Goal: Task Accomplishment & Management: Manage account settings

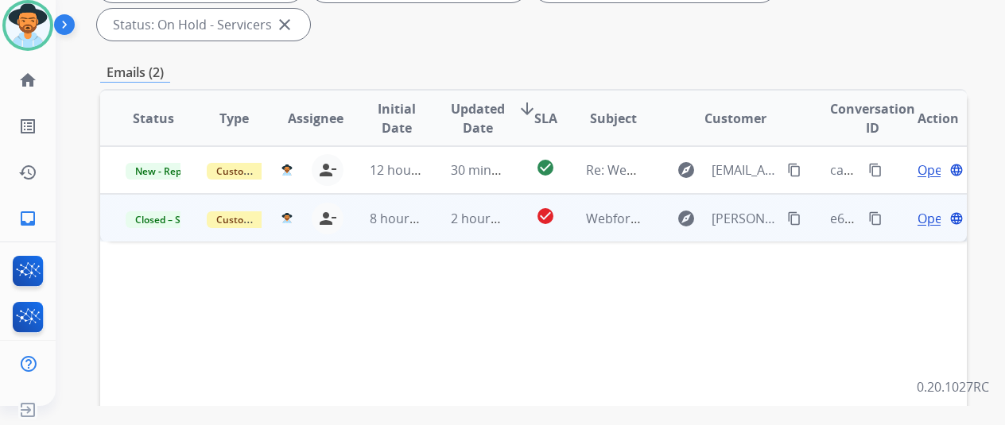
scroll to position [79, 0]
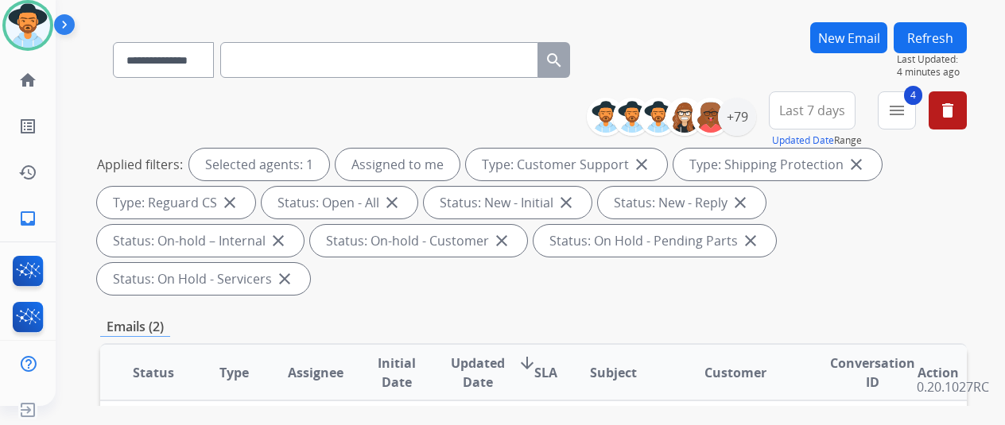
click at [687, 58] on div "**********" at bounding box center [533, 56] width 866 height 69
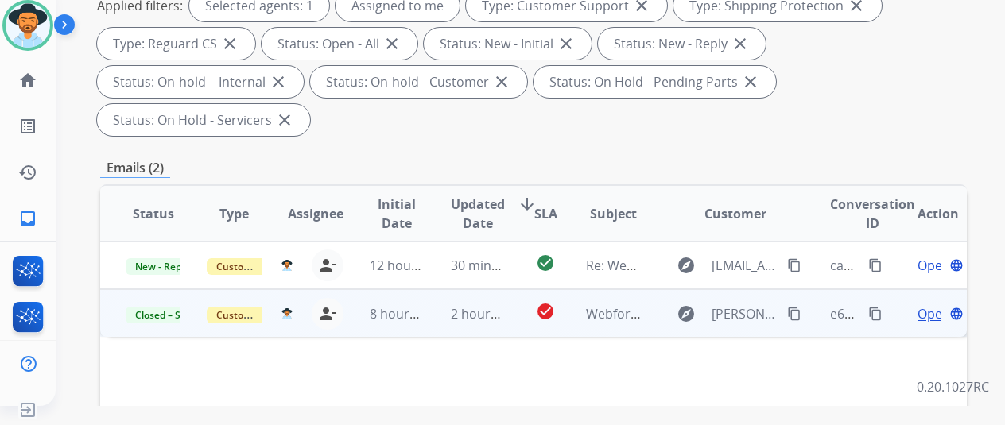
scroll to position [0, 0]
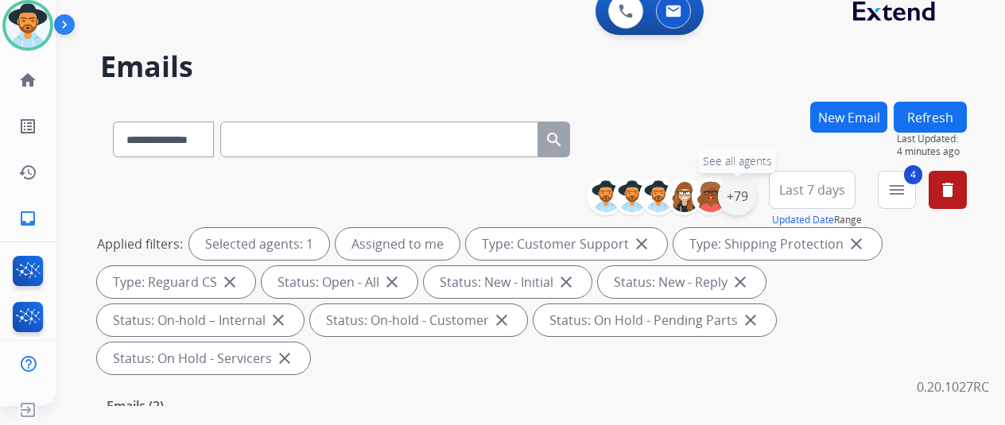
click at [751, 200] on div "+79" at bounding box center [737, 196] width 38 height 38
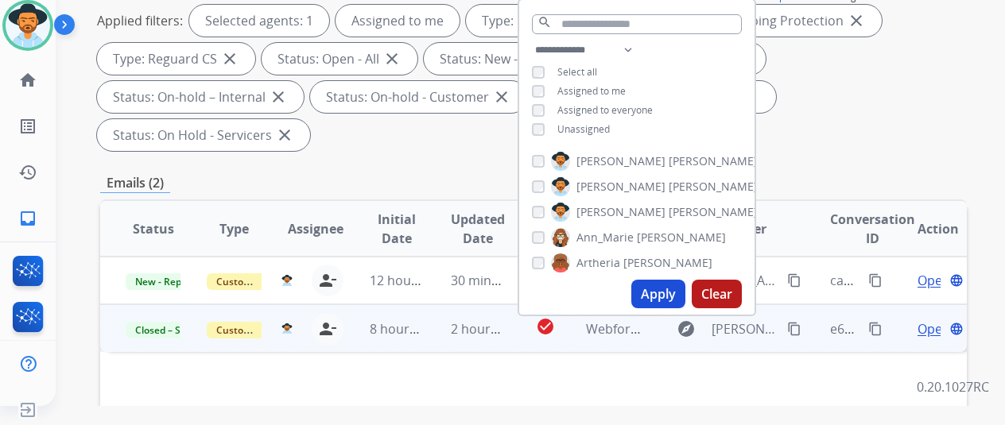
scroll to position [238, 0]
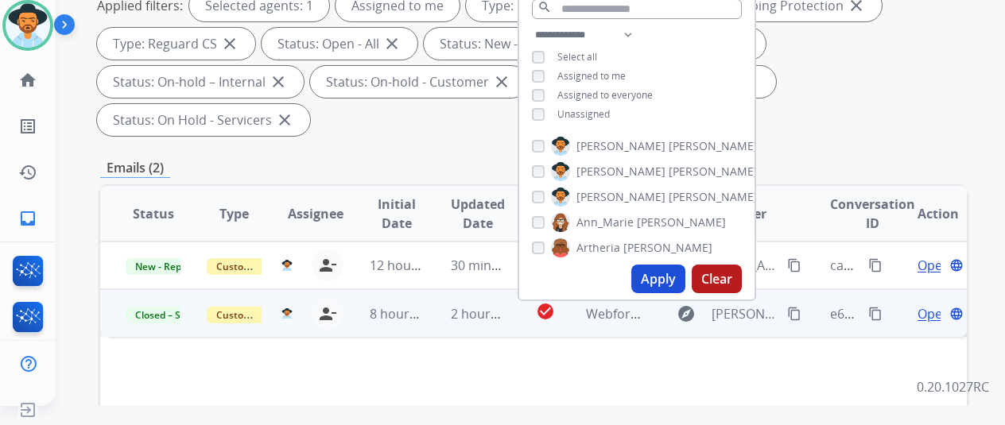
click at [662, 284] on button "Apply" at bounding box center [658, 279] width 54 height 29
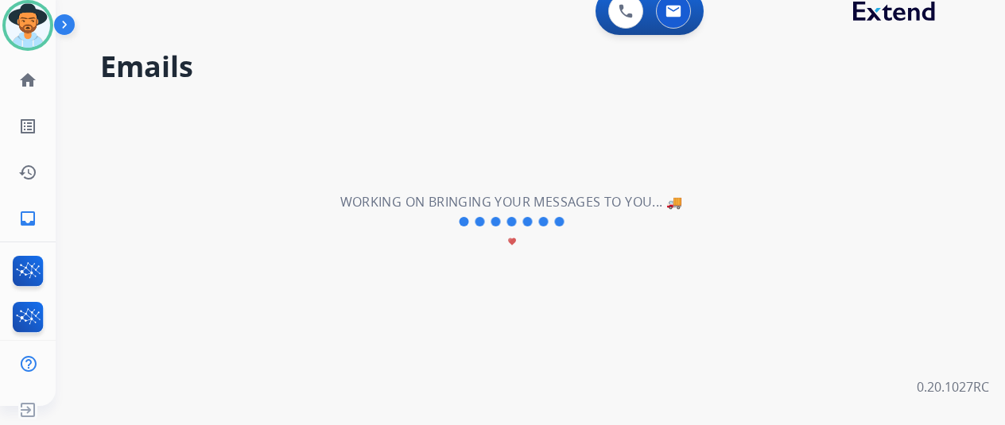
scroll to position [0, 0]
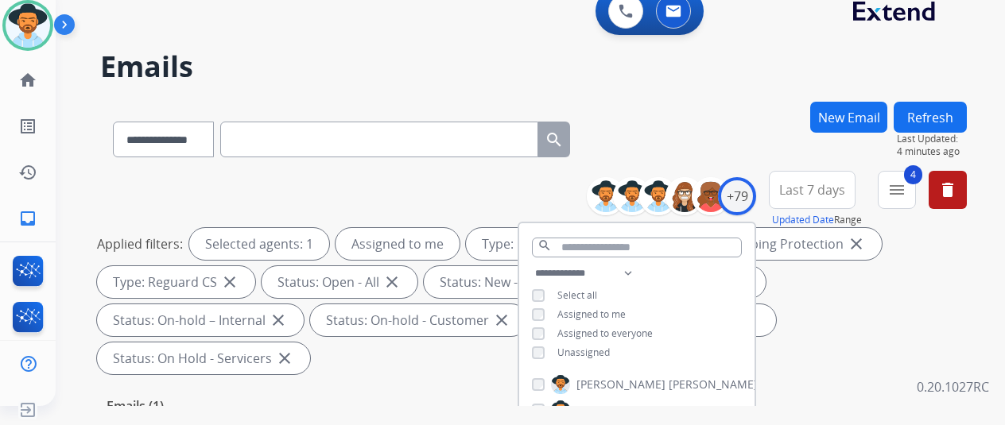
click at [704, 99] on div "**********" at bounding box center [511, 250] width 911 height 425
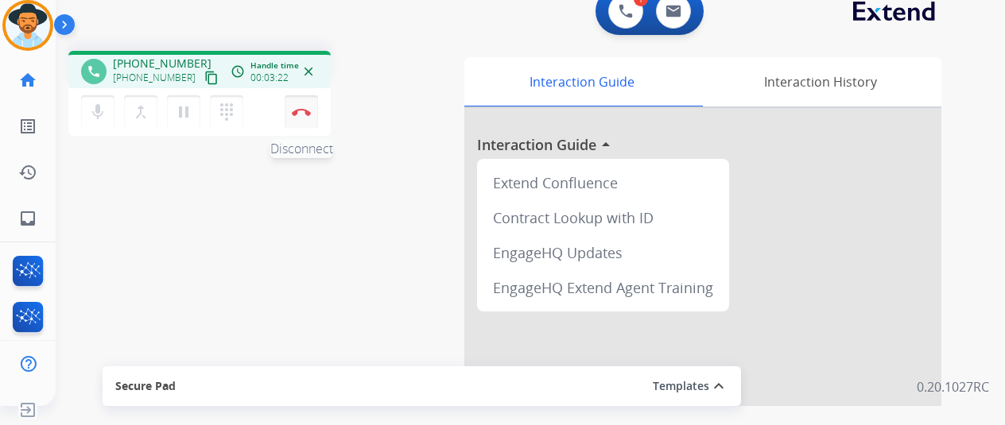
click at [302, 113] on img at bounding box center [301, 112] width 19 height 8
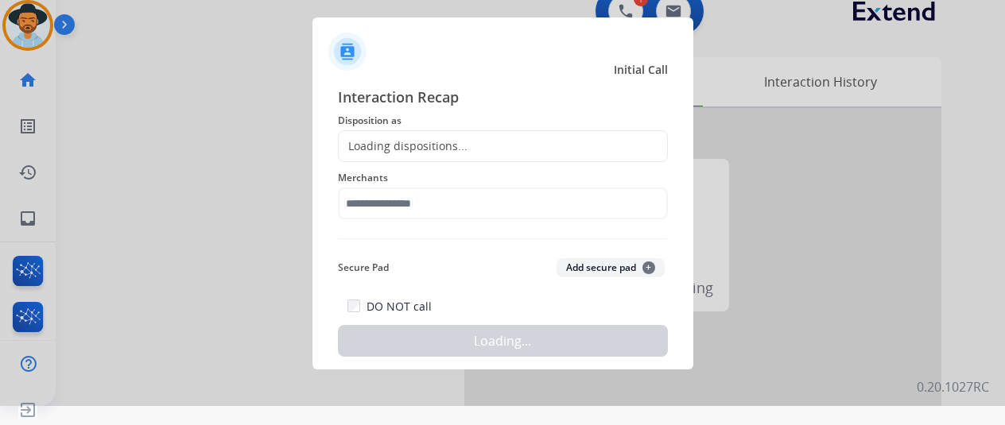
click at [378, 149] on div "Loading dispositions..." at bounding box center [403, 146] width 129 height 16
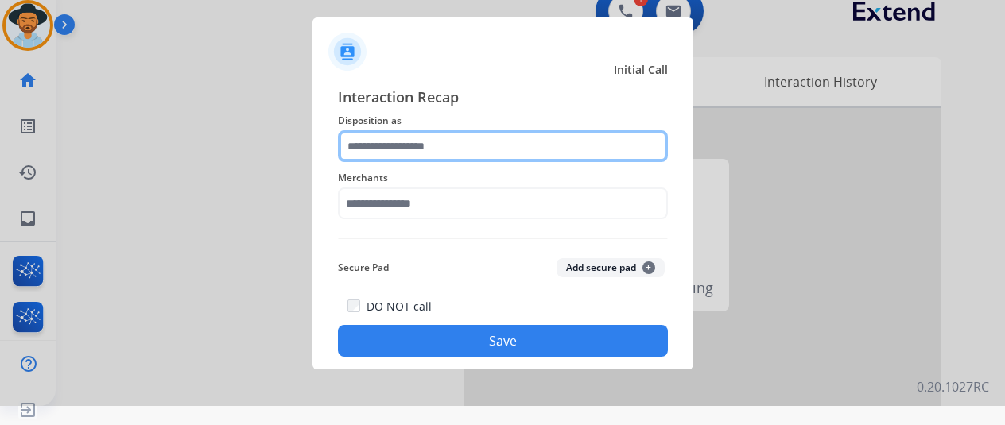
click at [380, 143] on input "text" at bounding box center [503, 146] width 330 height 32
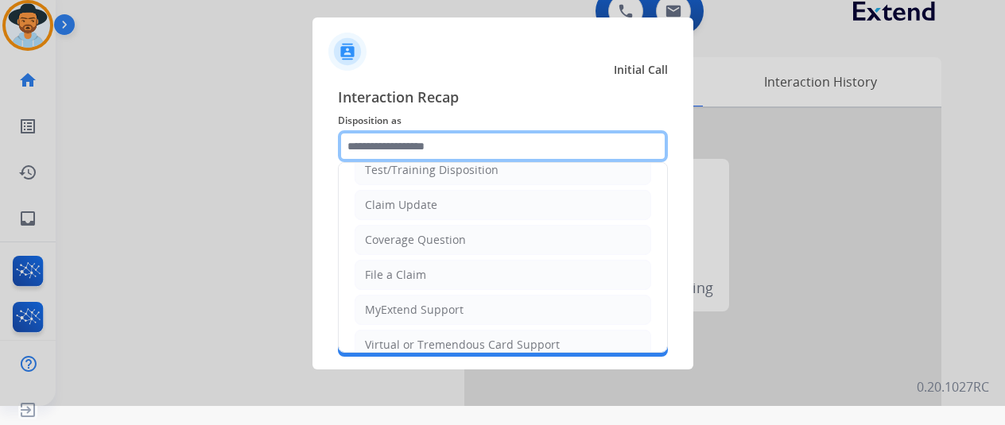
scroll to position [79, 0]
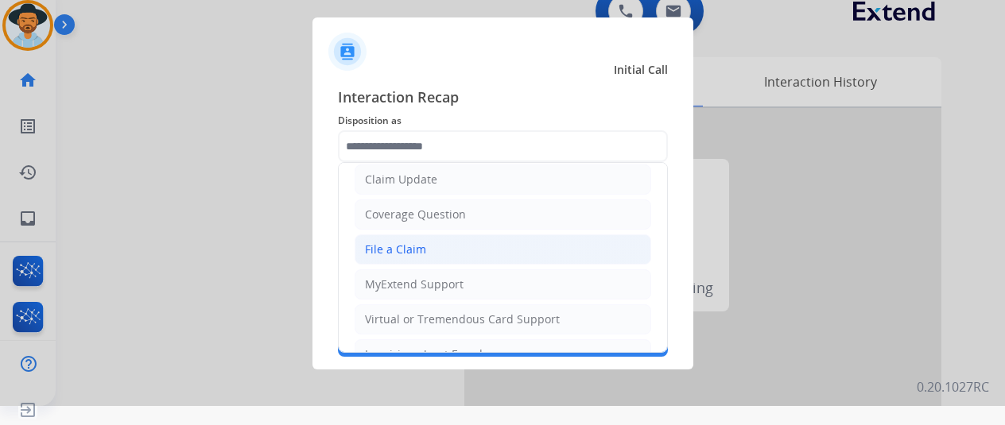
click at [391, 246] on div "File a Claim" at bounding box center [395, 250] width 61 height 16
type input "**********"
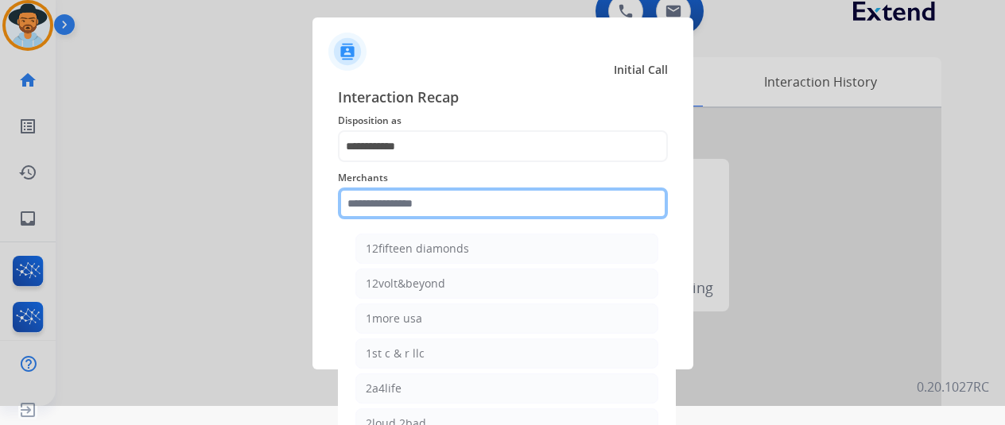
click at [386, 204] on input "text" at bounding box center [503, 204] width 330 height 32
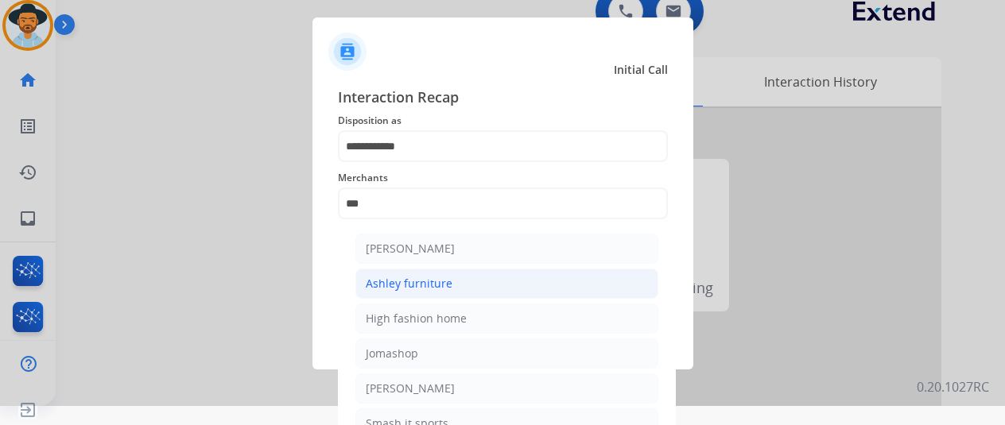
click at [422, 281] on div "Ashley furniture" at bounding box center [409, 284] width 87 height 16
type input "**********"
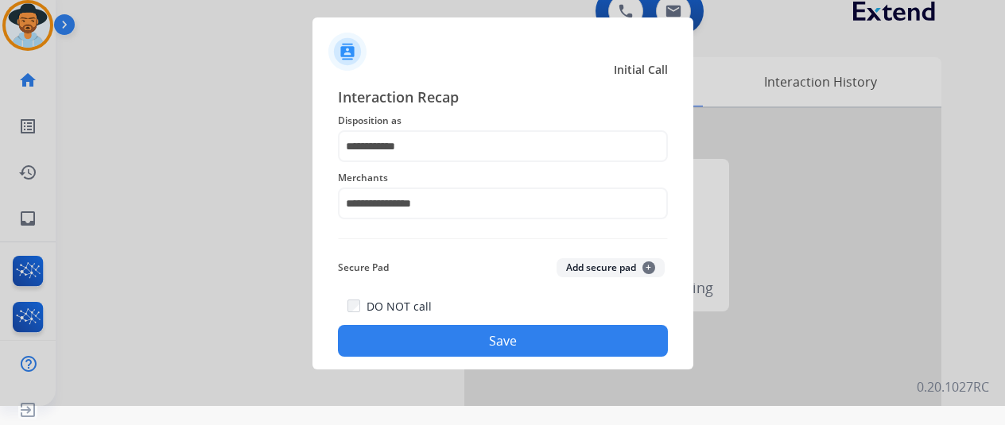
click at [474, 339] on button "Save" at bounding box center [503, 341] width 330 height 32
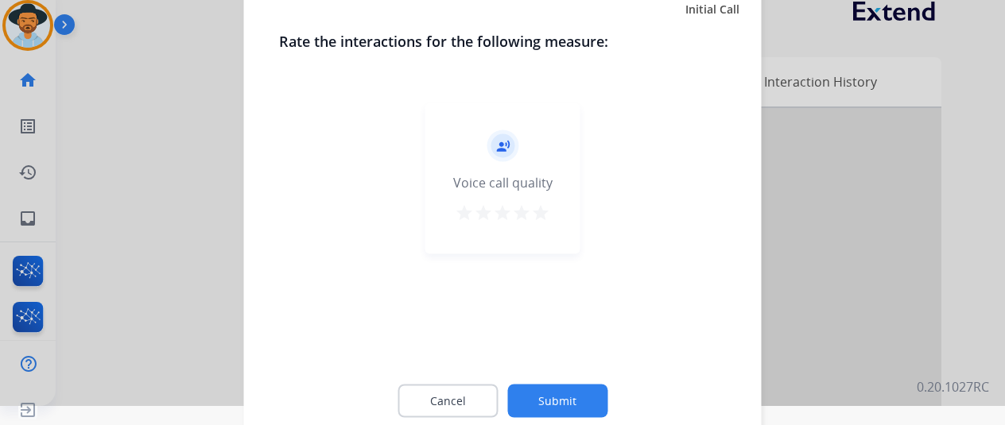
click at [558, 389] on button "Submit" at bounding box center [557, 400] width 100 height 33
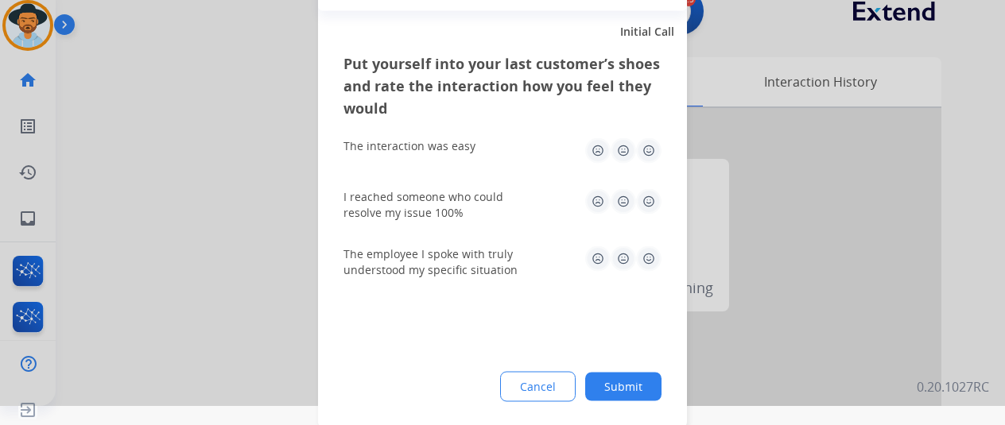
click at [636, 381] on button "Submit" at bounding box center [623, 386] width 76 height 29
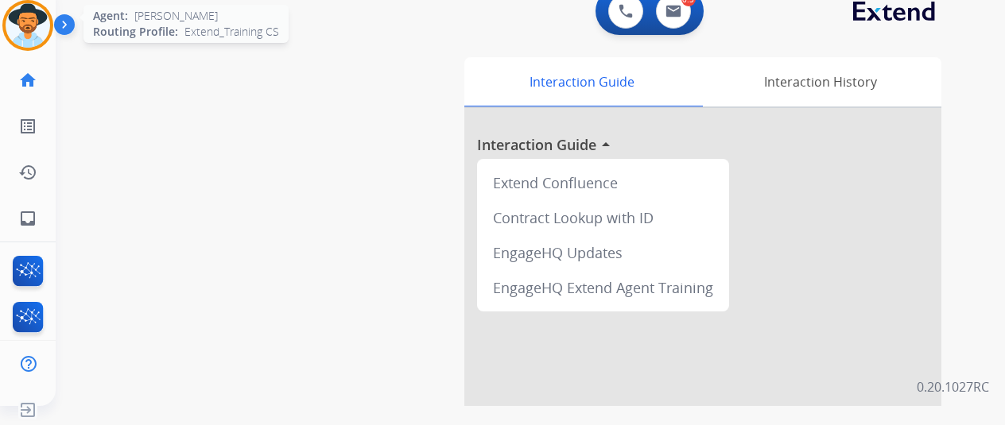
drag, startPoint x: 29, startPoint y: 20, endPoint x: 41, endPoint y: 17, distance: 13.1
click at [30, 21] on img at bounding box center [28, 25] width 45 height 45
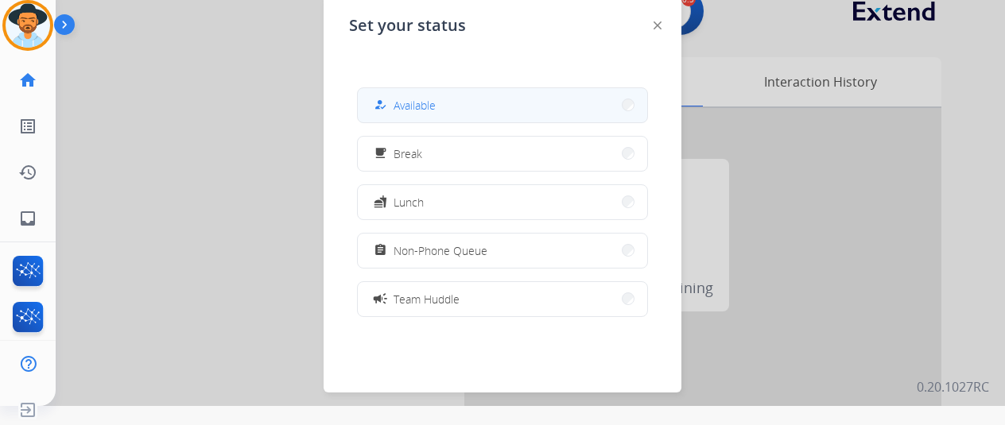
click at [414, 103] on span "Available" at bounding box center [414, 105] width 42 height 17
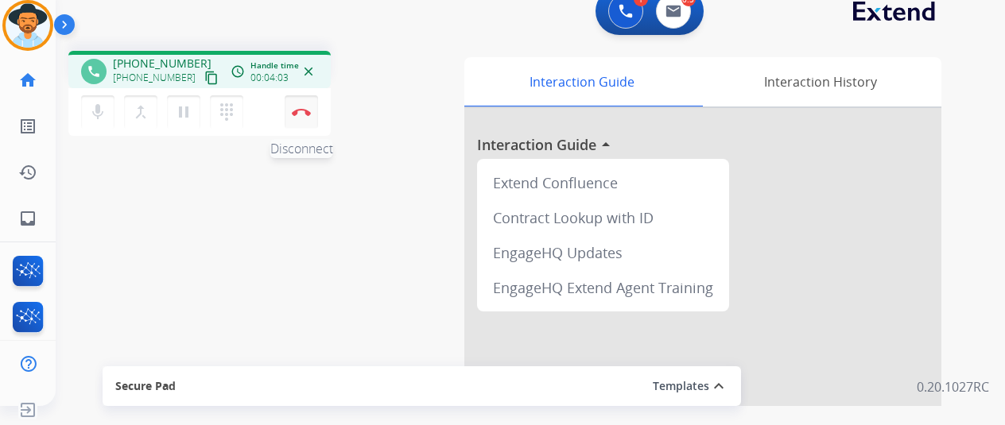
click at [307, 108] on img at bounding box center [301, 112] width 19 height 8
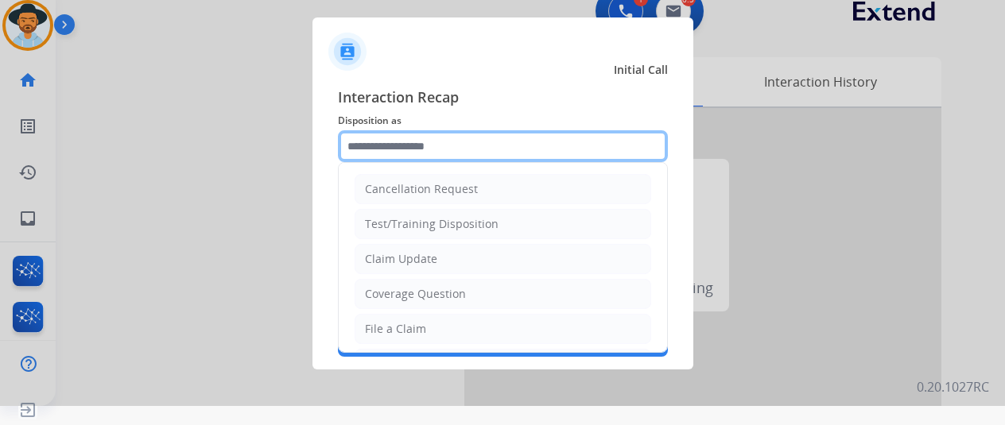
click at [370, 149] on input "text" at bounding box center [503, 146] width 330 height 32
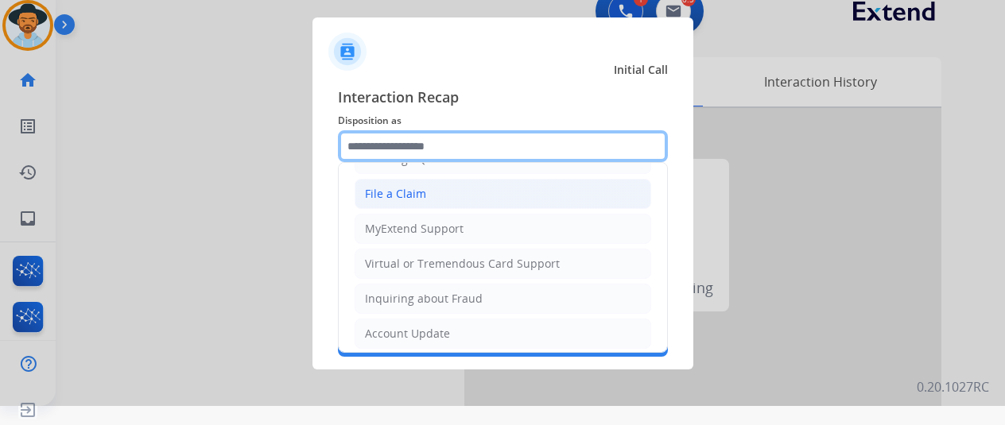
scroll to position [159, 0]
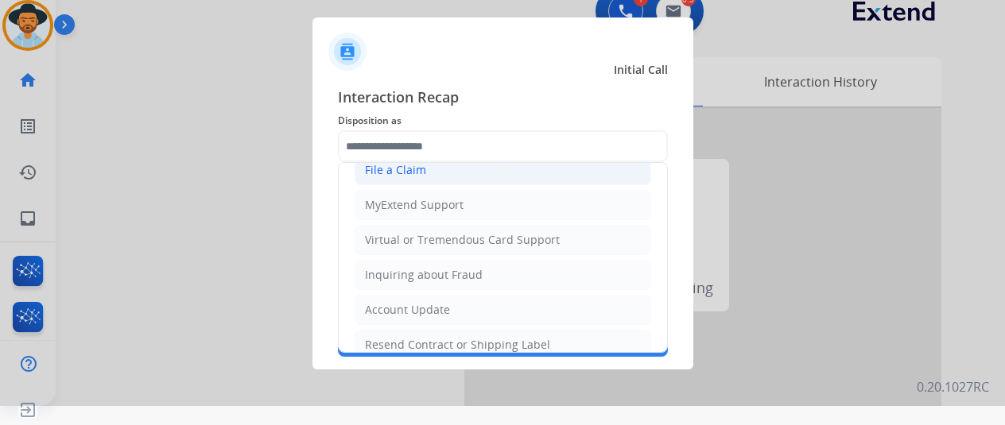
click at [377, 165] on div "File a Claim" at bounding box center [395, 170] width 61 height 16
type input "**********"
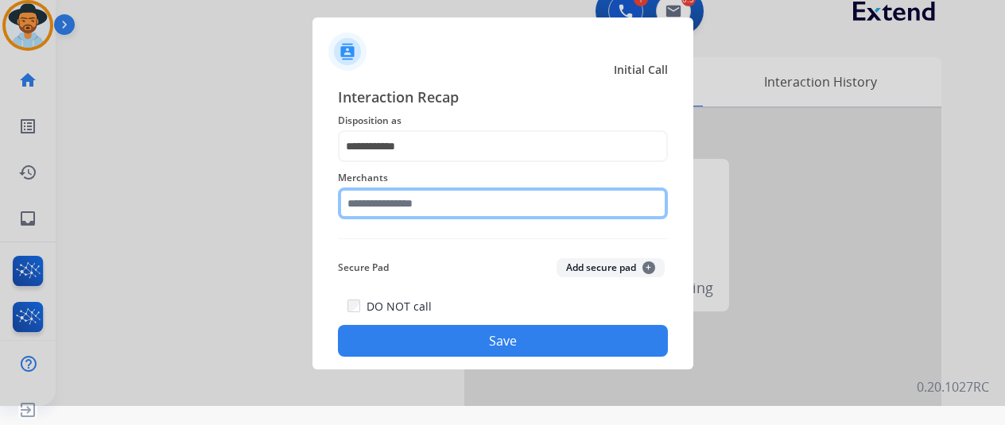
click at [386, 211] on input "text" at bounding box center [503, 204] width 330 height 32
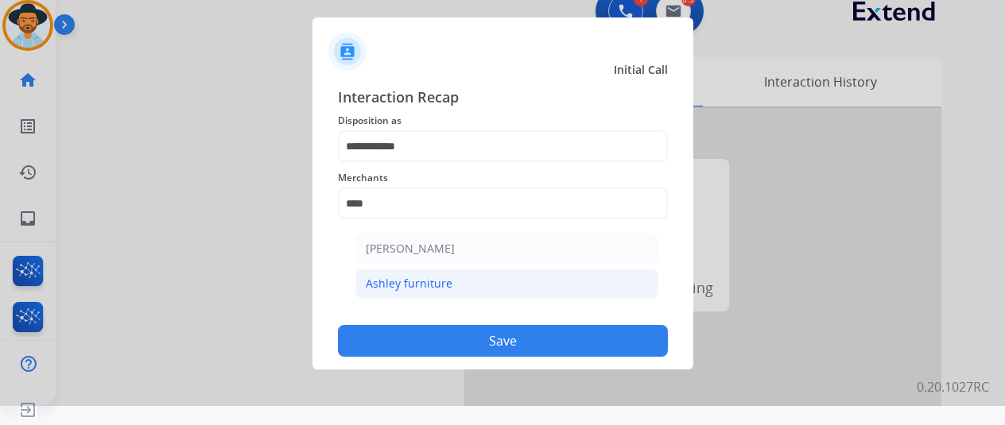
click at [413, 287] on div "Ashley furniture" at bounding box center [409, 284] width 87 height 16
type input "**********"
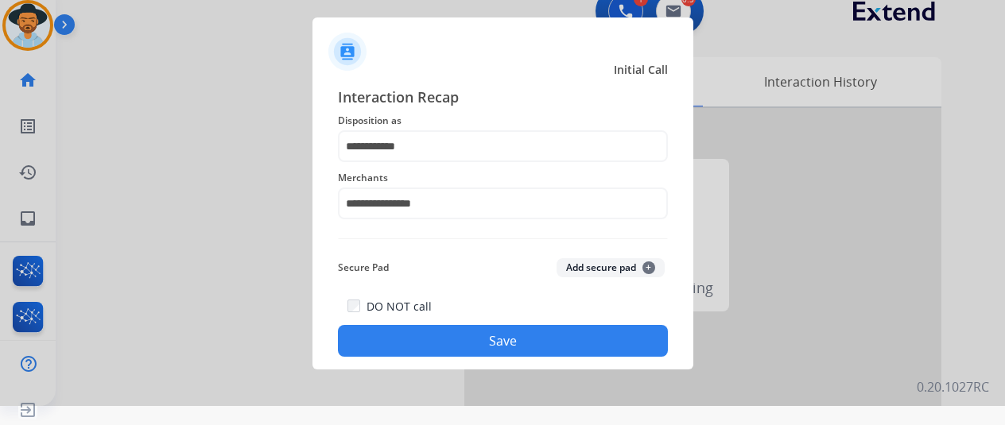
click at [496, 334] on button "Save" at bounding box center [503, 341] width 330 height 32
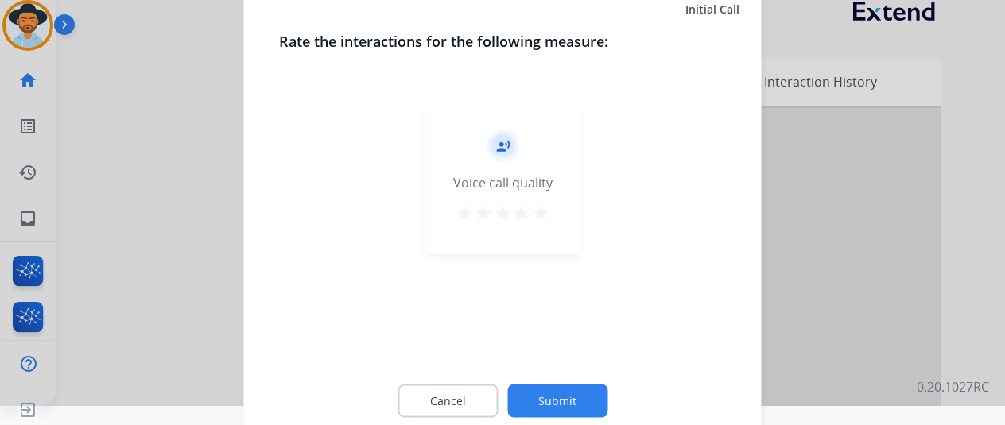
click at [568, 389] on button "Submit" at bounding box center [557, 400] width 100 height 33
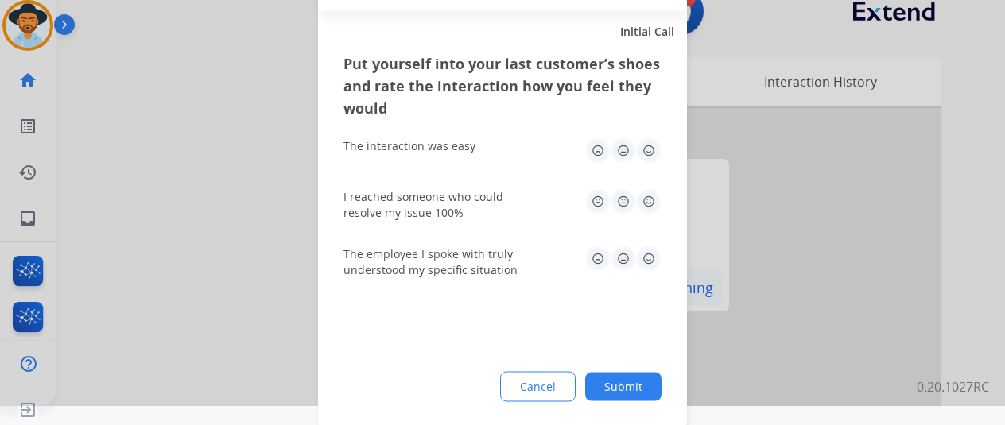
drag, startPoint x: 628, startPoint y: 386, endPoint x: 541, endPoint y: 303, distance: 120.3
click at [626, 384] on button "Submit" at bounding box center [623, 386] width 76 height 29
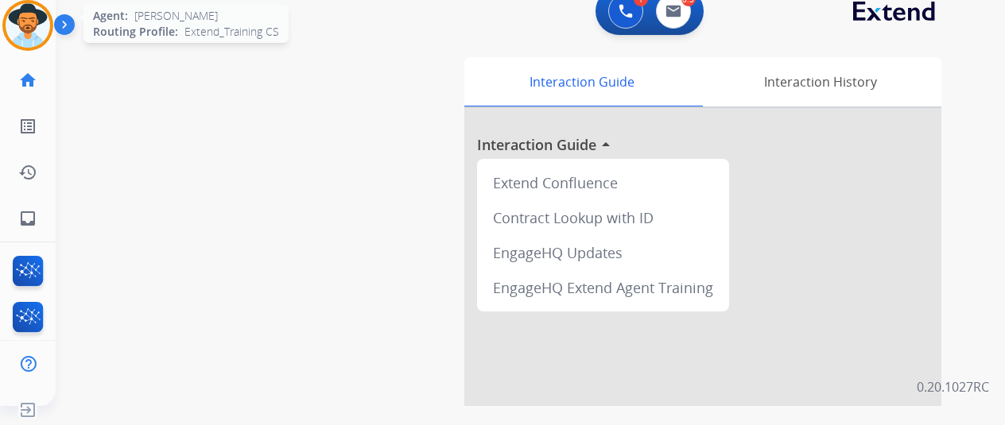
click at [33, 17] on img at bounding box center [28, 25] width 45 height 45
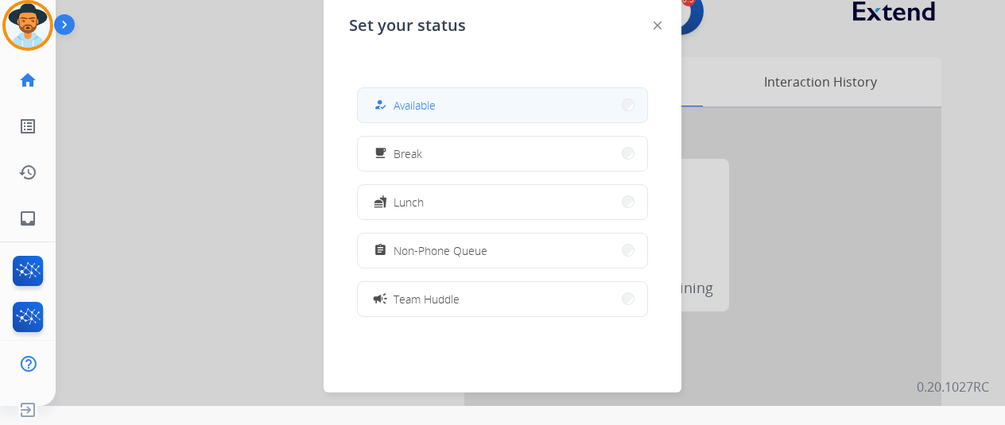
click at [430, 106] on span "Available" at bounding box center [414, 105] width 42 height 17
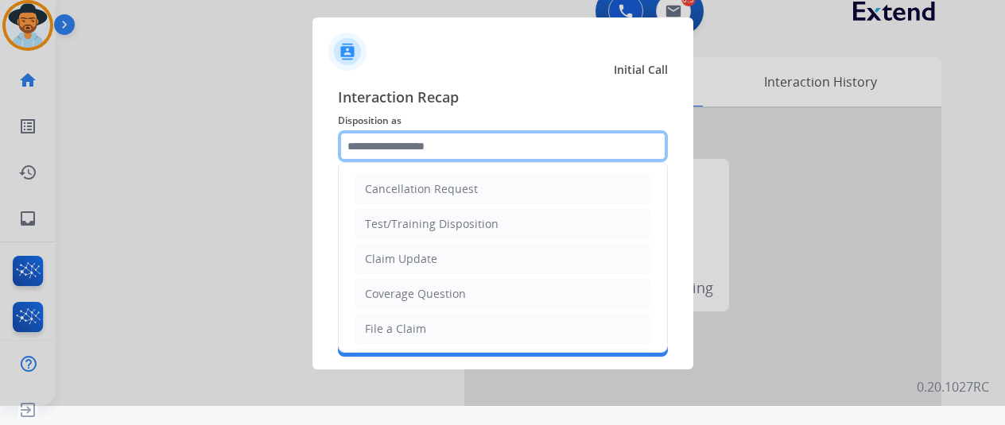
click at [402, 143] on input "text" at bounding box center [503, 146] width 330 height 32
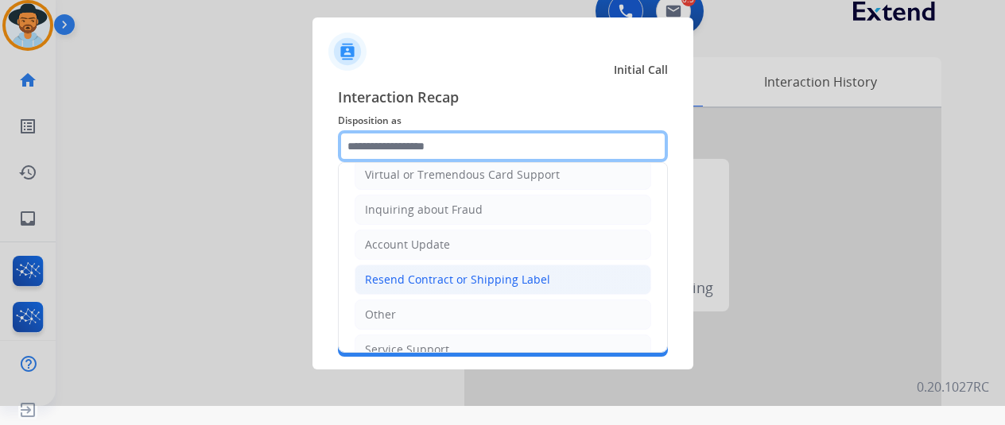
scroll to position [238, 0]
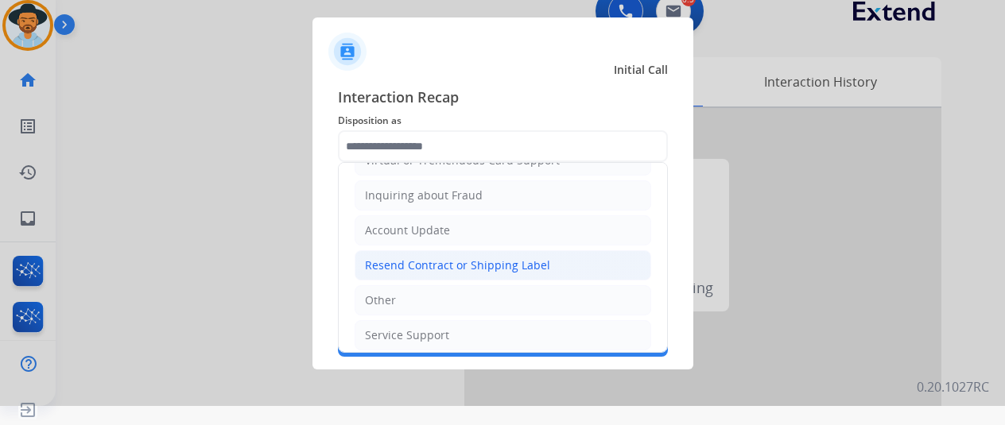
click at [427, 258] on div "Resend Contract or Shipping Label" at bounding box center [457, 266] width 185 height 16
type input "**********"
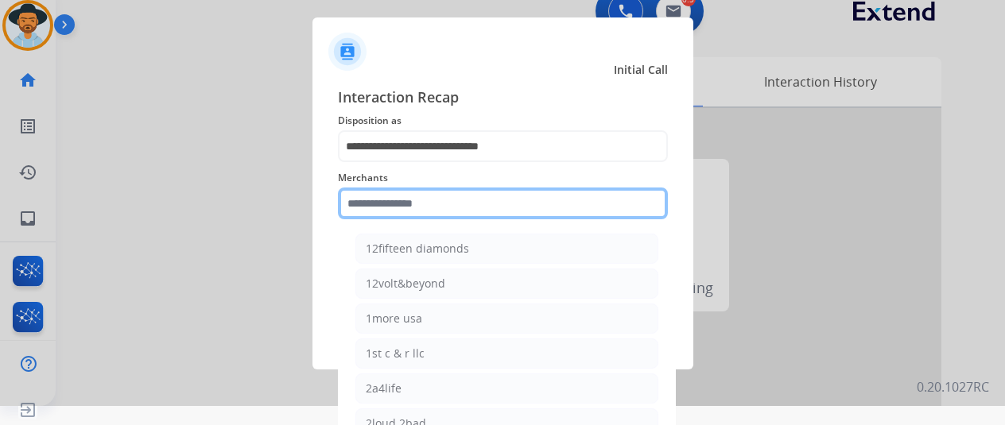
click at [388, 210] on input "text" at bounding box center [503, 204] width 330 height 32
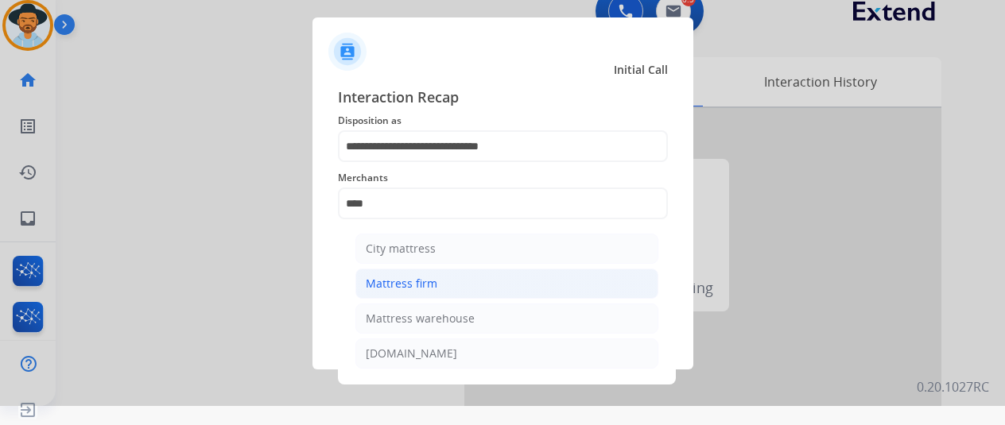
click at [382, 290] on div "Mattress firm" at bounding box center [402, 284] width 72 height 16
type input "**********"
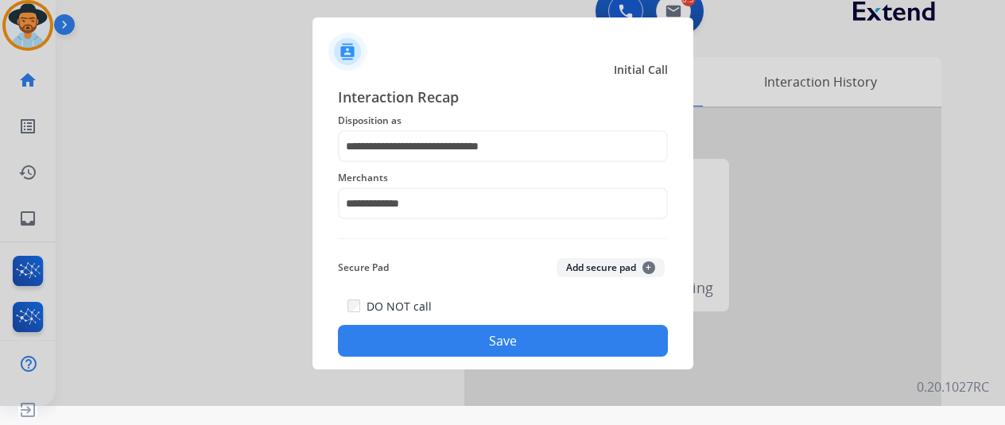
click at [463, 330] on button "Save" at bounding box center [503, 341] width 330 height 32
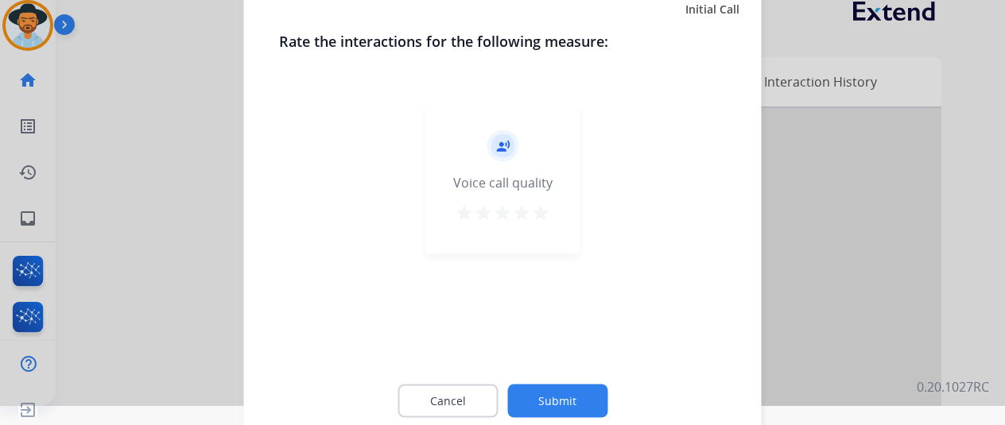
click at [544, 391] on button "Submit" at bounding box center [557, 400] width 100 height 33
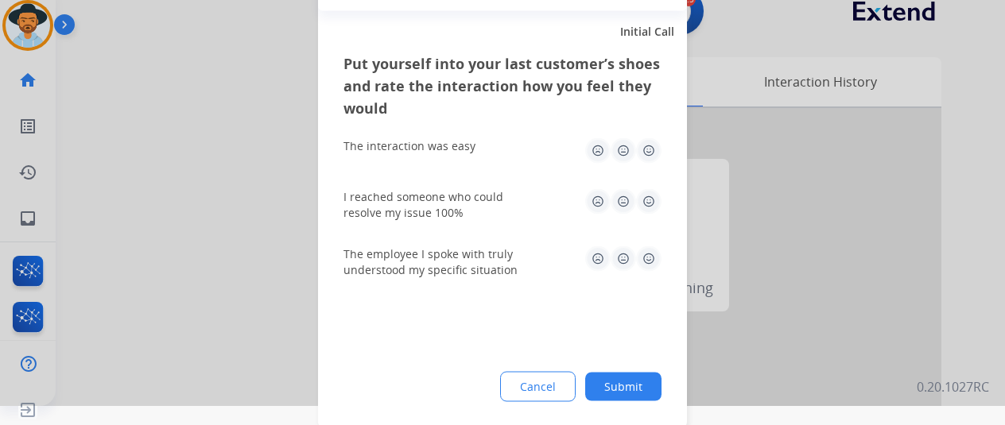
drag, startPoint x: 618, startPoint y: 379, endPoint x: 509, endPoint y: 289, distance: 142.3
click at [618, 378] on button "Submit" at bounding box center [623, 386] width 76 height 29
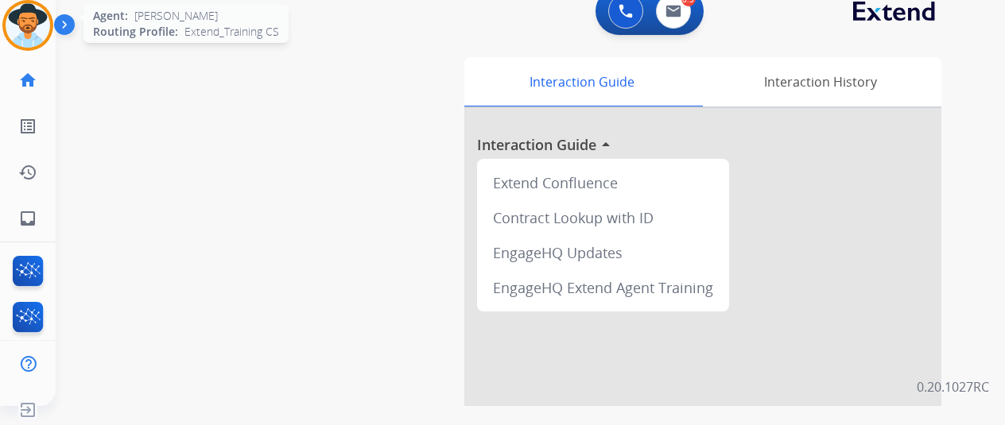
click at [19, 12] on img at bounding box center [28, 25] width 45 height 45
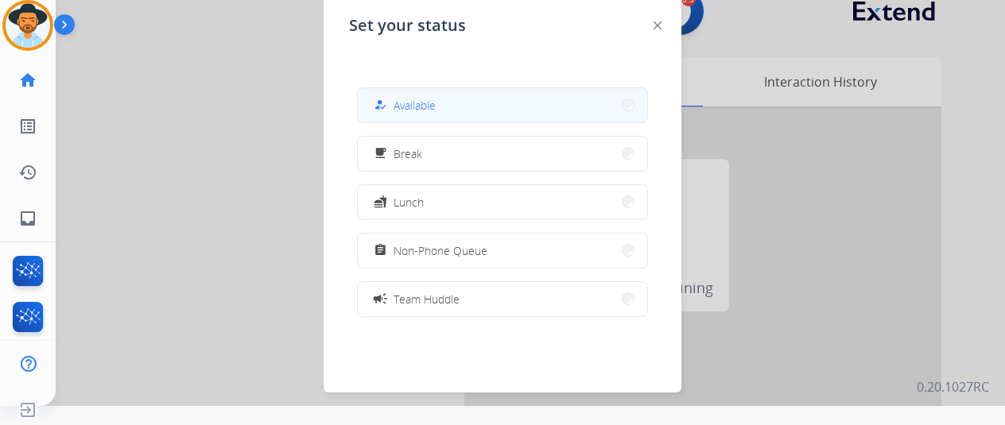
click at [439, 100] on button "how_to_reg Available" at bounding box center [502, 105] width 289 height 34
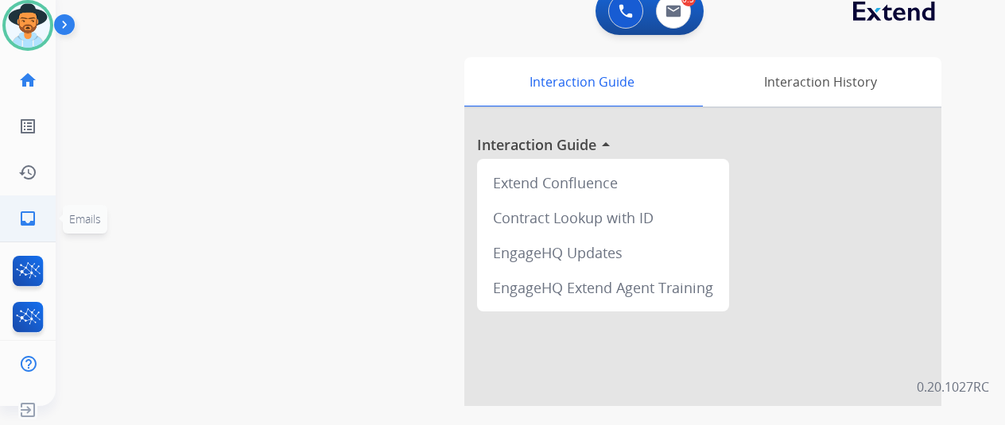
click at [18, 222] on mat-icon "inbox" at bounding box center [27, 218] width 19 height 19
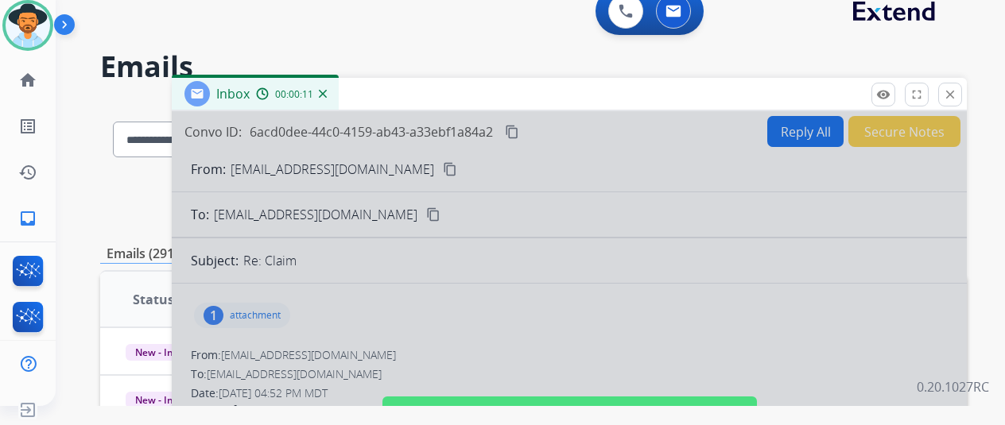
click at [545, 214] on div at bounding box center [569, 408] width 795 height 594
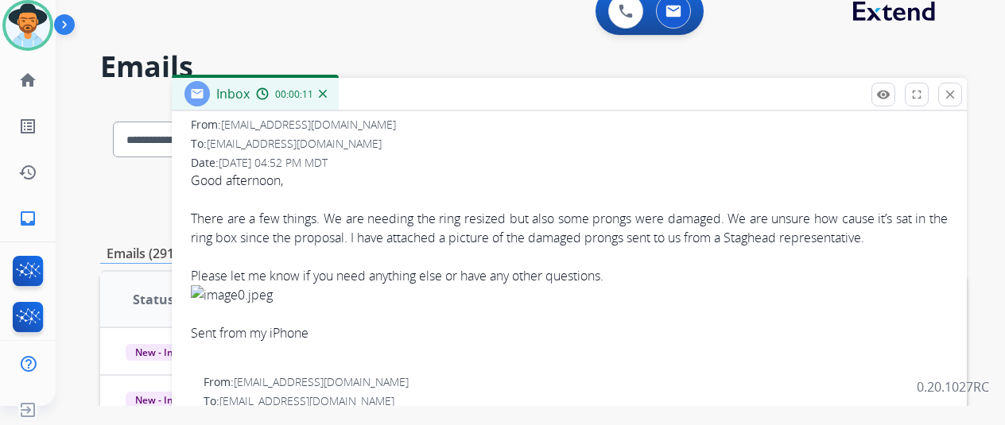
scroll to position [238, 0]
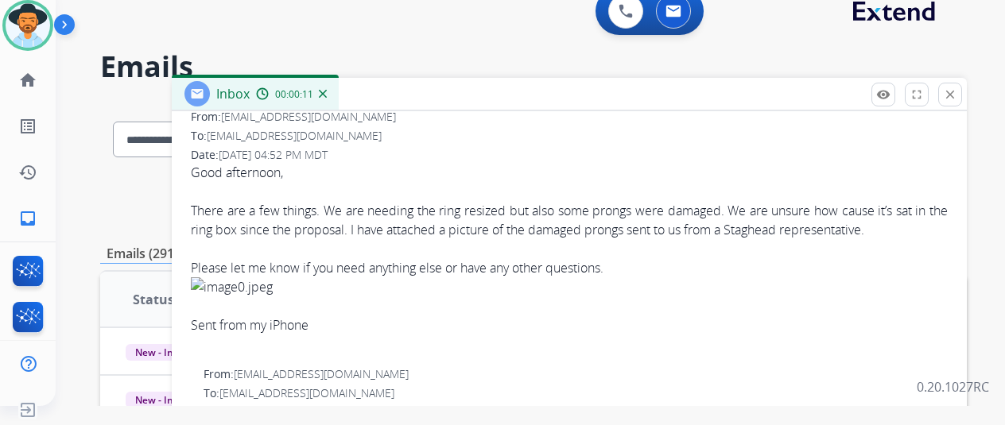
click at [327, 91] on img at bounding box center [323, 94] width 8 height 8
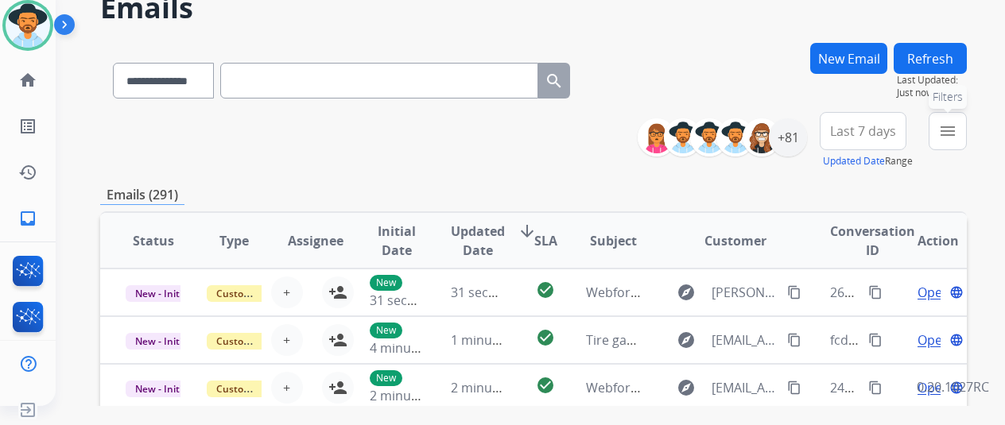
scroll to position [0, 0]
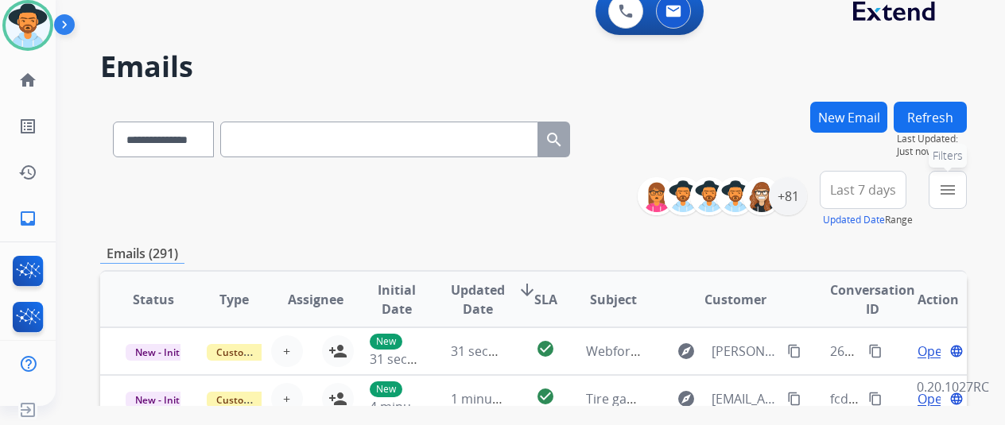
click at [963, 201] on button "menu Filters" at bounding box center [947, 190] width 38 height 38
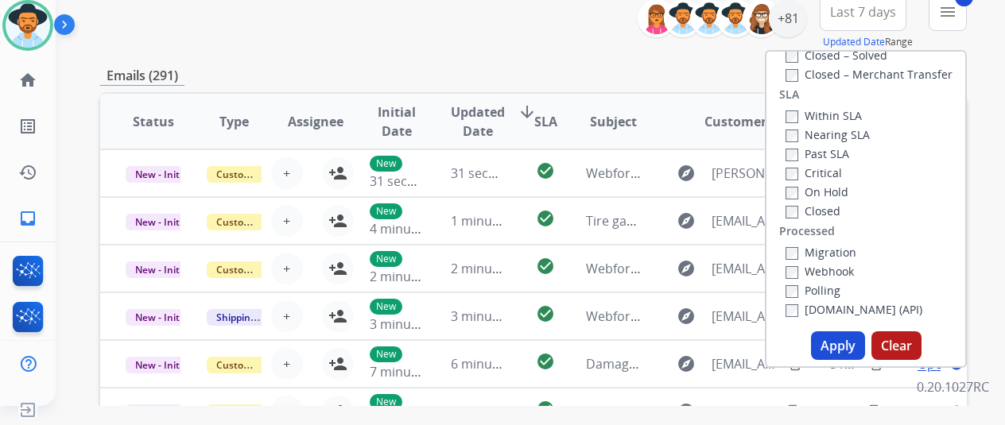
scroll to position [318, 0]
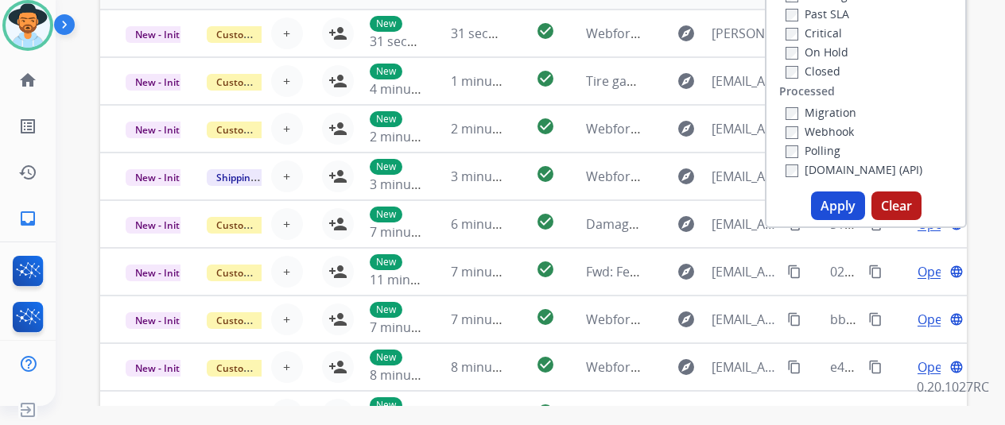
click at [849, 196] on button "Apply" at bounding box center [838, 206] width 54 height 29
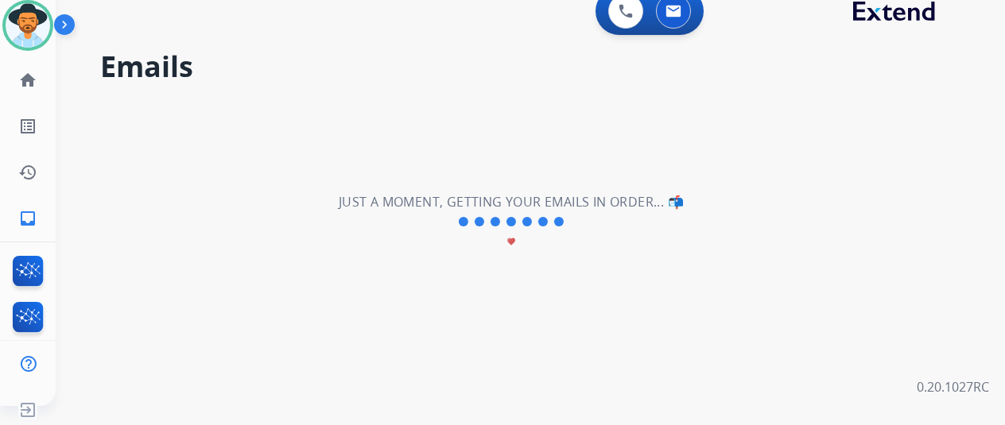
scroll to position [0, 0]
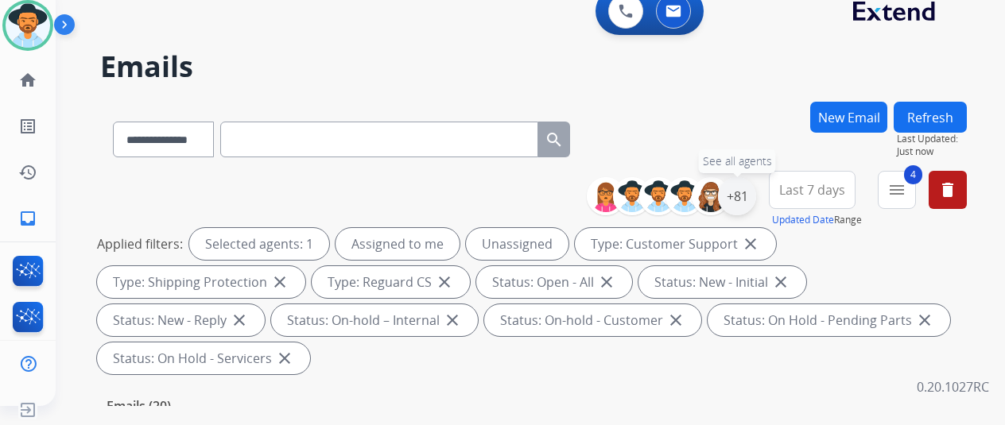
click at [756, 196] on div "+81" at bounding box center [737, 196] width 38 height 38
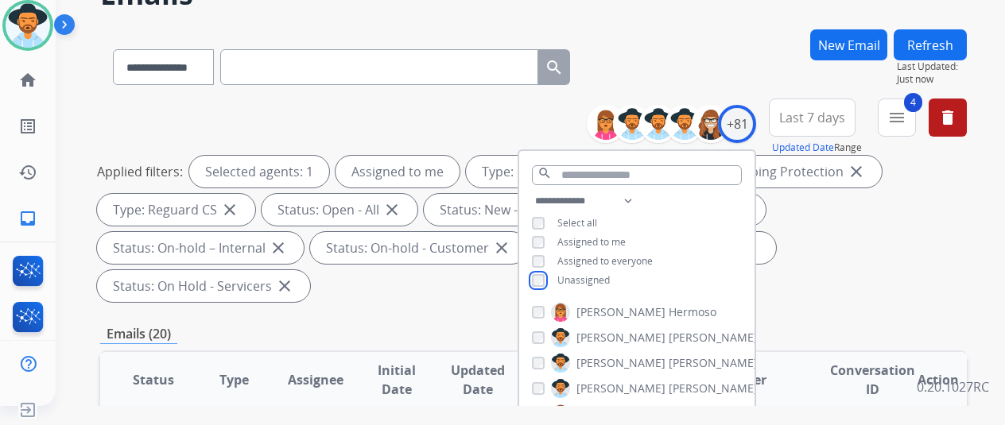
scroll to position [159, 0]
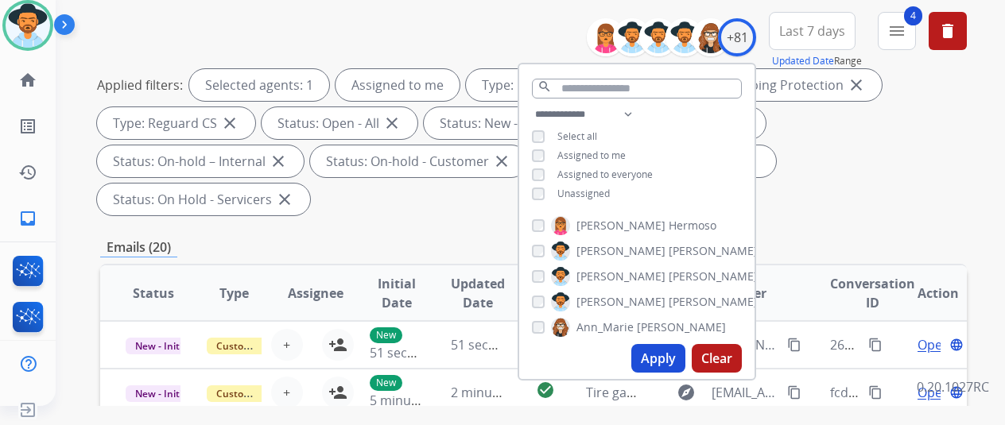
drag, startPoint x: 653, startPoint y: 355, endPoint x: 663, endPoint y: 341, distance: 17.2
click at [653, 355] on button "Apply" at bounding box center [658, 358] width 54 height 29
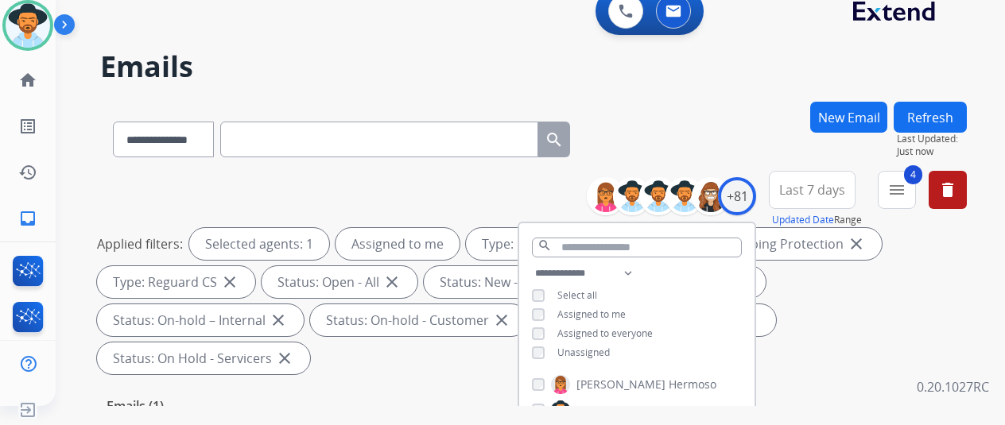
drag, startPoint x: 758, startPoint y: 138, endPoint x: 739, endPoint y: 131, distance: 20.1
click at [752, 136] on div "**********" at bounding box center [533, 136] width 866 height 69
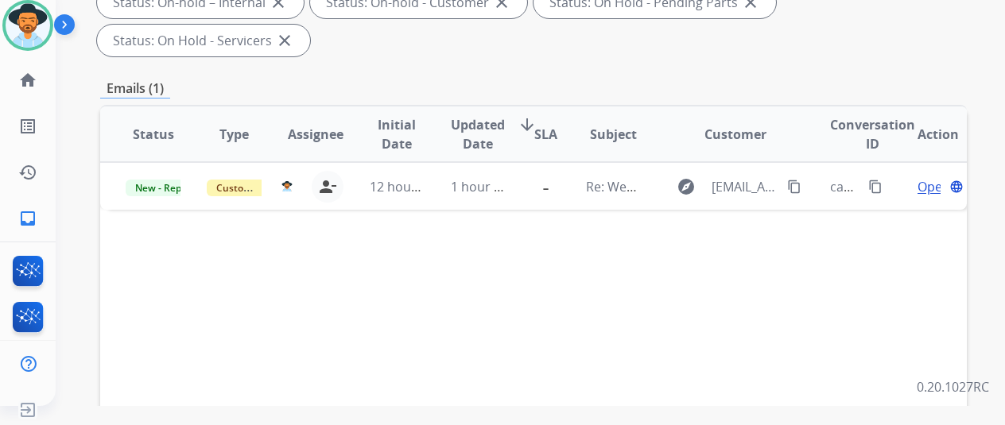
scroll to position [238, 0]
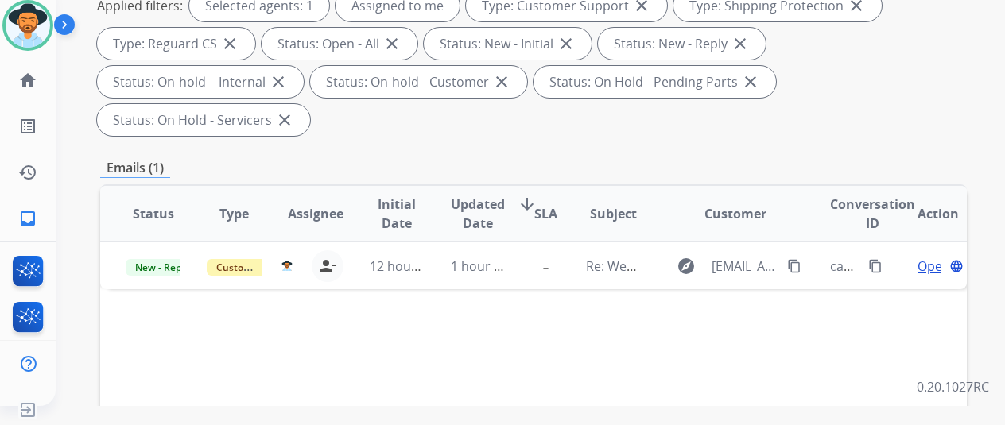
click at [849, 95] on div "Applied filters: Selected agents: 1 Assigned to me Type: Customer Support close…" at bounding box center [530, 63] width 866 height 146
click at [27, 23] on img at bounding box center [28, 25] width 45 height 45
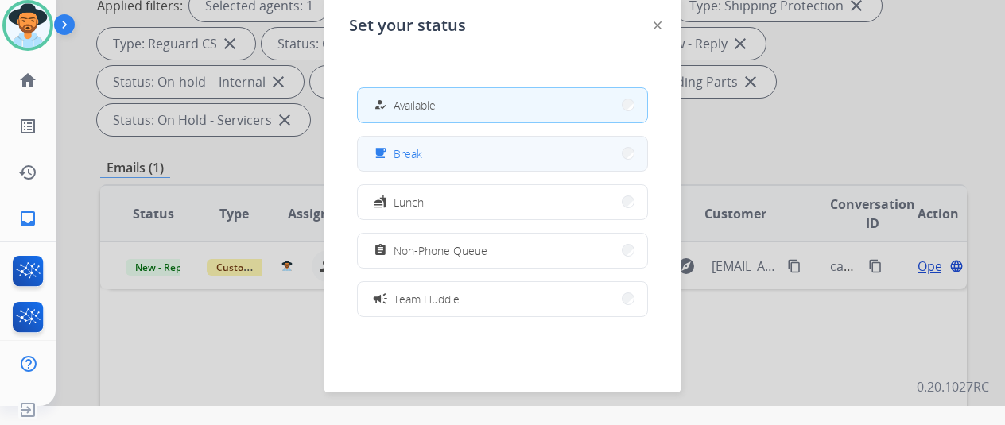
click at [409, 145] on span "Break" at bounding box center [407, 153] width 29 height 17
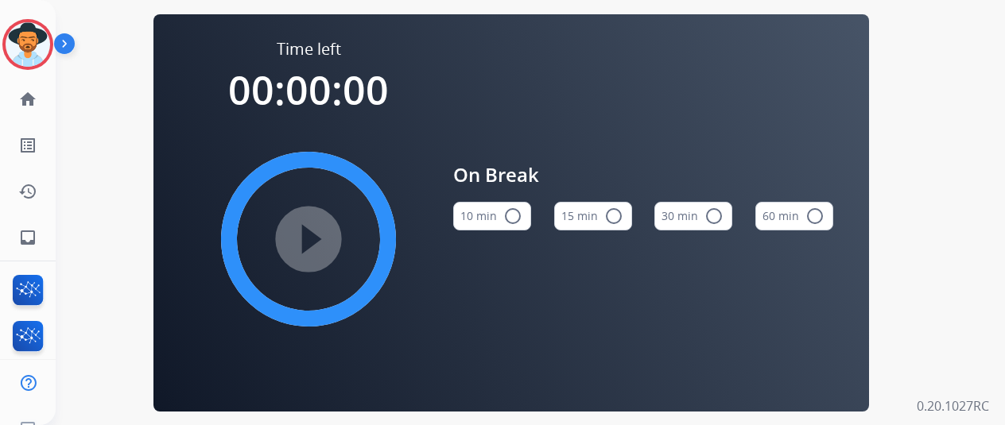
click at [521, 220] on mat-icon "radio_button_unchecked" at bounding box center [512, 216] width 19 height 19
click at [310, 243] on mat-icon "play_circle_filled" at bounding box center [308, 239] width 19 height 19
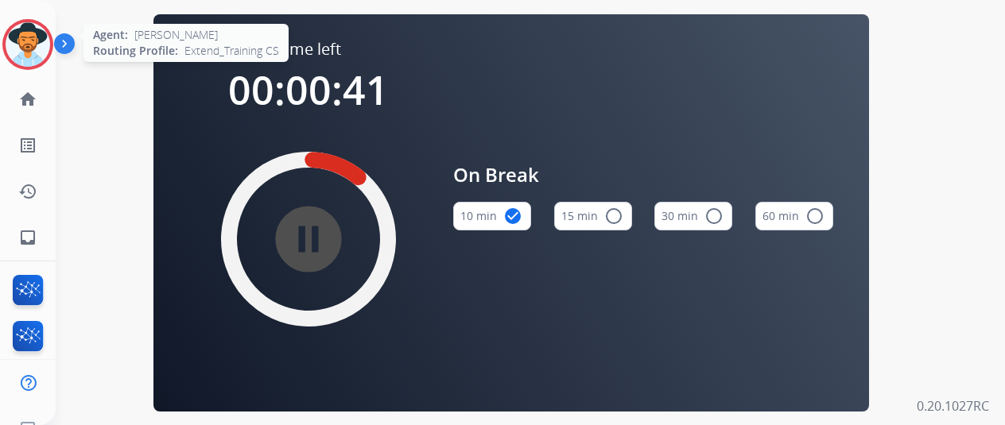
click at [25, 32] on img at bounding box center [28, 44] width 45 height 45
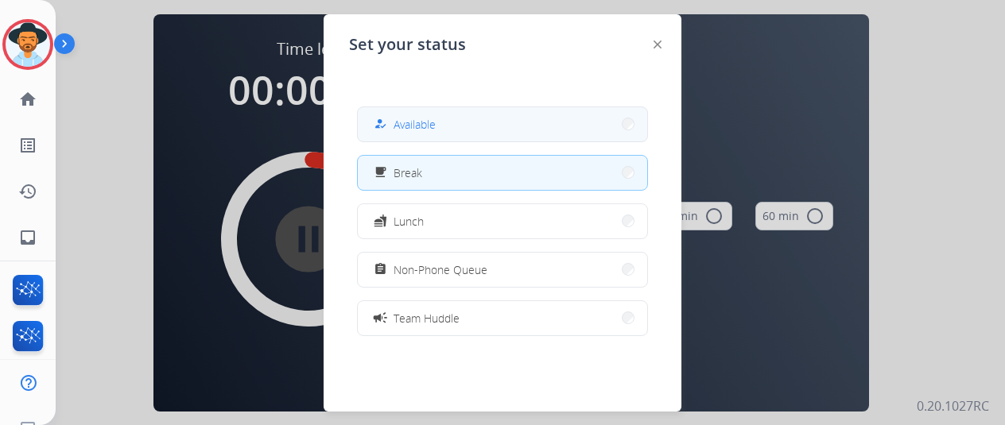
click at [409, 128] on span "Available" at bounding box center [414, 124] width 42 height 17
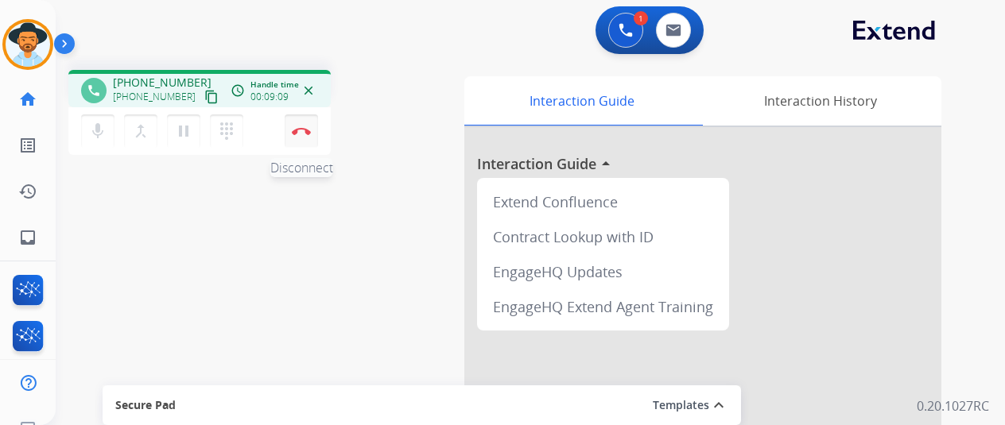
click at [304, 130] on img at bounding box center [301, 131] width 19 height 8
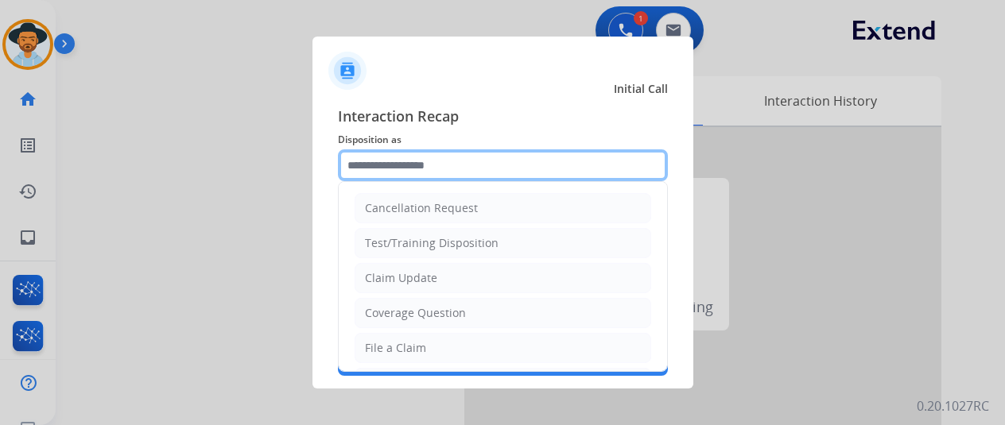
click at [396, 160] on input "text" at bounding box center [503, 165] width 330 height 32
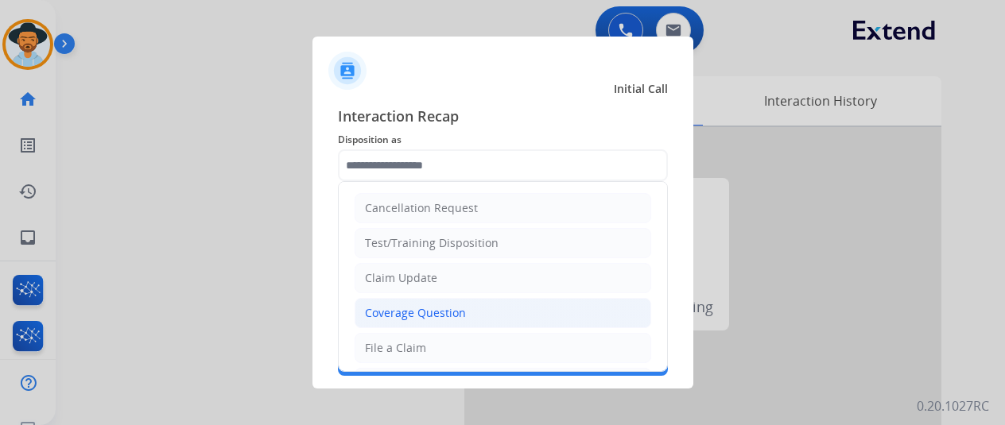
click at [382, 309] on div "Coverage Question" at bounding box center [415, 313] width 101 height 16
type input "**********"
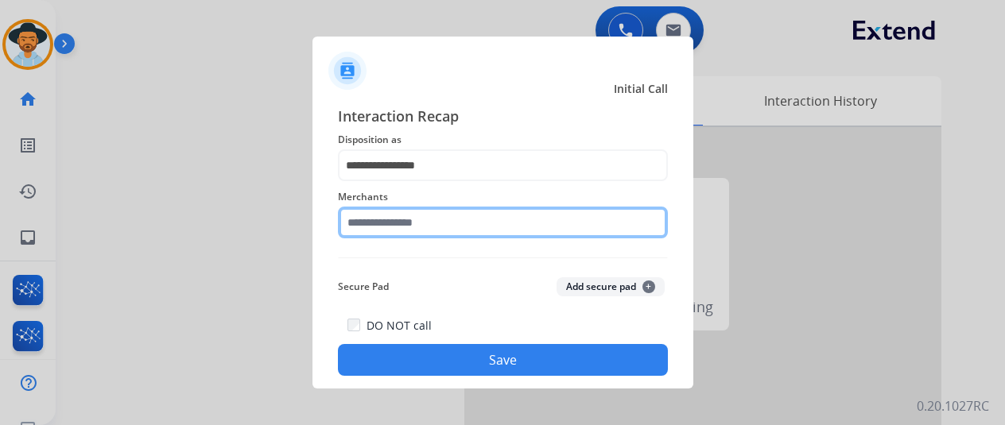
click at [367, 225] on input "text" at bounding box center [503, 223] width 330 height 32
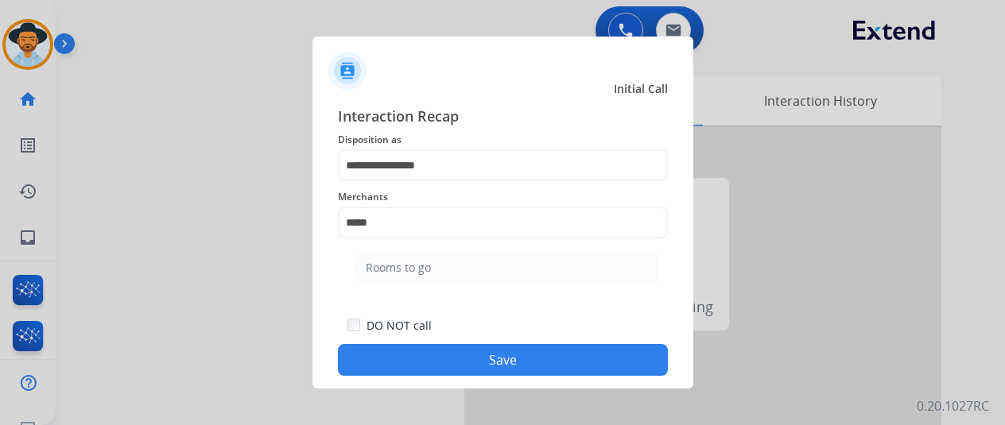
click at [413, 266] on div "Rooms to go" at bounding box center [398, 268] width 65 height 16
type input "**********"
click at [448, 358] on button "Save" at bounding box center [503, 360] width 330 height 32
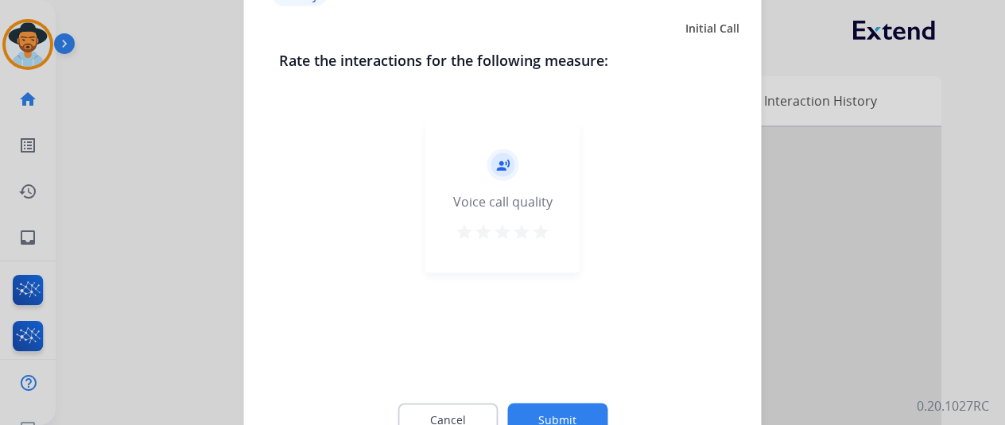
click at [551, 403] on div "Cancel Submit" at bounding box center [503, 420] width 448 height 72
click at [553, 419] on button "Submit" at bounding box center [557, 419] width 100 height 33
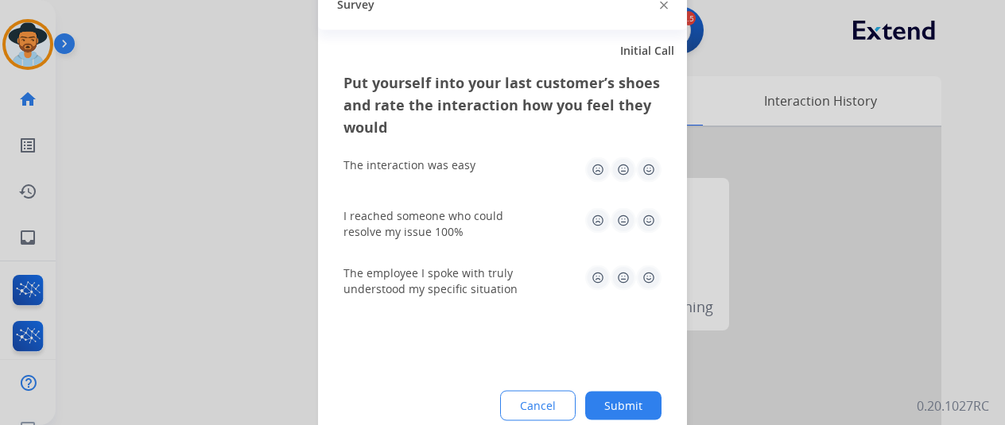
click at [625, 393] on button "Submit" at bounding box center [623, 405] width 76 height 29
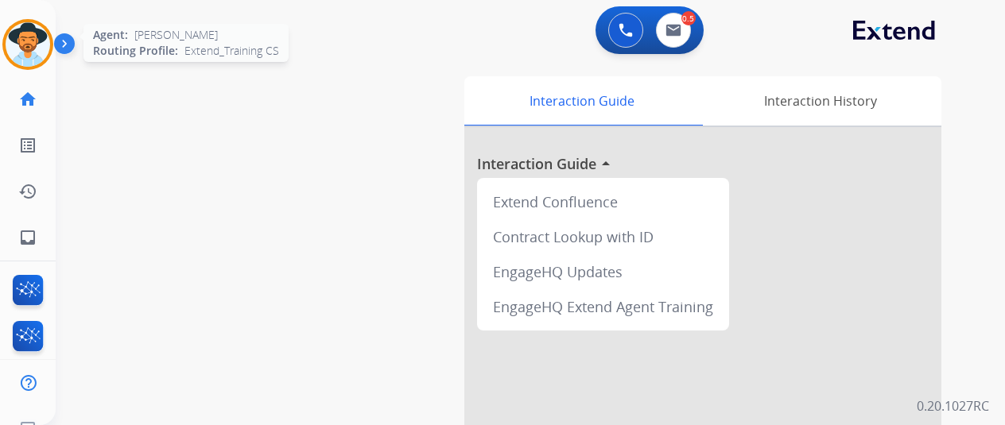
click at [23, 52] on img at bounding box center [28, 44] width 45 height 45
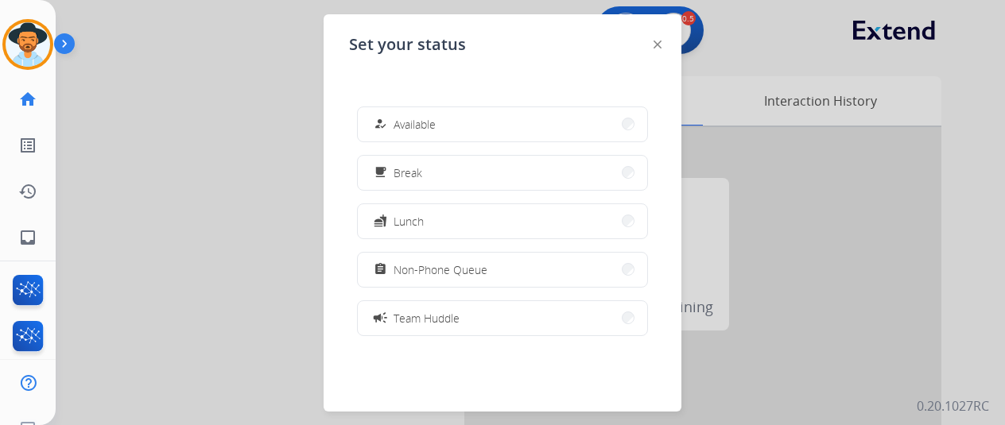
click at [423, 136] on button "how_to_reg Available" at bounding box center [502, 124] width 289 height 34
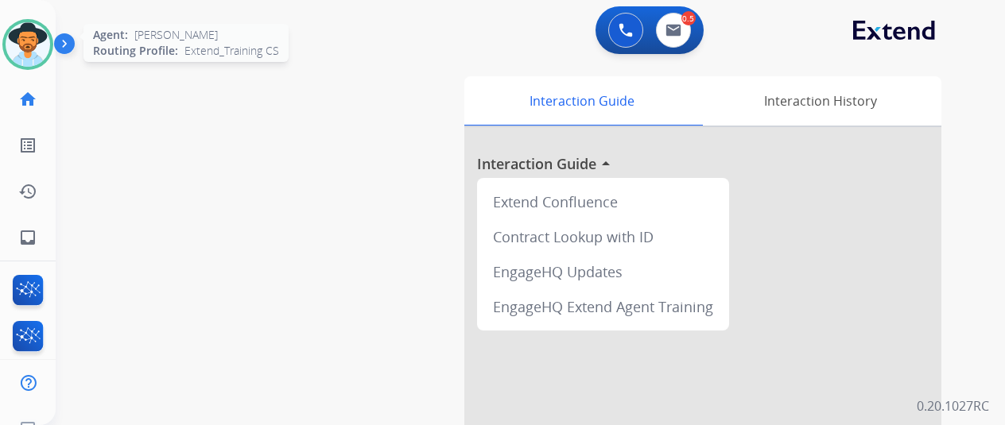
click at [29, 42] on img at bounding box center [28, 44] width 45 height 45
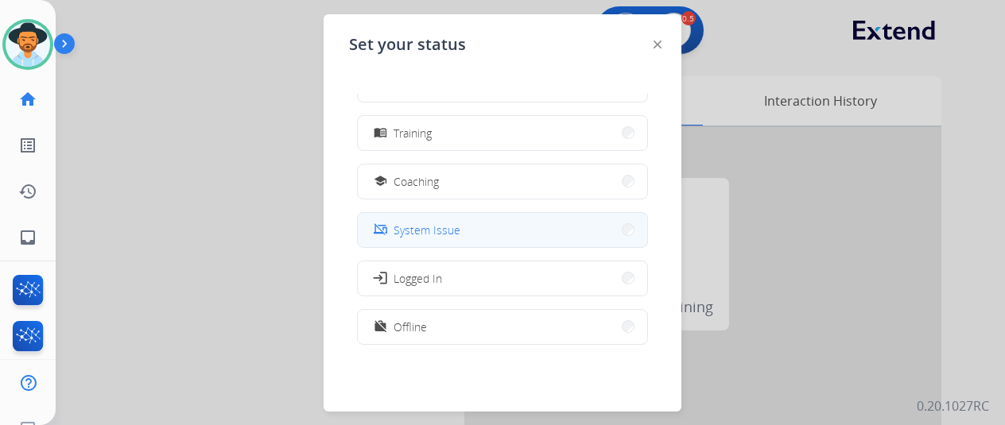
scroll to position [238, 0]
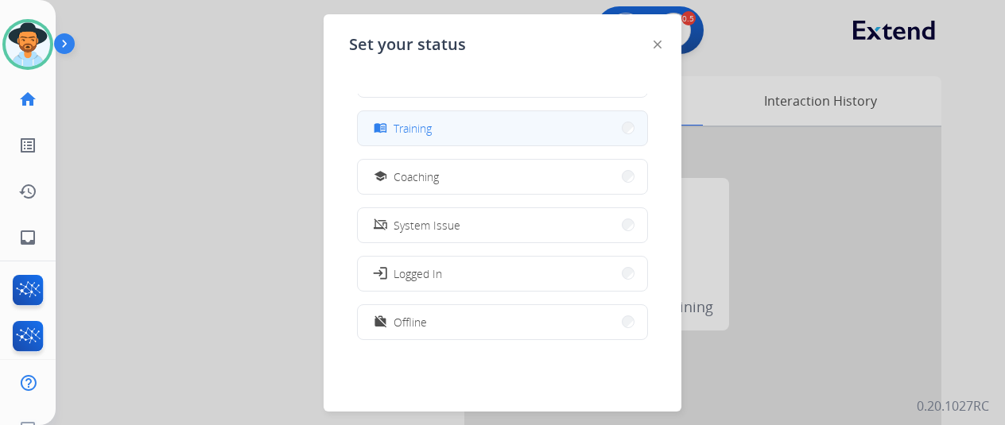
click at [449, 124] on button "menu_book Training" at bounding box center [502, 128] width 289 height 34
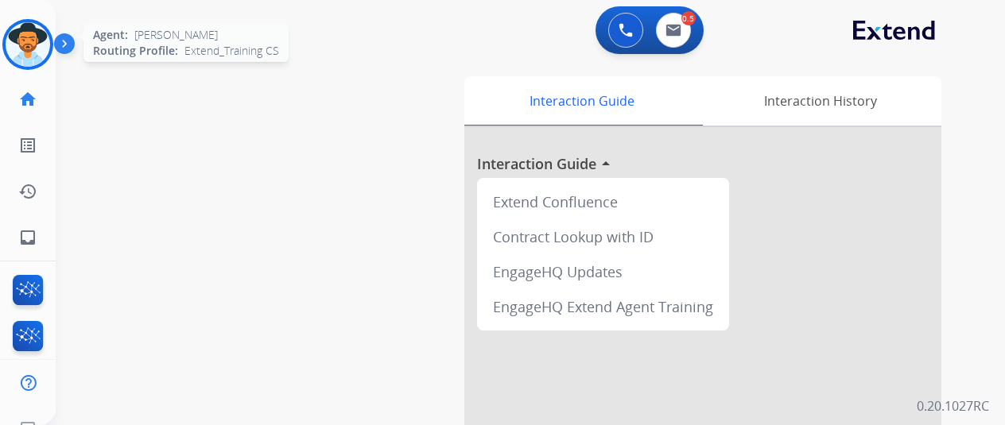
click at [33, 34] on img at bounding box center [28, 44] width 45 height 45
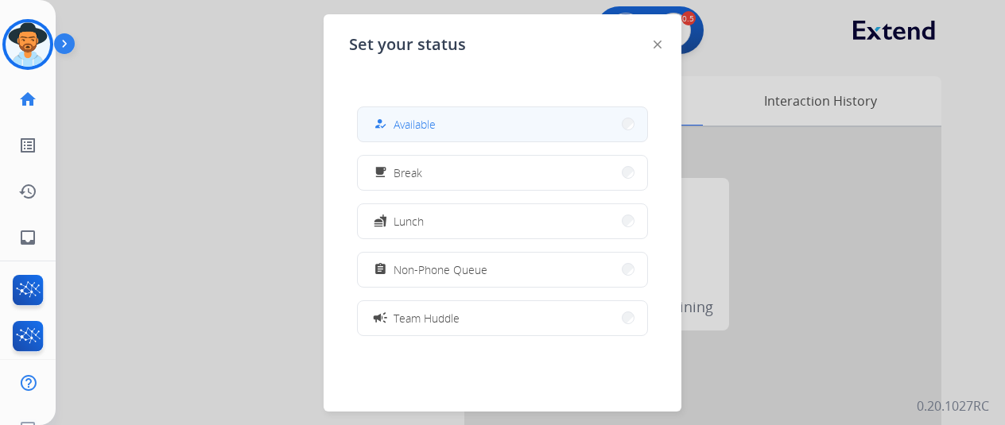
click at [440, 121] on button "how_to_reg Available" at bounding box center [502, 124] width 289 height 34
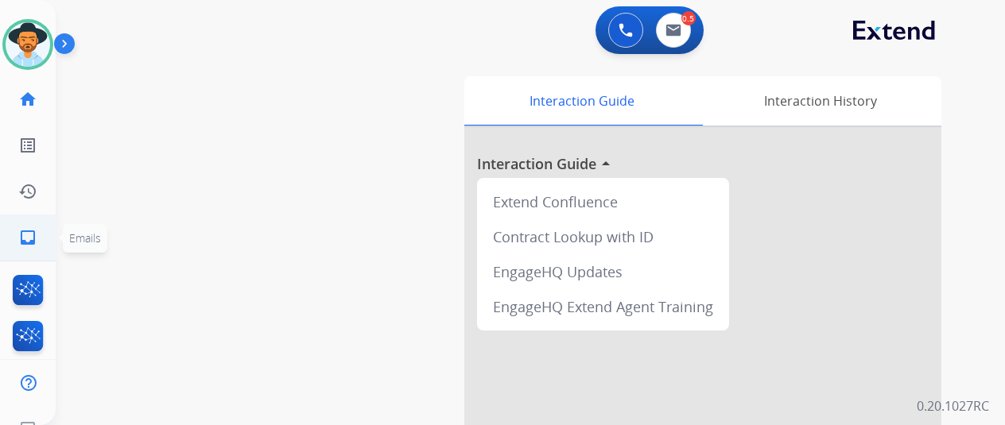
click at [22, 238] on mat-icon "inbox" at bounding box center [27, 237] width 19 height 19
select select "**********"
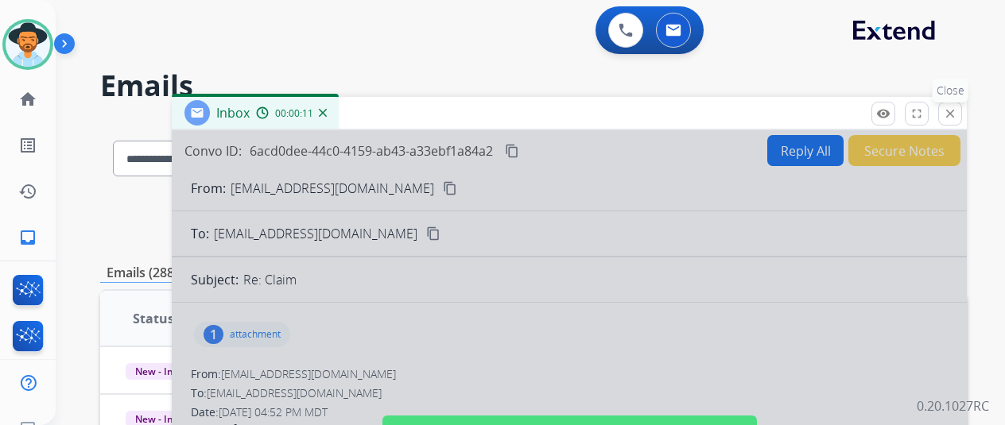
click at [957, 107] on mat-icon "close" at bounding box center [950, 114] width 14 height 14
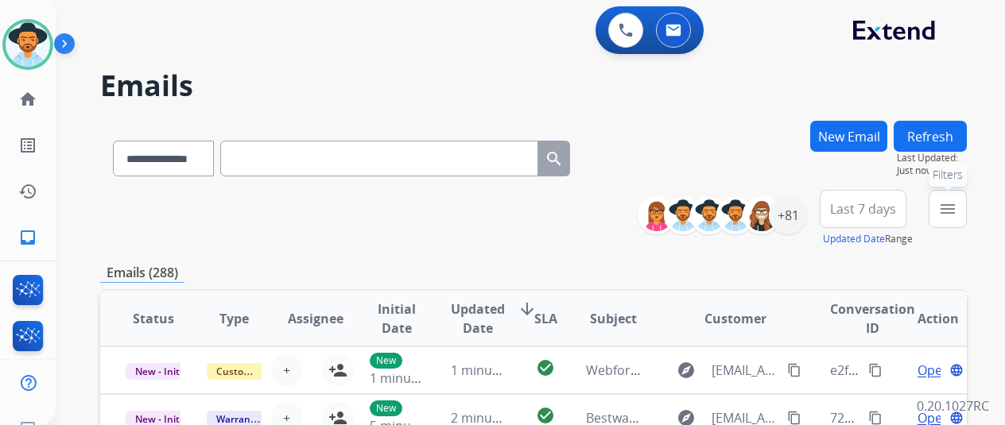
click at [957, 206] on mat-icon "menu" at bounding box center [947, 209] width 19 height 19
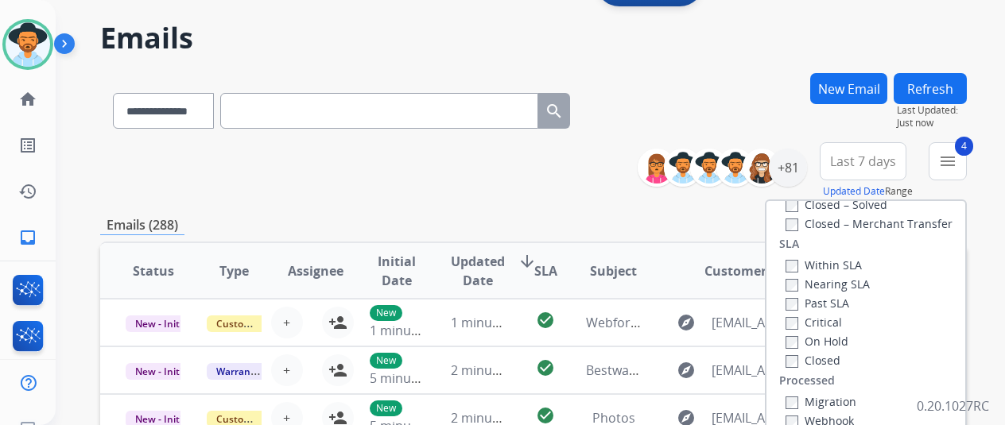
scroll to position [159, 0]
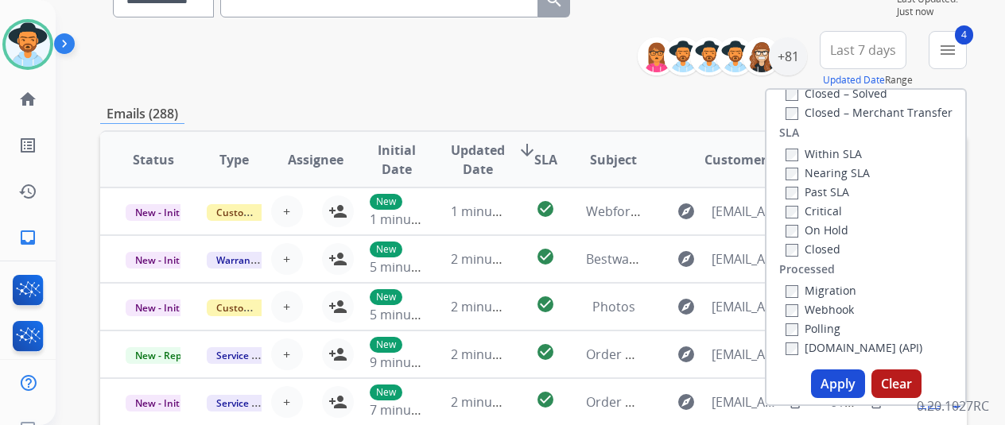
click at [836, 377] on button "Apply" at bounding box center [838, 384] width 54 height 29
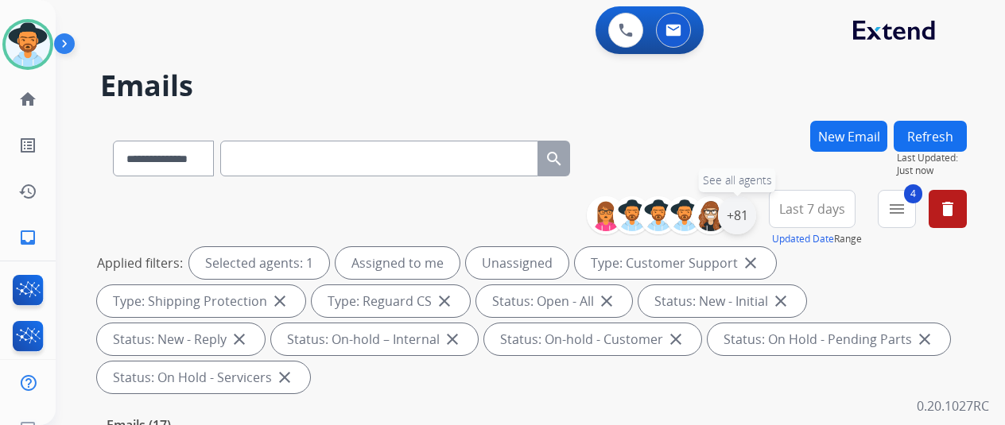
click at [753, 214] on div "+81" at bounding box center [737, 215] width 38 height 38
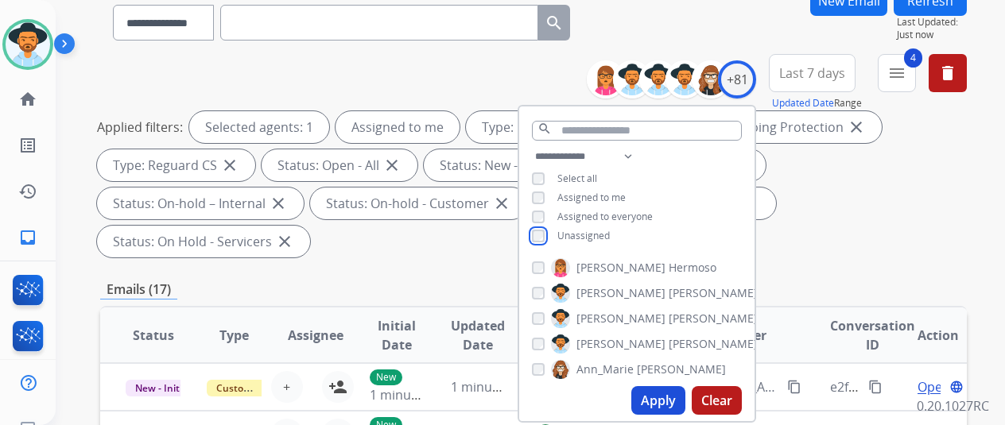
scroll to position [238, 0]
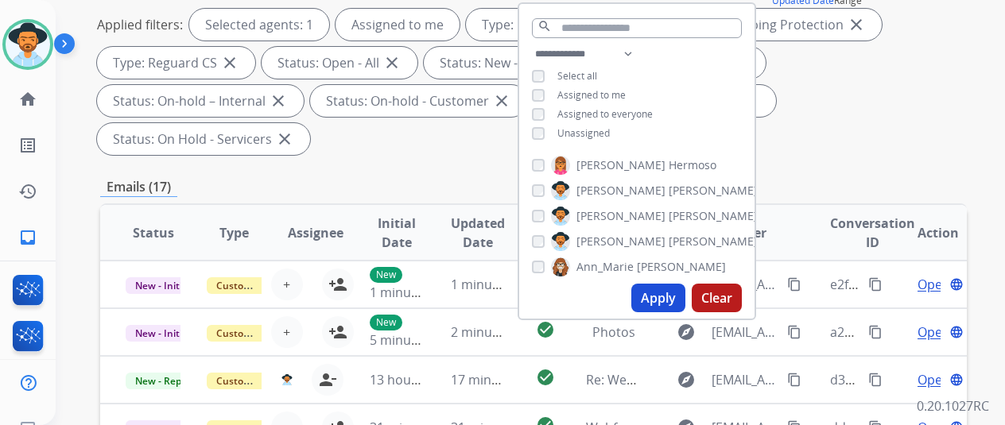
click at [645, 301] on button "Apply" at bounding box center [658, 298] width 54 height 29
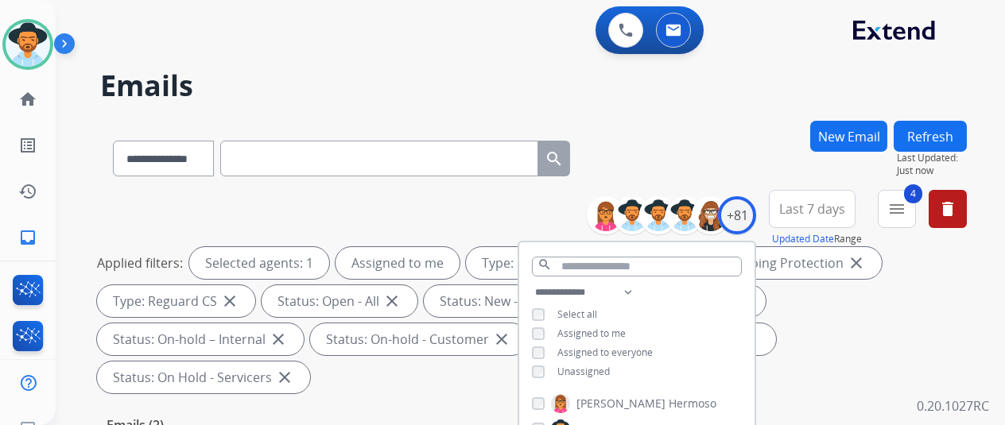
click at [711, 117] on div "**********" at bounding box center [511, 269] width 911 height 425
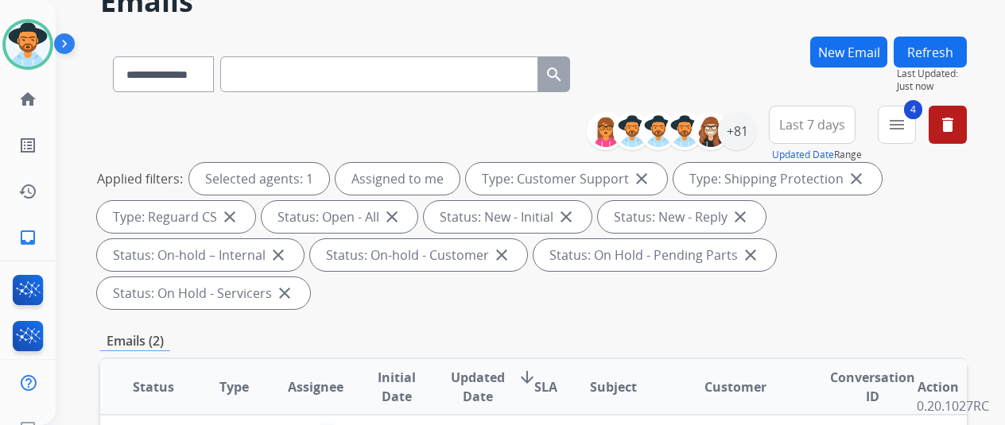
scroll to position [238, 0]
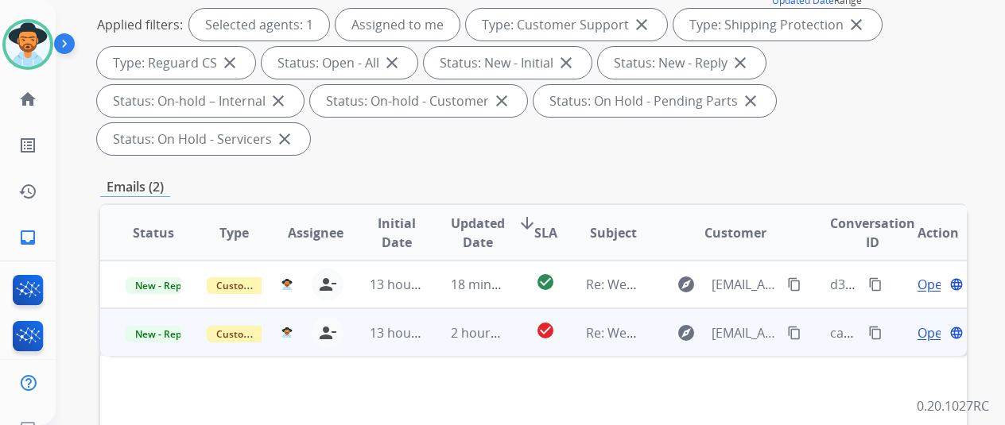
click at [923, 324] on span "Open" at bounding box center [933, 333] width 33 height 19
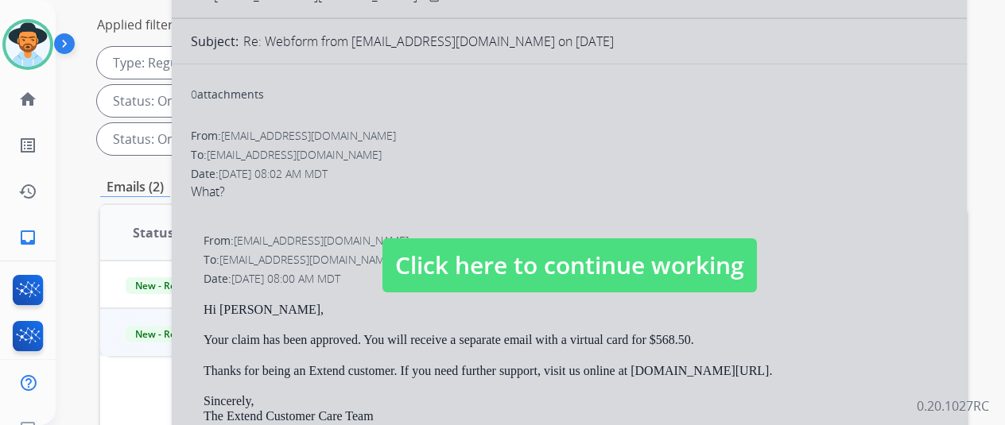
click at [448, 138] on div at bounding box center [569, 249] width 795 height 715
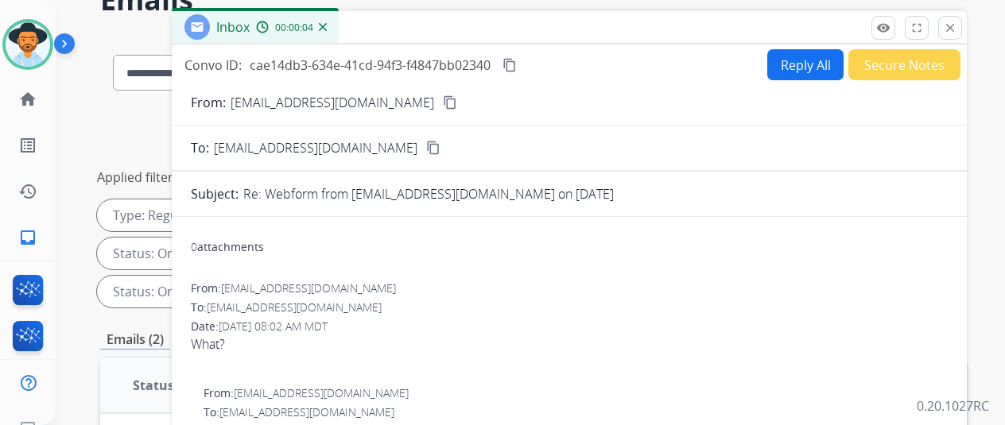
scroll to position [79, 0]
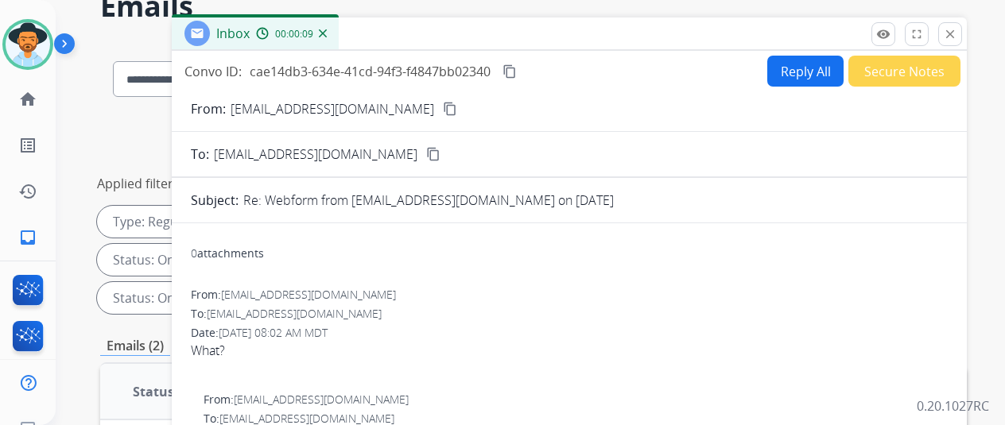
click at [440, 101] on button "content_copy" at bounding box center [449, 108] width 19 height 19
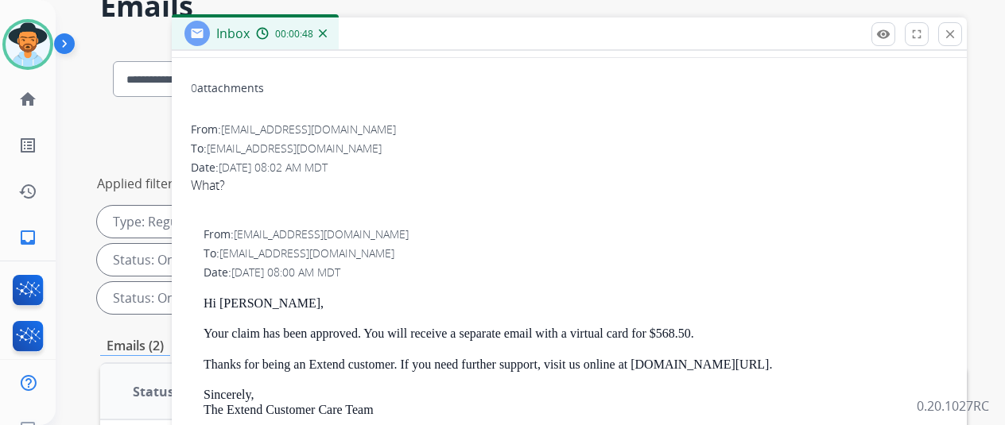
scroll to position [0, 0]
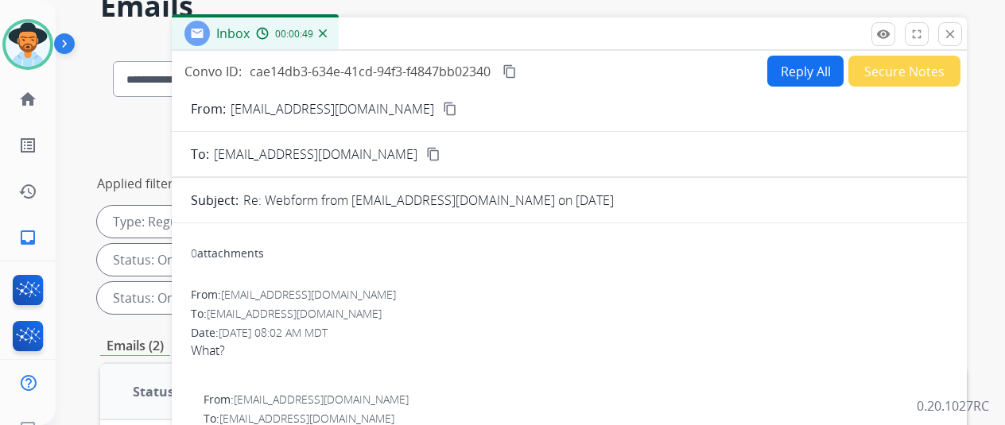
click at [327, 29] on img at bounding box center [323, 33] width 8 height 8
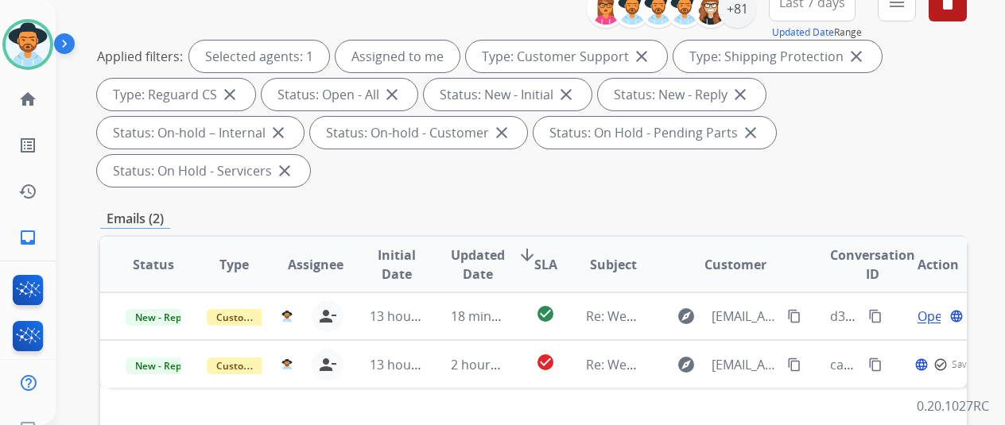
scroll to position [318, 0]
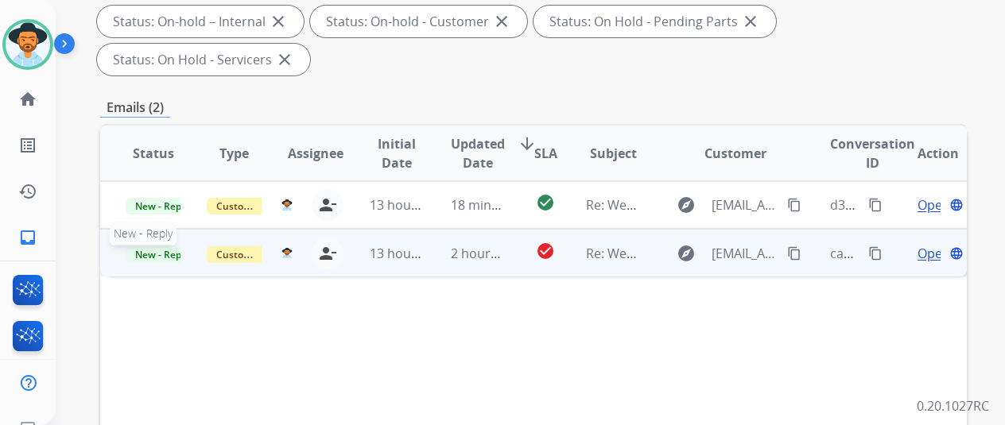
click at [153, 246] on span "New - Reply" at bounding box center [162, 254] width 72 height 17
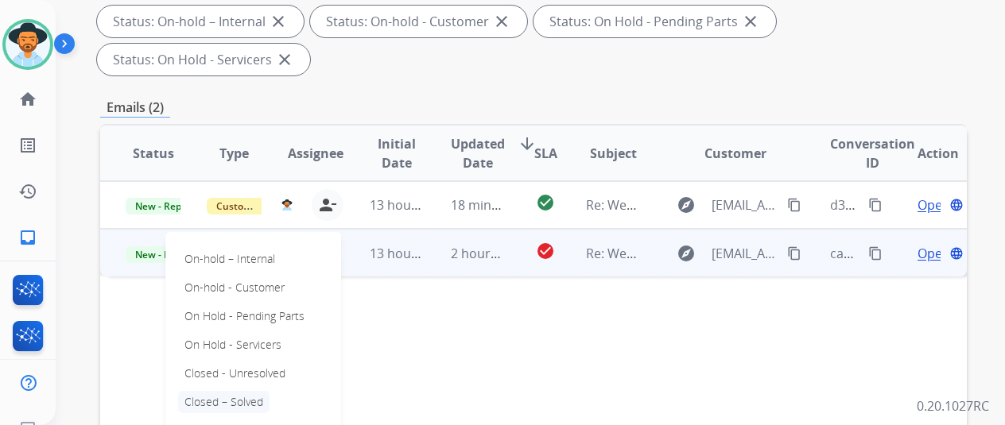
drag, startPoint x: 224, startPoint y: 366, endPoint x: 227, endPoint y: 324, distance: 41.5
click at [223, 391] on p "Closed – Solved" at bounding box center [223, 402] width 91 height 22
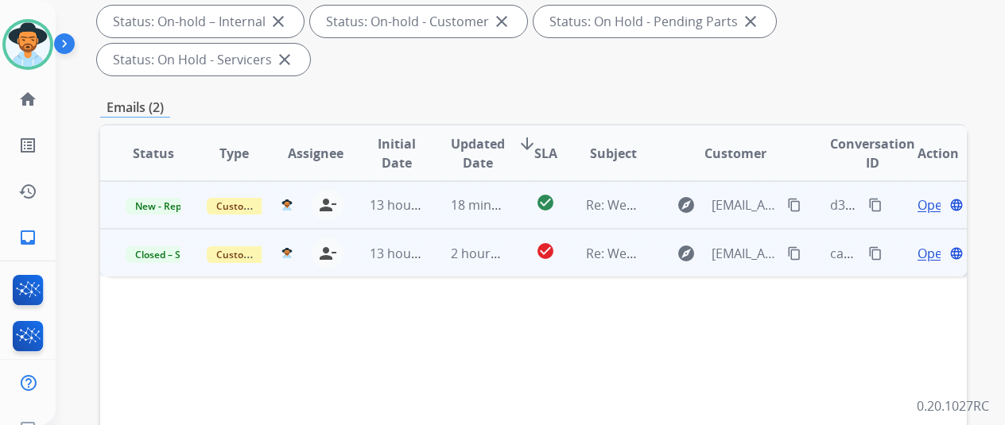
click at [926, 196] on span "Open" at bounding box center [933, 205] width 33 height 19
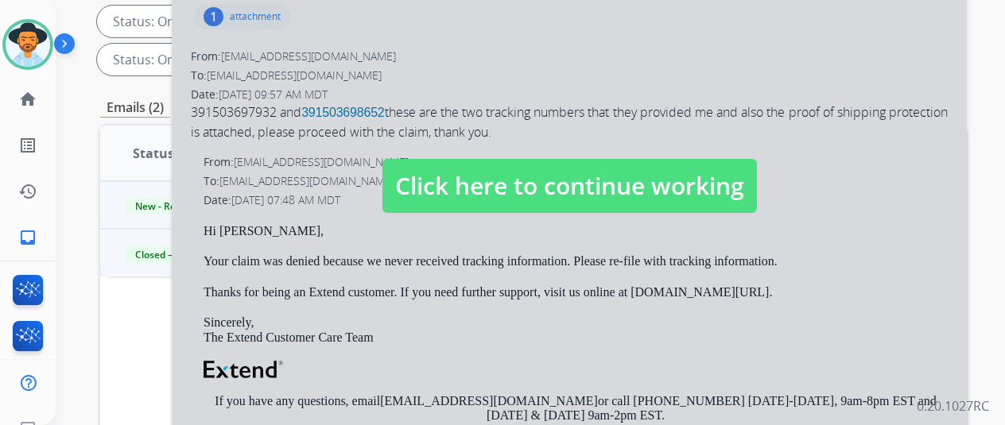
click at [485, 159] on span "Click here to continue working" at bounding box center [569, 186] width 374 height 54
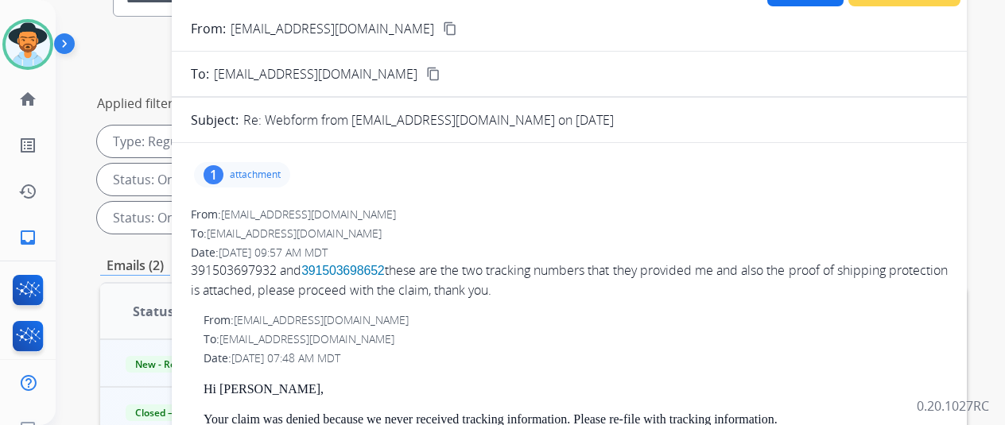
scroll to position [159, 0]
click at [443, 25] on mat-icon "content_copy" at bounding box center [450, 29] width 14 height 14
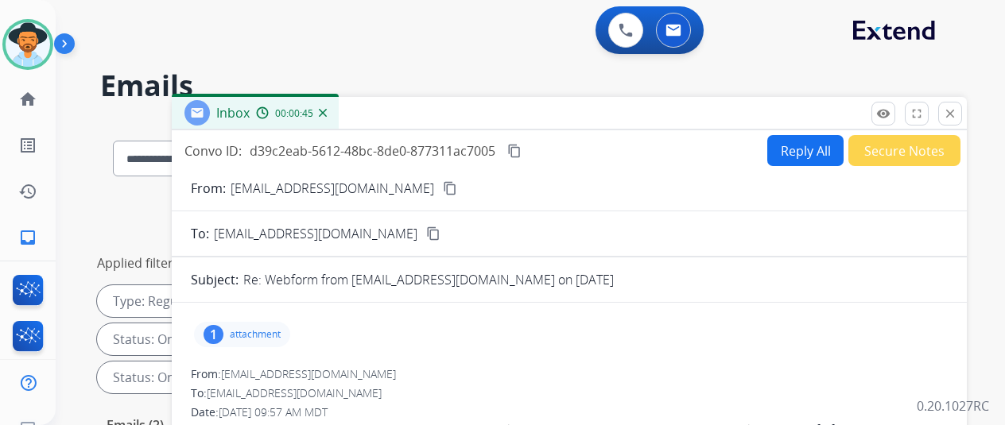
click at [327, 110] on img at bounding box center [323, 113] width 8 height 8
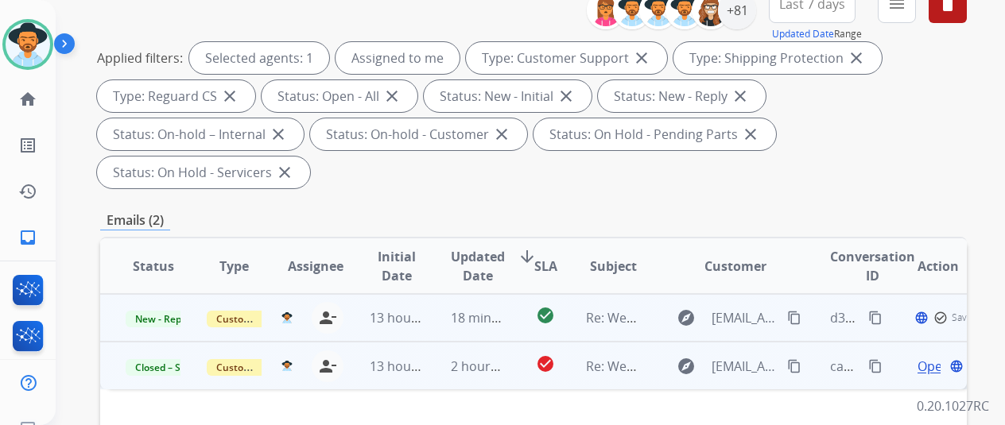
scroll to position [238, 0]
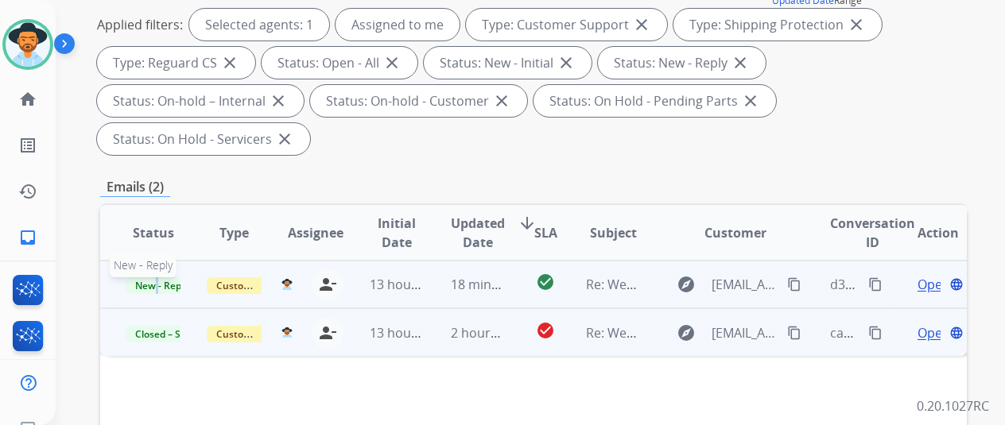
click at [156, 277] on span "New - Reply" at bounding box center [162, 285] width 72 height 17
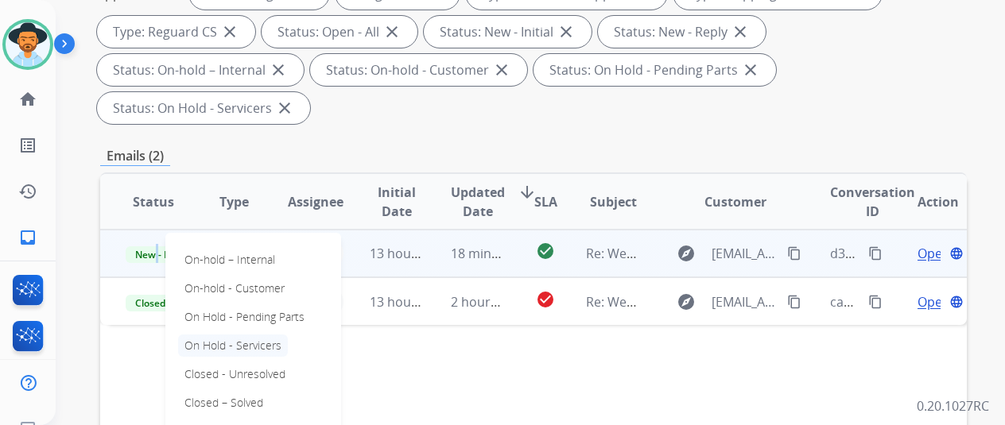
scroll to position [318, 0]
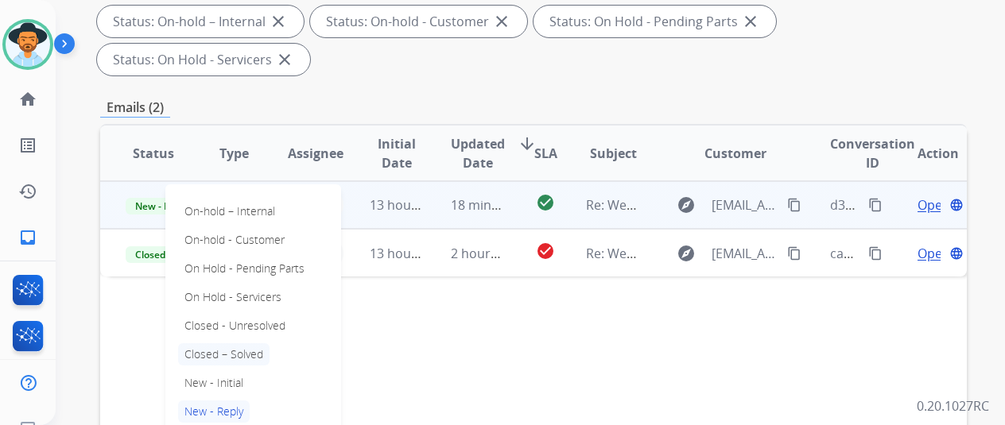
click at [223, 343] on p "Closed – Solved" at bounding box center [223, 354] width 91 height 22
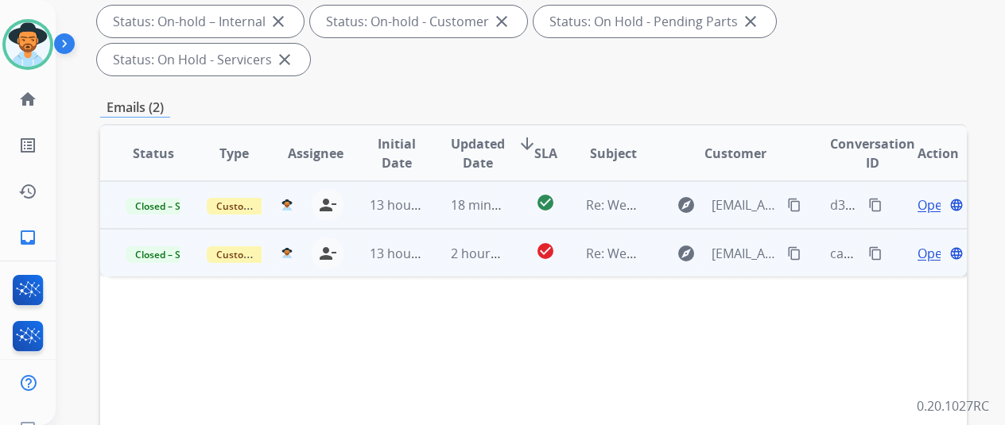
scroll to position [0, 0]
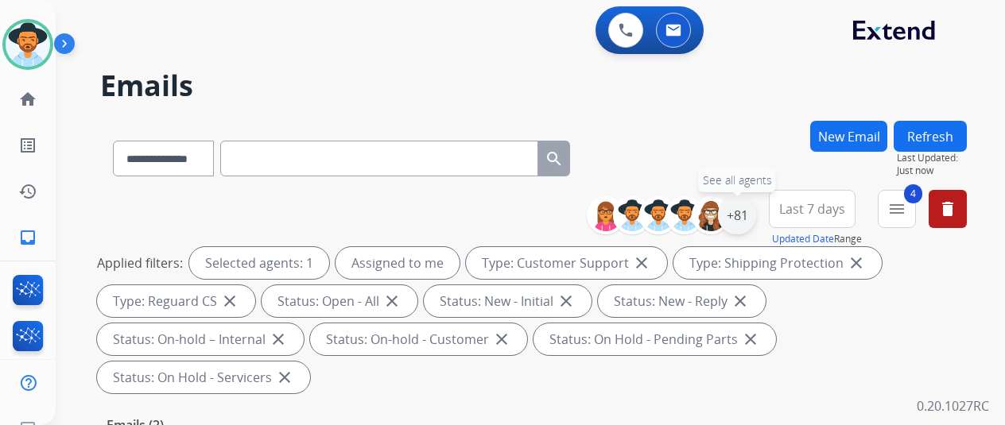
click at [742, 217] on div "+81" at bounding box center [737, 215] width 38 height 38
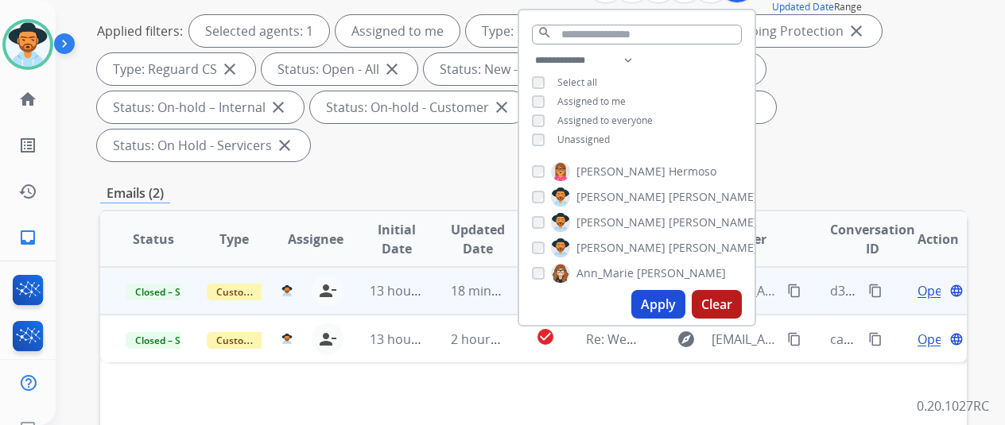
scroll to position [238, 0]
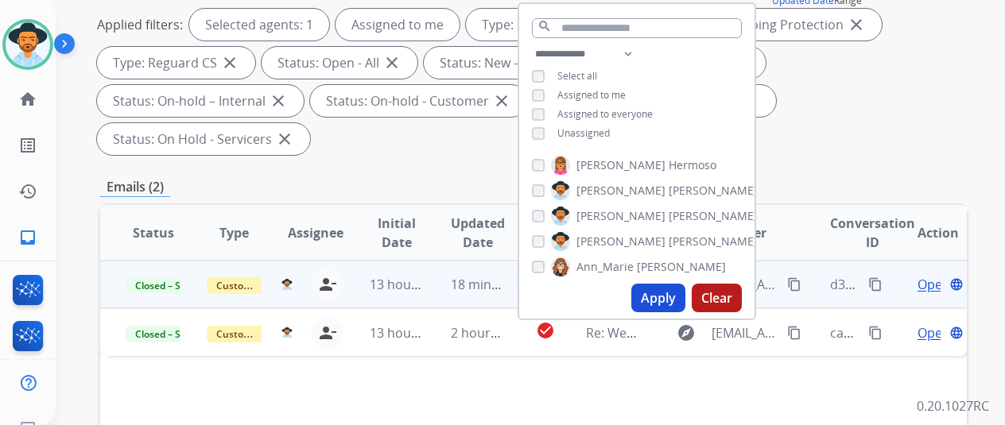
click at [666, 300] on button "Apply" at bounding box center [658, 298] width 54 height 29
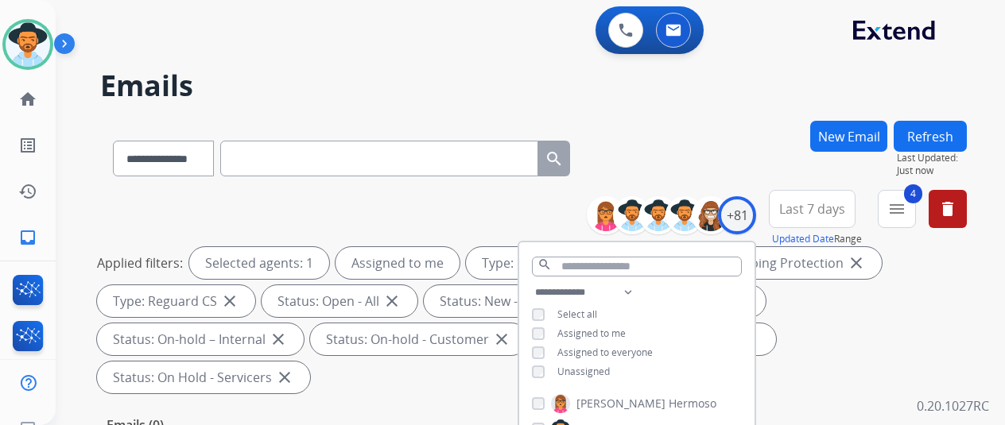
click at [723, 89] on h2 "Emails" at bounding box center [533, 86] width 866 height 32
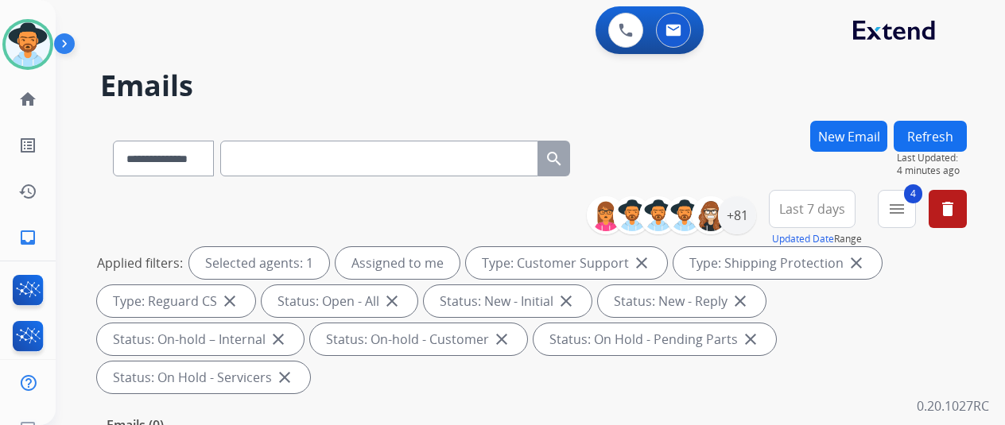
click at [847, 131] on button "New Email" at bounding box center [848, 136] width 77 height 31
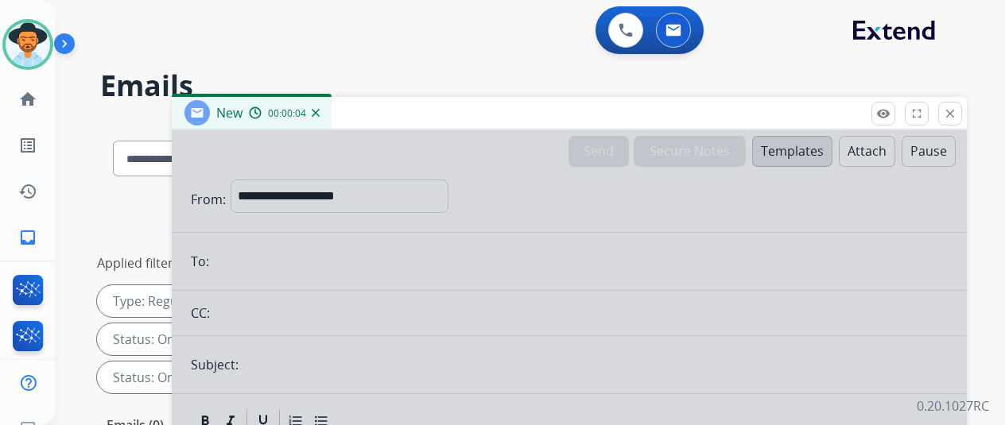
click at [319, 118] on div "00:00:04" at bounding box center [284, 113] width 70 height 14
drag, startPoint x: 326, startPoint y: 101, endPoint x: 331, endPoint y: 112, distance: 12.4
click at [326, 102] on div "New 00:00:04" at bounding box center [252, 113] width 160 height 32
click at [320, 112] on img at bounding box center [316, 113] width 8 height 8
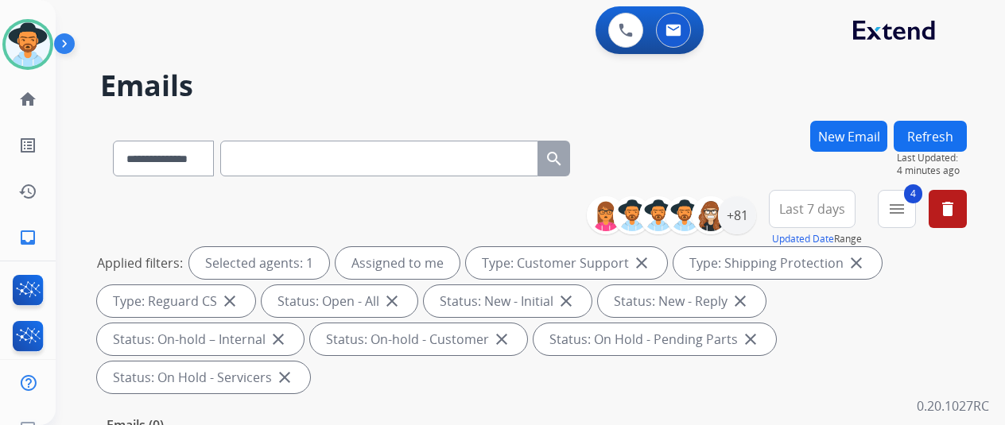
click at [850, 122] on button "New Email" at bounding box center [848, 136] width 77 height 31
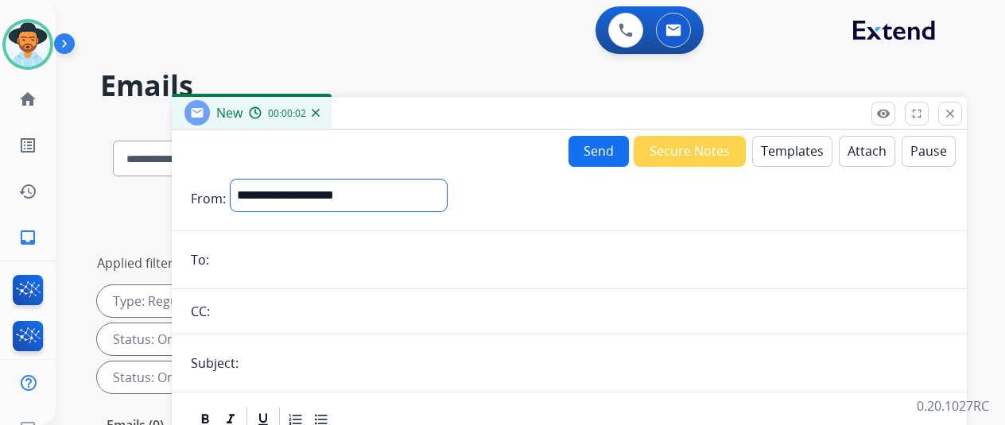
click at [267, 193] on select "**********" at bounding box center [339, 196] width 216 height 32
select select "**********"
click at [242, 180] on select "**********" at bounding box center [339, 196] width 216 height 32
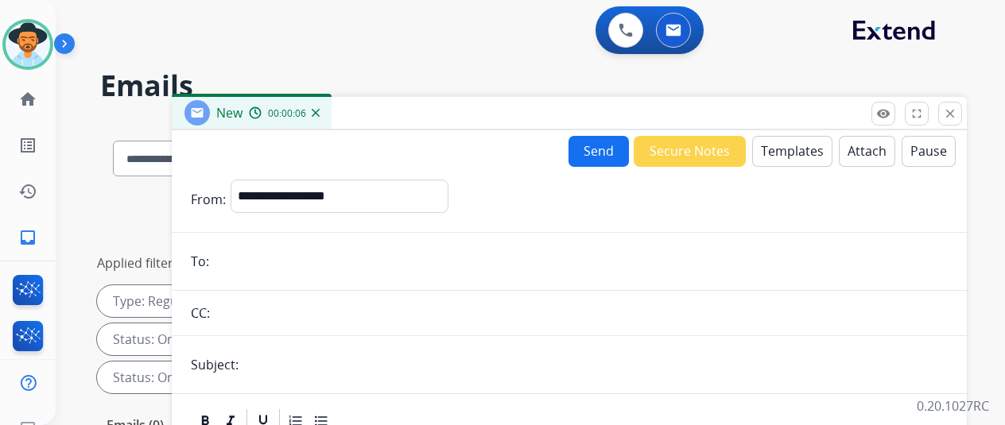
click at [250, 265] on input "email" at bounding box center [581, 262] width 734 height 32
paste input "**********"
type input "**********"
click at [781, 147] on button "Templates" at bounding box center [792, 151] width 80 height 31
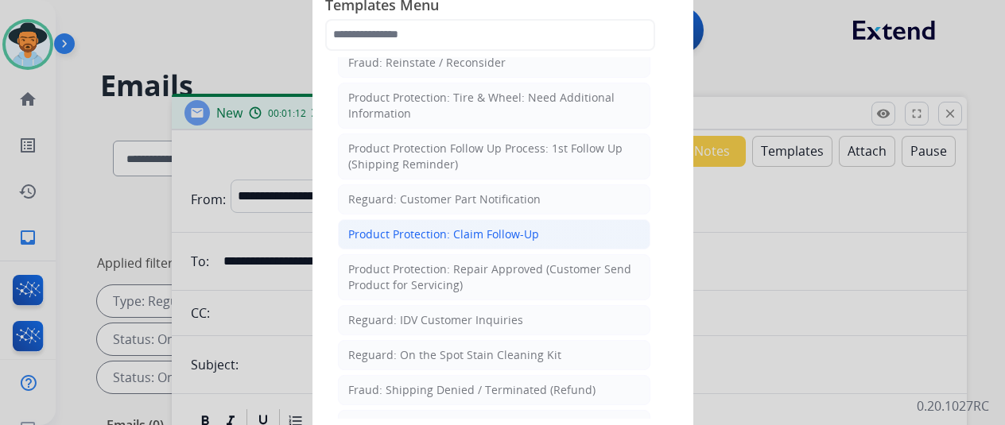
scroll to position [954, 0]
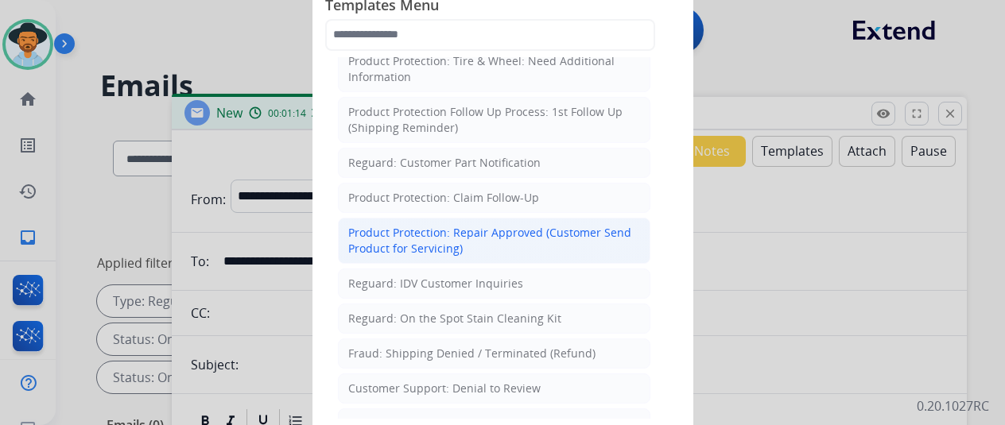
click at [394, 225] on div "Product Protection: Repair Approved (Customer Send Product for Servicing)" at bounding box center [494, 241] width 292 height 32
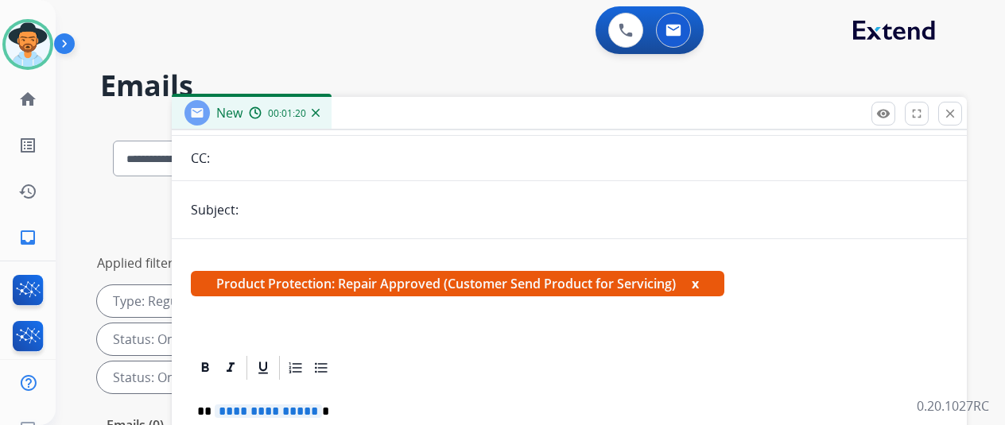
scroll to position [238, 0]
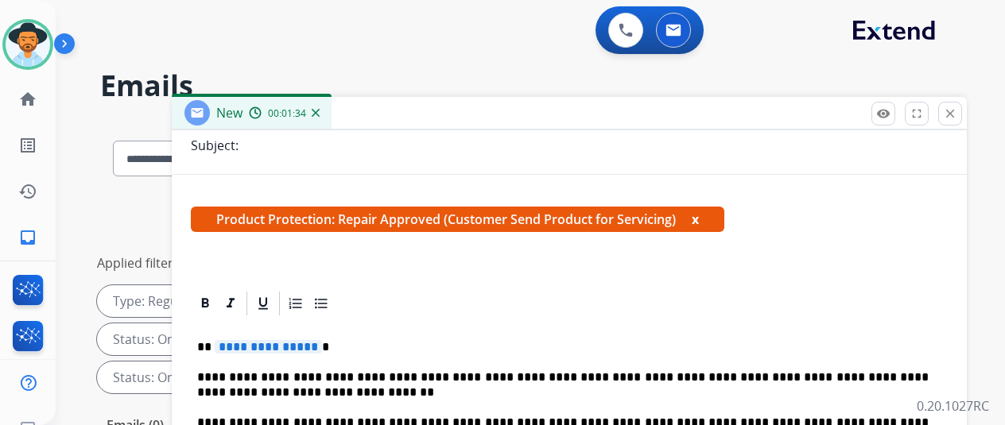
click at [321, 340] on span "**********" at bounding box center [268, 347] width 107 height 14
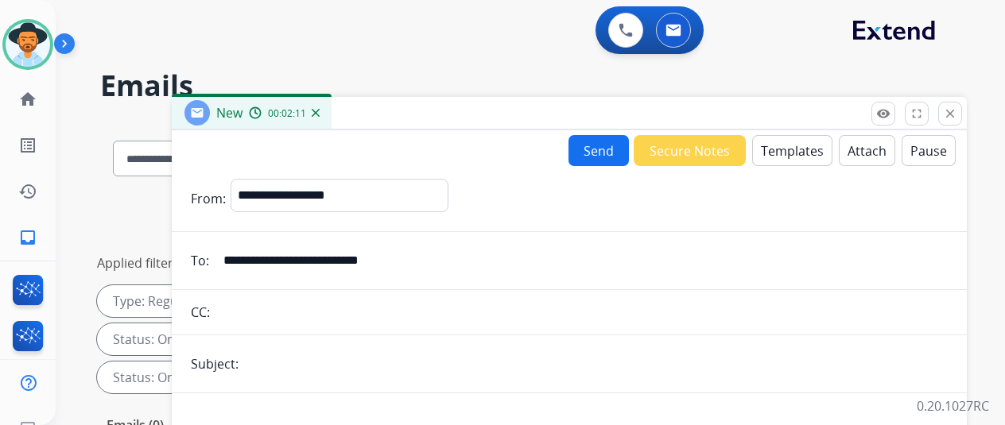
click at [871, 146] on button "Attach" at bounding box center [867, 150] width 56 height 31
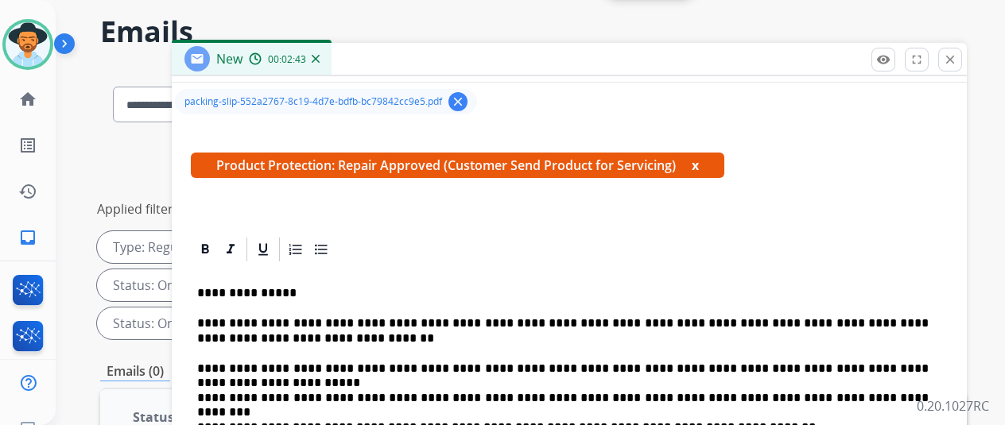
scroll to position [79, 0]
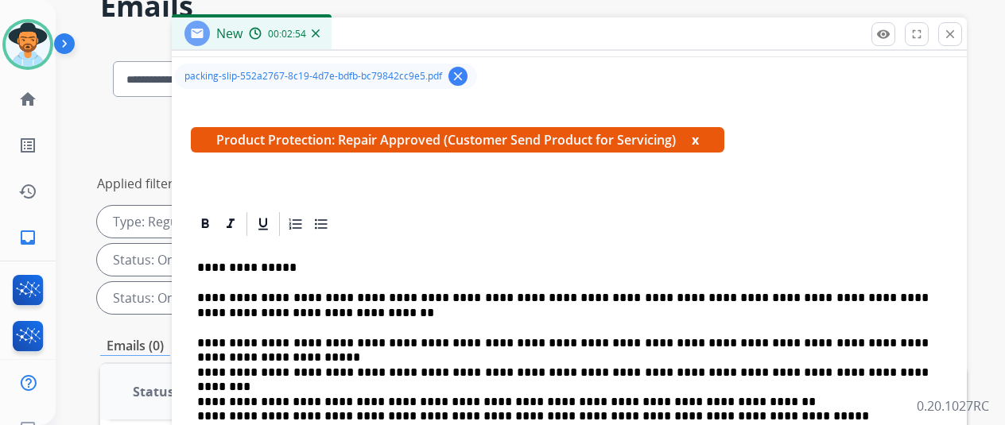
click at [336, 291] on p "**********" at bounding box center [562, 305] width 731 height 29
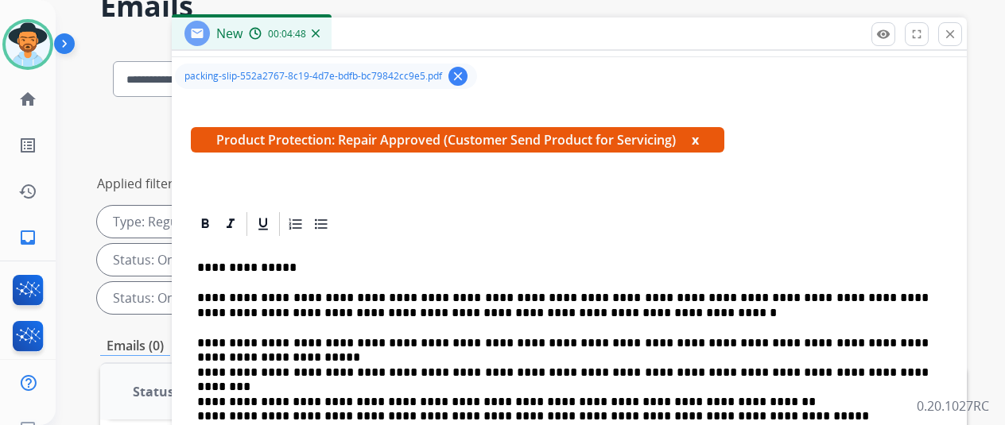
scroll to position [0, 0]
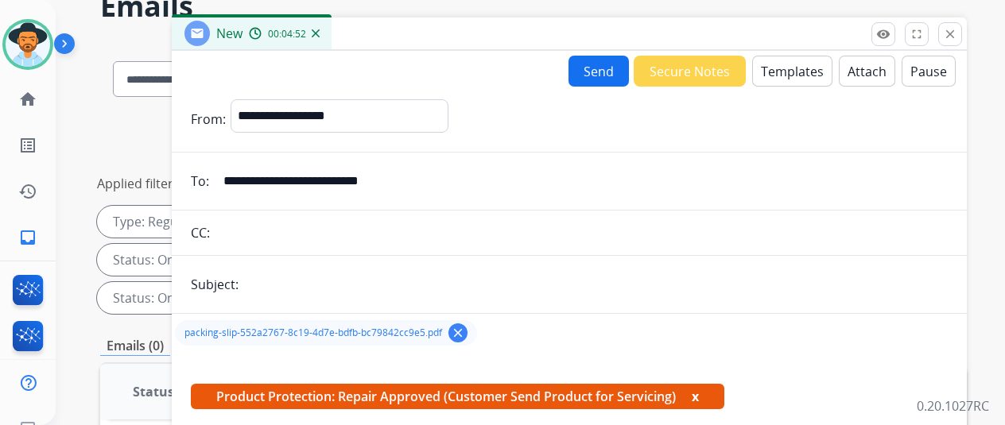
click at [599, 68] on button "Send" at bounding box center [598, 71] width 60 height 31
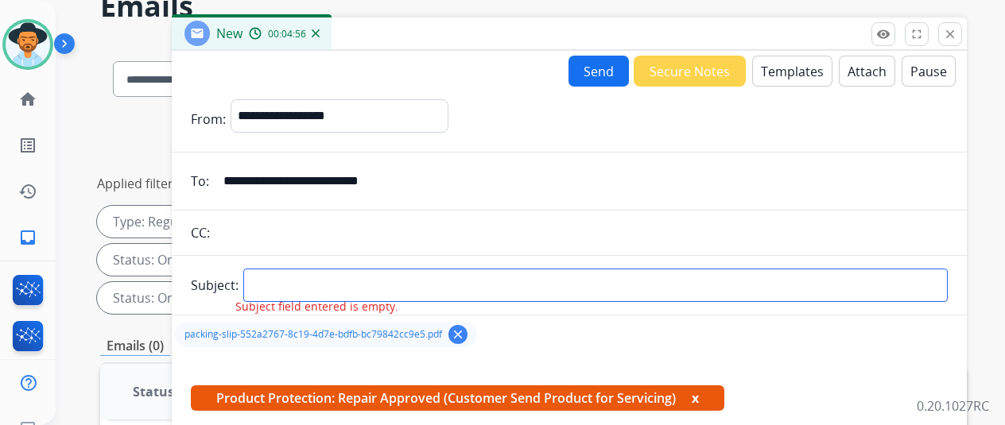
click at [291, 287] on input "text" at bounding box center [595, 285] width 704 height 33
type input "*****"
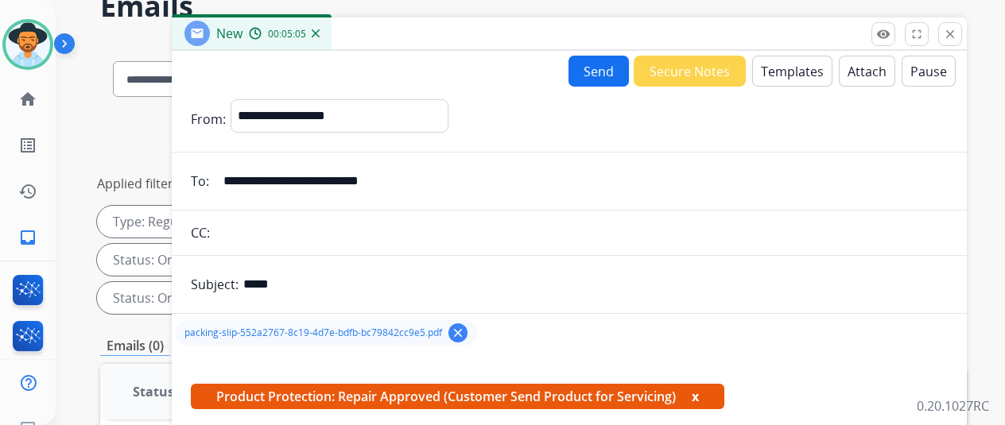
click at [603, 64] on button "Send" at bounding box center [598, 71] width 60 height 31
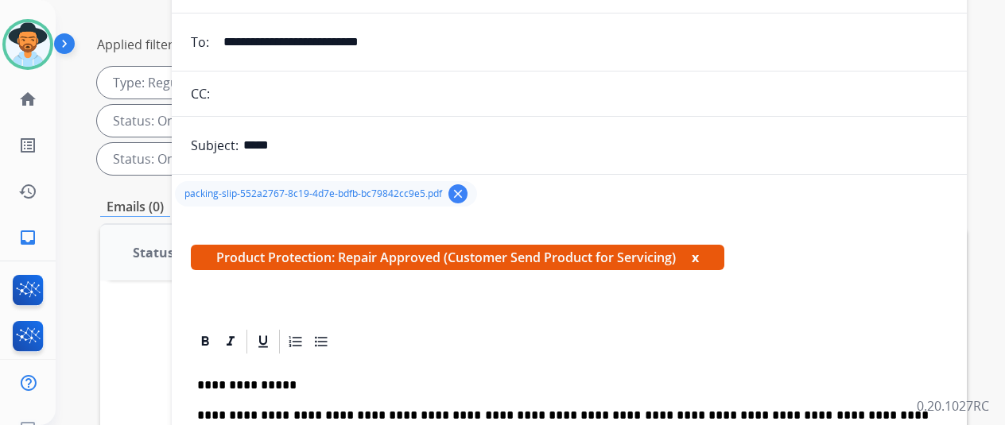
scroll to position [79, 0]
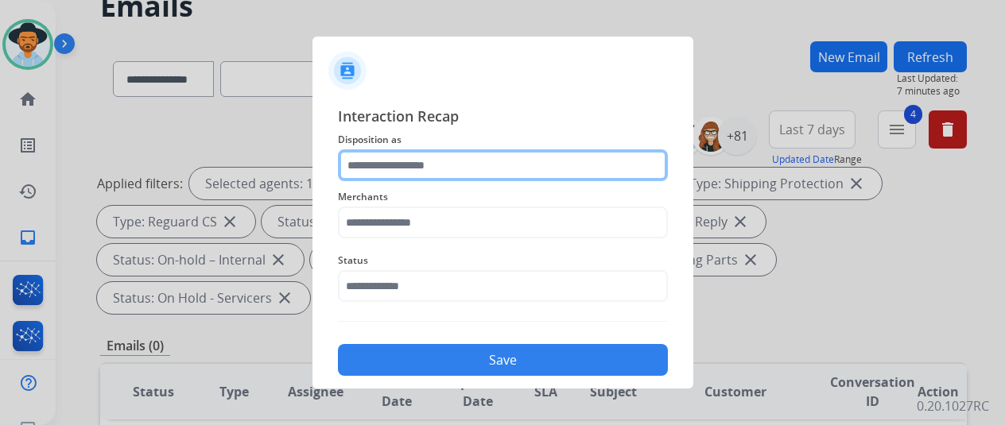
click at [389, 165] on input "text" at bounding box center [503, 165] width 330 height 32
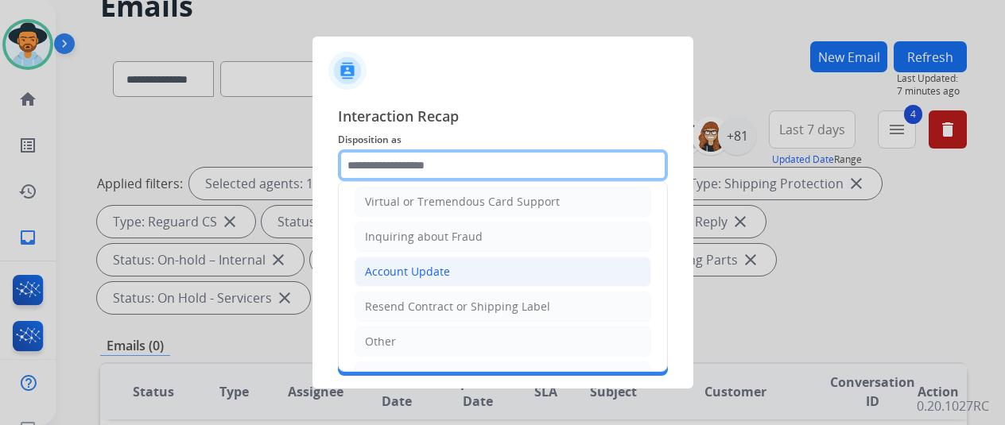
scroll to position [238, 0]
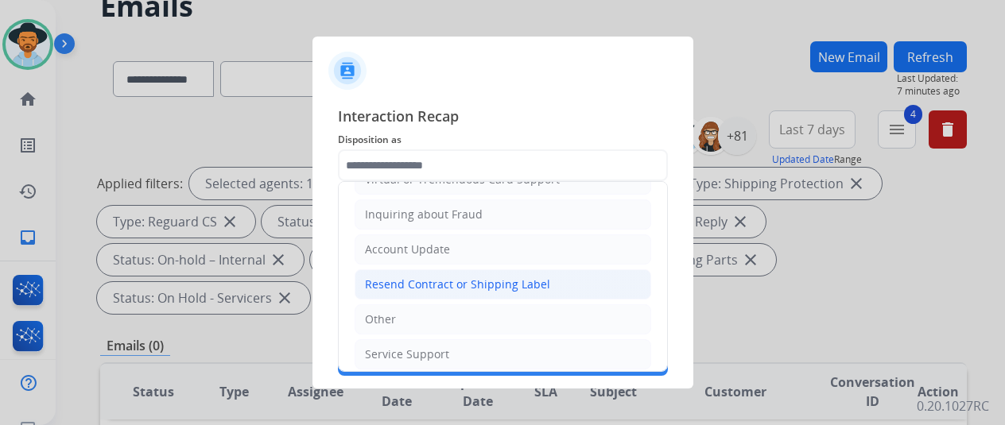
click at [399, 277] on div "Resend Contract or Shipping Label" at bounding box center [457, 285] width 185 height 16
type input "**********"
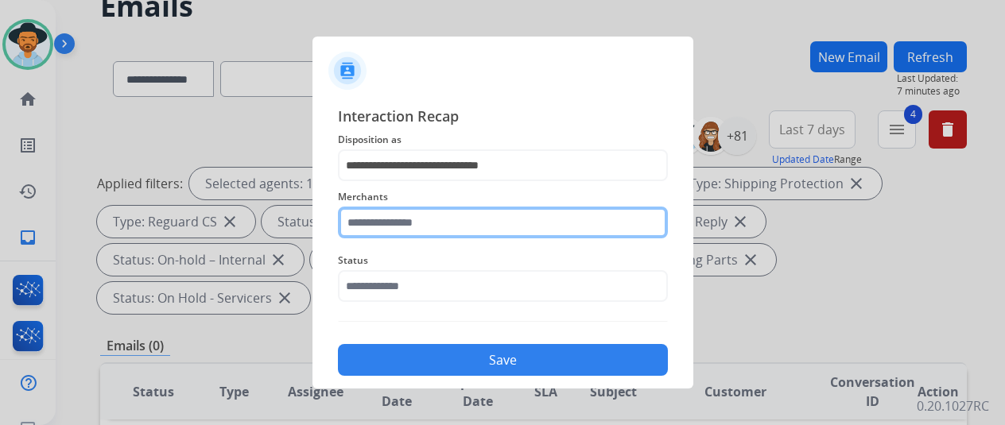
click at [392, 215] on input "text" at bounding box center [503, 223] width 330 height 32
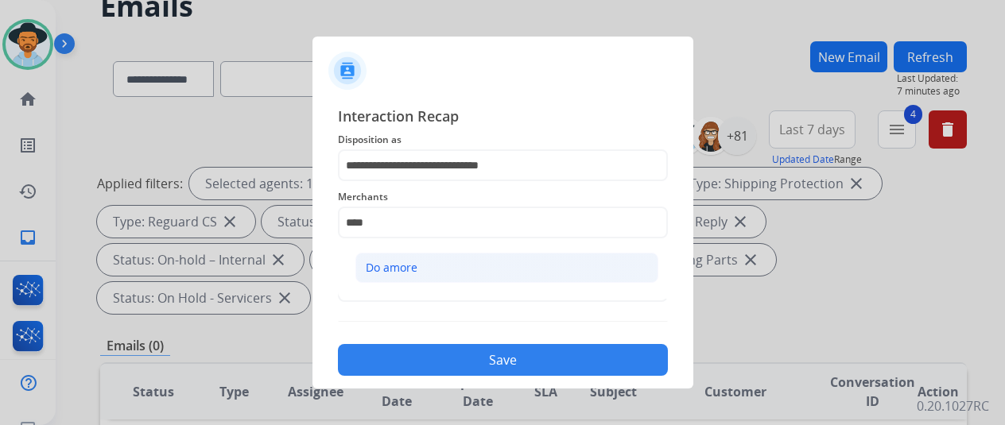
click at [402, 260] on div "Do amore" at bounding box center [392, 268] width 52 height 16
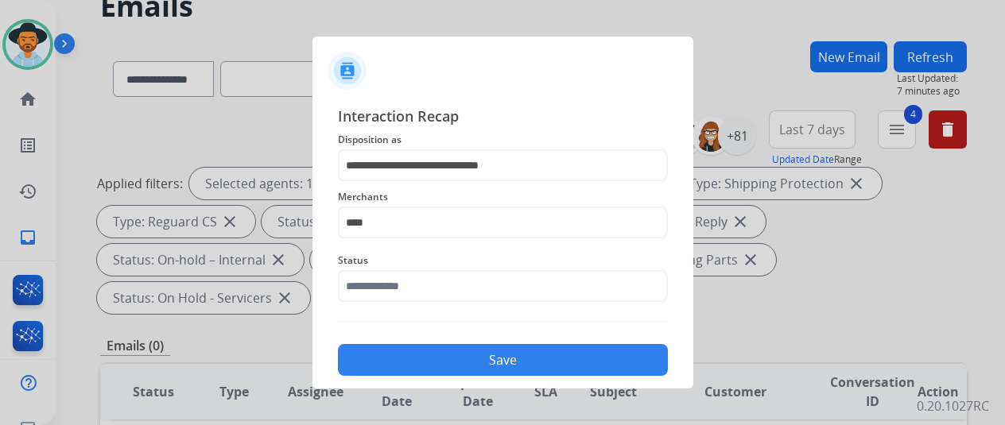
type input "********"
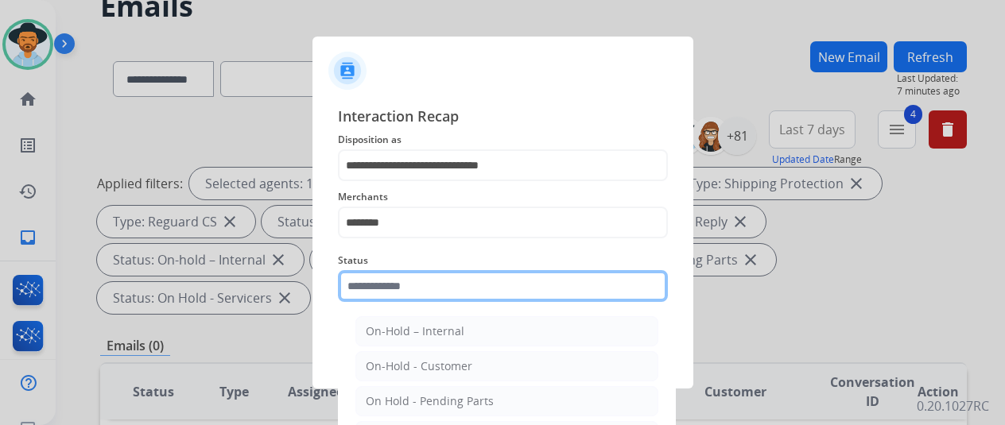
click at [391, 293] on input "text" at bounding box center [503, 286] width 330 height 32
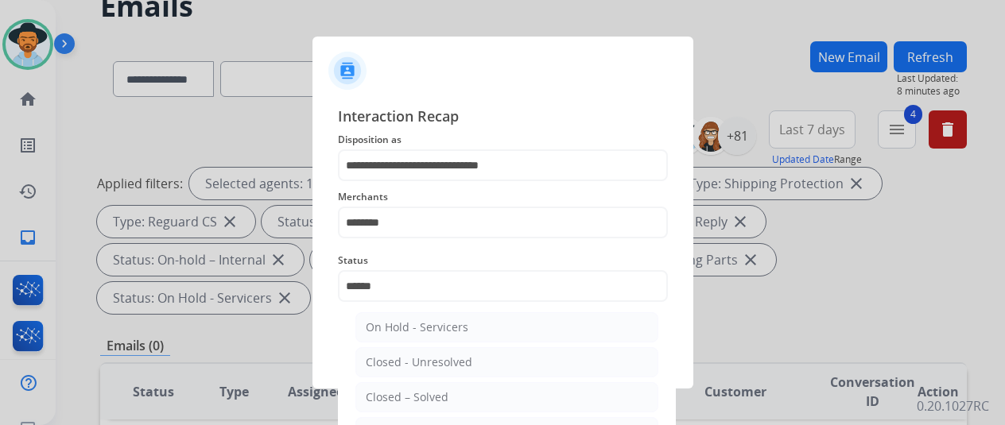
click at [404, 395] on div "Closed – Solved" at bounding box center [407, 397] width 83 height 16
type input "**********"
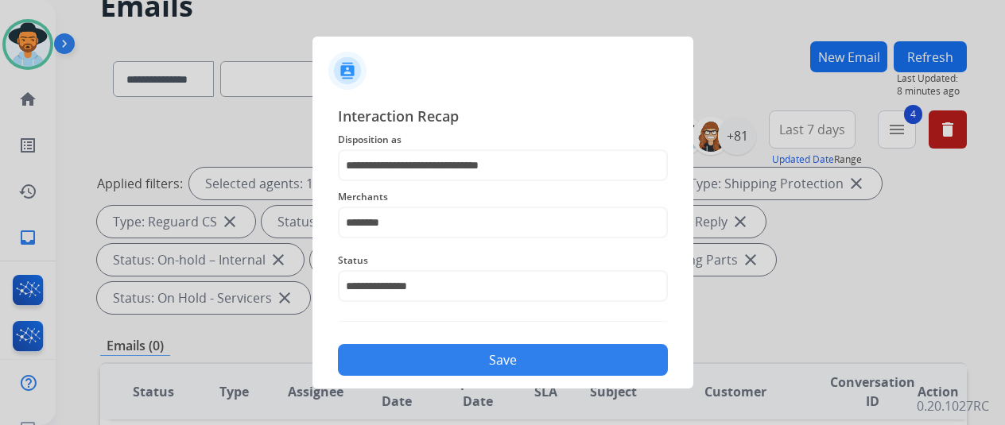
click at [401, 360] on button "Save" at bounding box center [503, 360] width 330 height 32
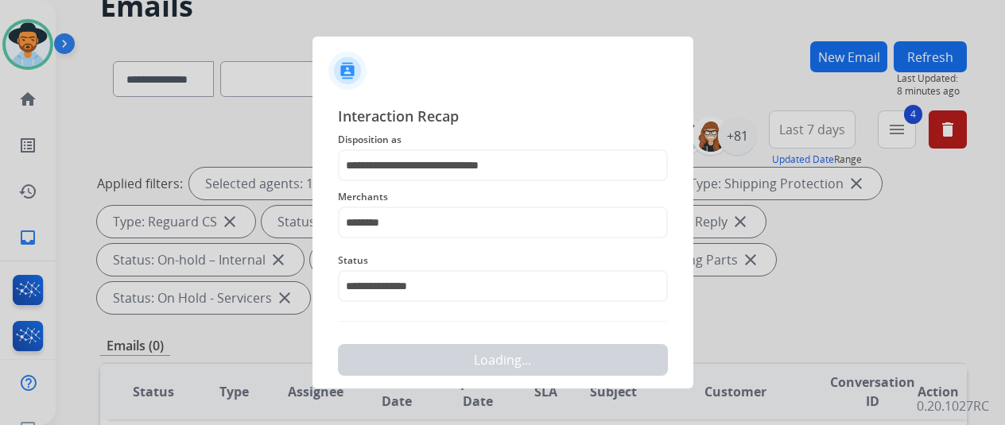
scroll to position [0, 0]
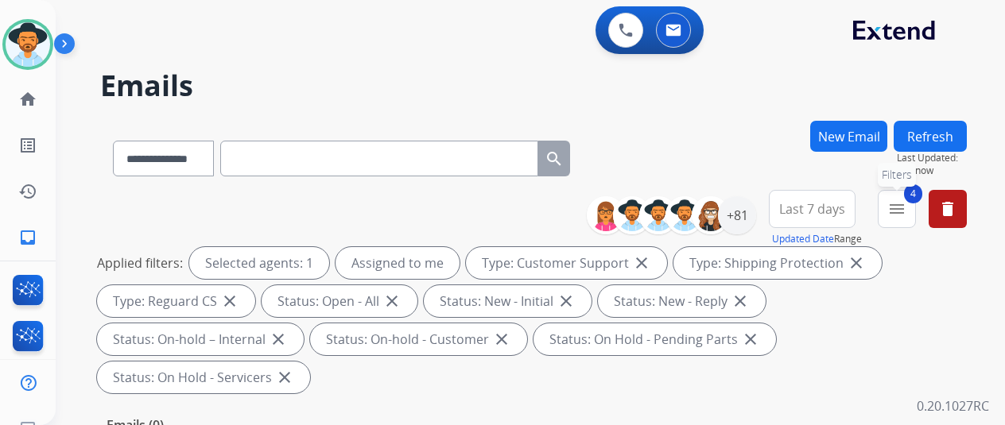
click at [916, 208] on button "4 menu Filters" at bounding box center [897, 209] width 38 height 38
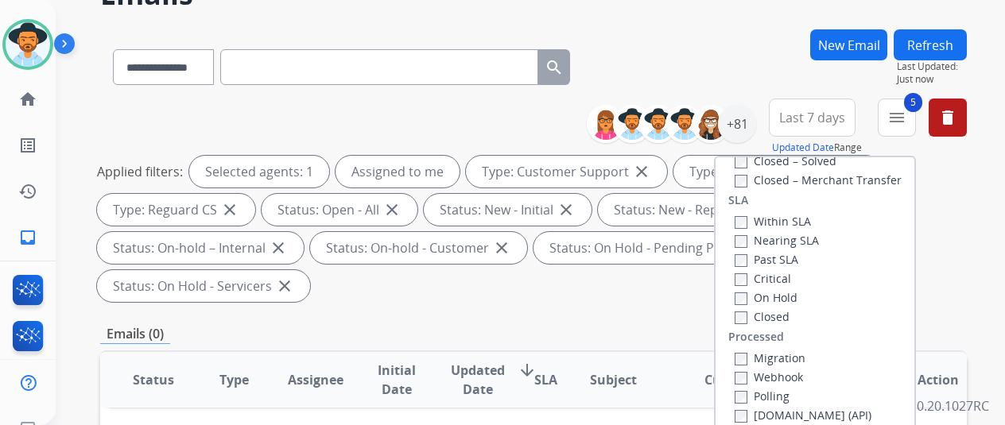
scroll to position [238, 0]
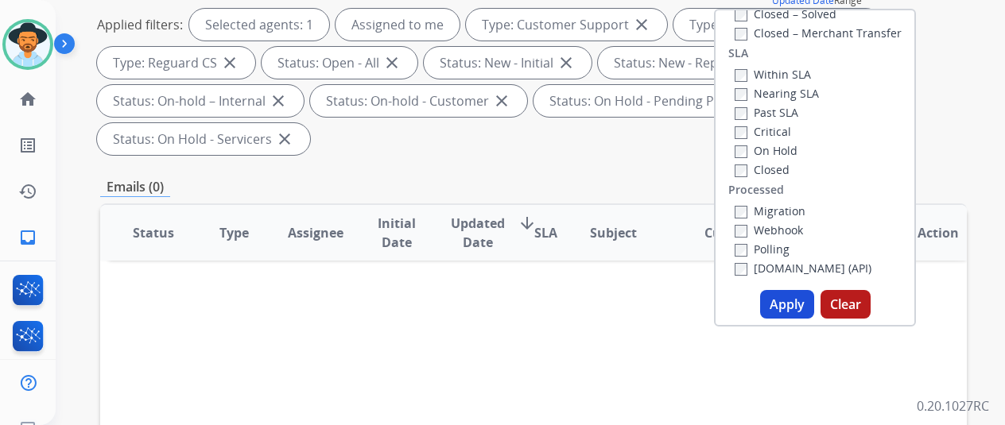
click at [781, 305] on button "Apply" at bounding box center [787, 304] width 54 height 29
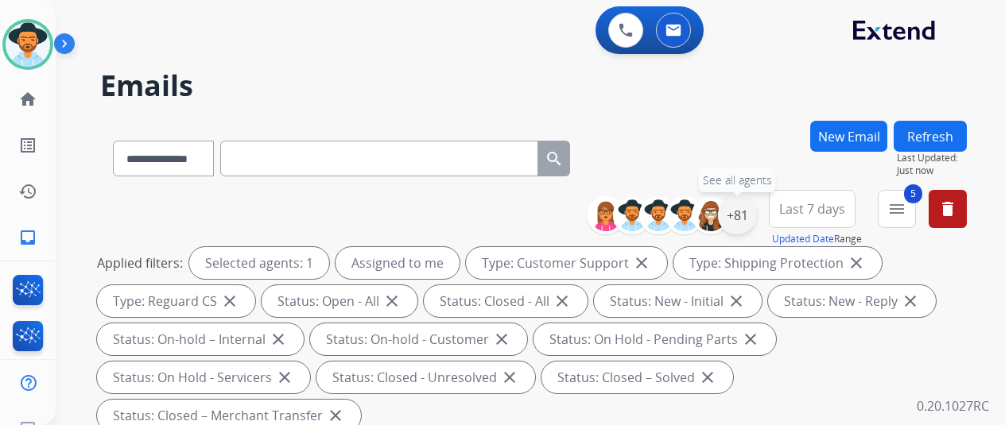
click at [752, 212] on div "+81" at bounding box center [737, 215] width 38 height 38
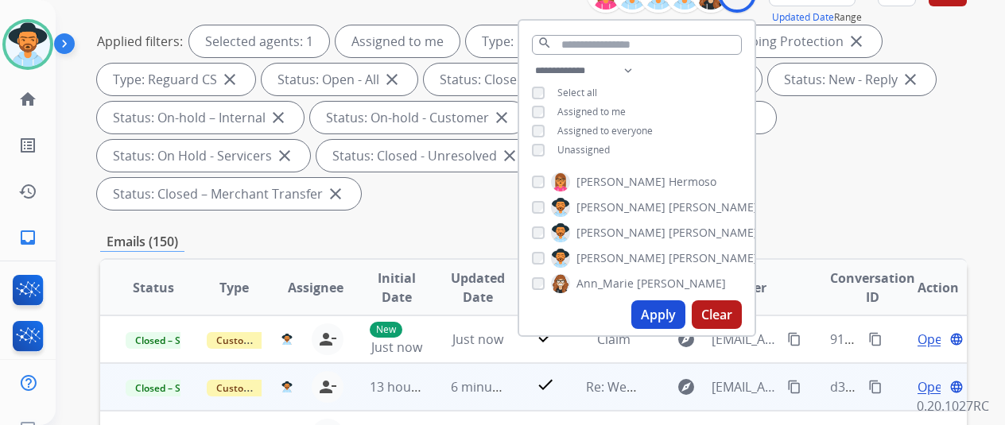
scroll to position [238, 0]
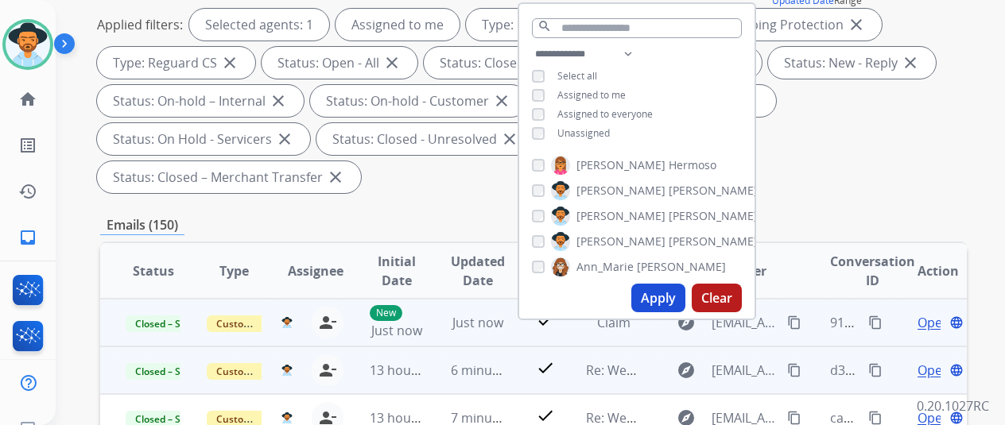
click at [873, 321] on mat-icon "content_copy" at bounding box center [875, 323] width 14 height 14
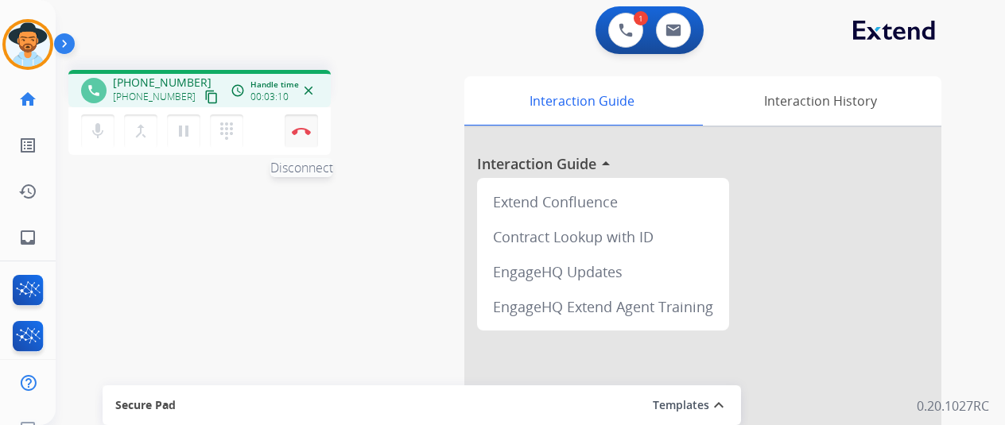
click at [303, 128] on img at bounding box center [301, 131] width 19 height 8
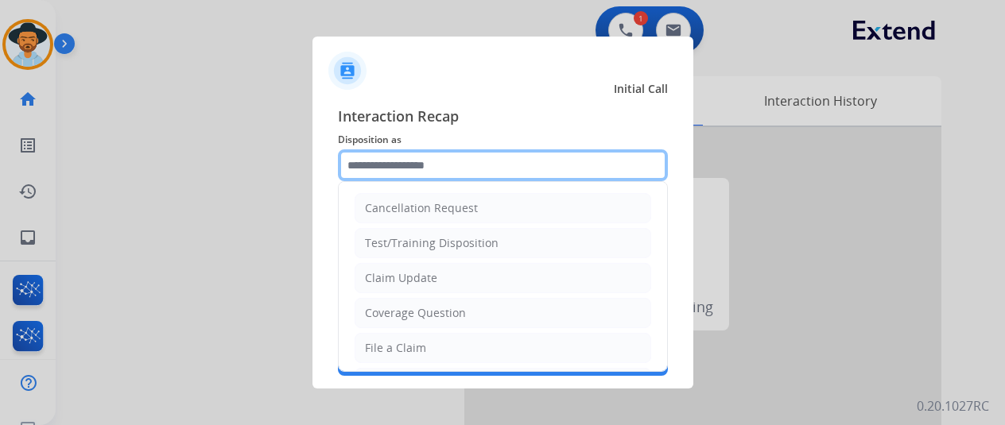
click at [364, 165] on input "text" at bounding box center [503, 165] width 330 height 32
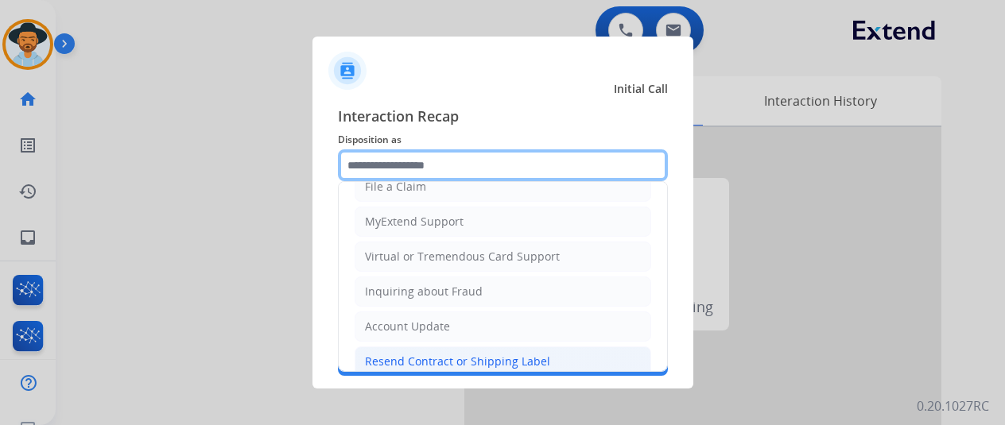
scroll to position [238, 0]
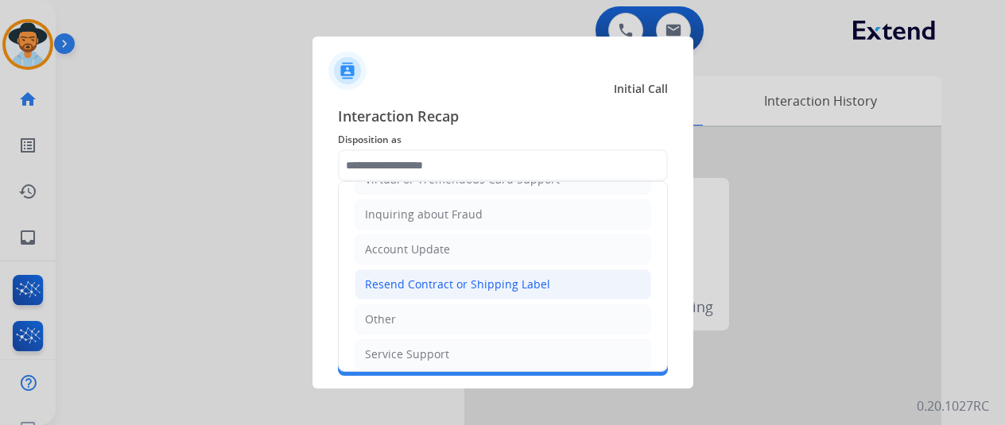
click at [396, 279] on div "Resend Contract or Shipping Label" at bounding box center [457, 285] width 185 height 16
type input "**********"
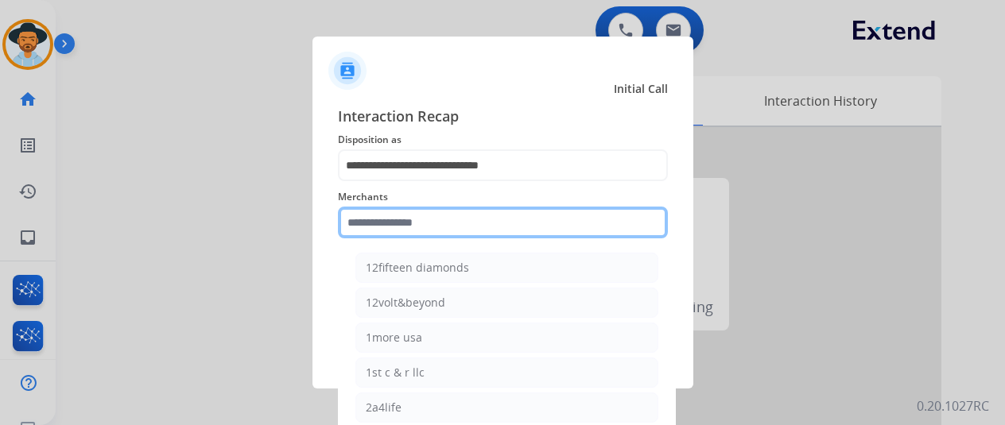
click at [389, 227] on input "text" at bounding box center [503, 223] width 330 height 32
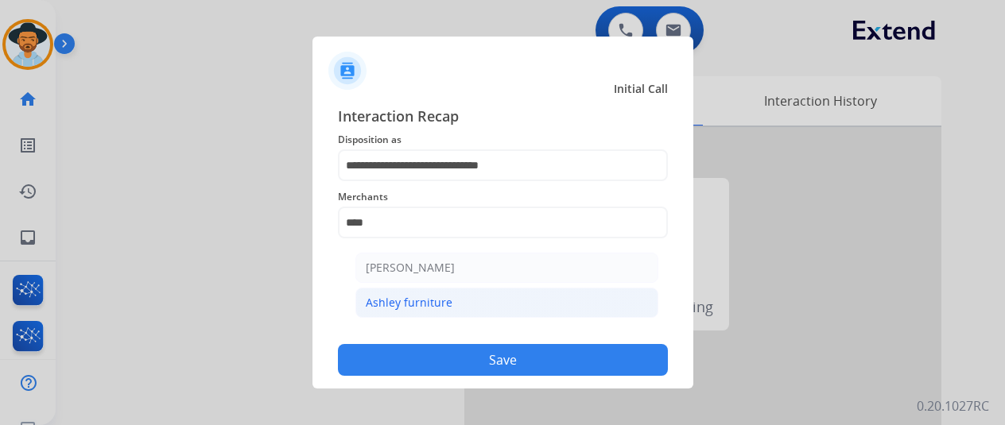
click at [434, 292] on li "Ashley furniture" at bounding box center [506, 303] width 303 height 30
type input "**********"
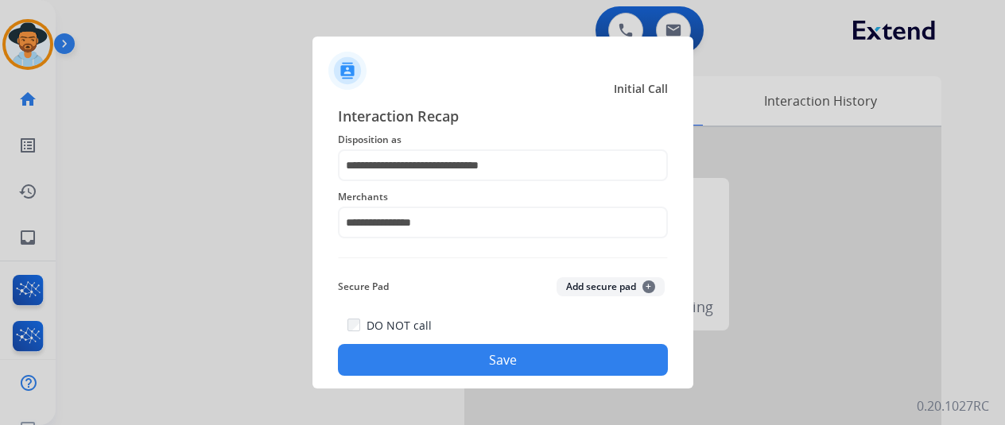
click at [507, 358] on button "Save" at bounding box center [503, 360] width 330 height 32
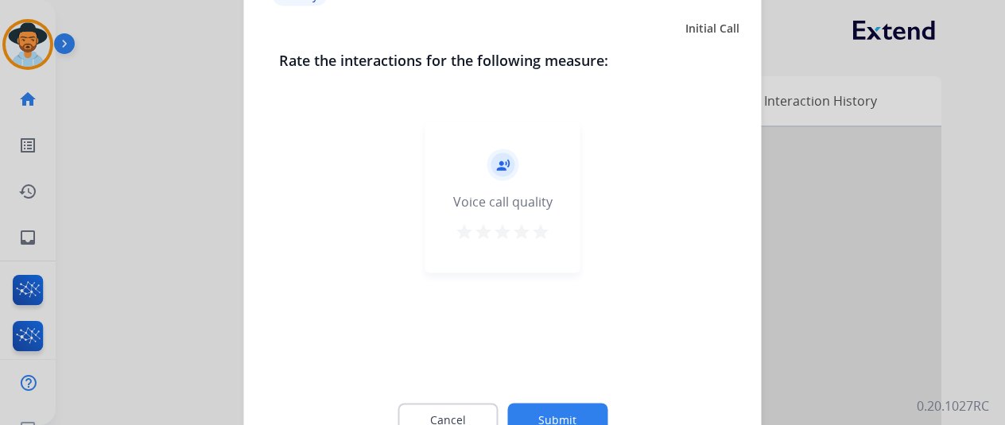
click at [546, 411] on button "Submit" at bounding box center [557, 419] width 100 height 33
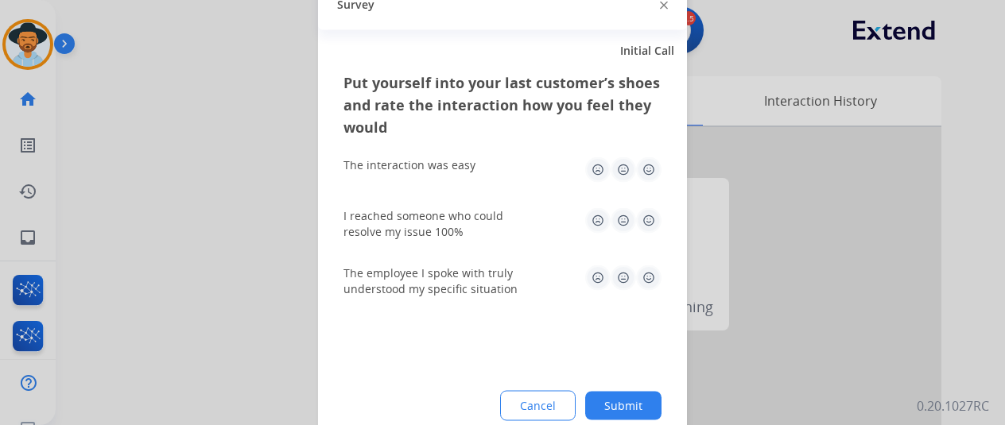
click at [634, 401] on button "Submit" at bounding box center [623, 405] width 76 height 29
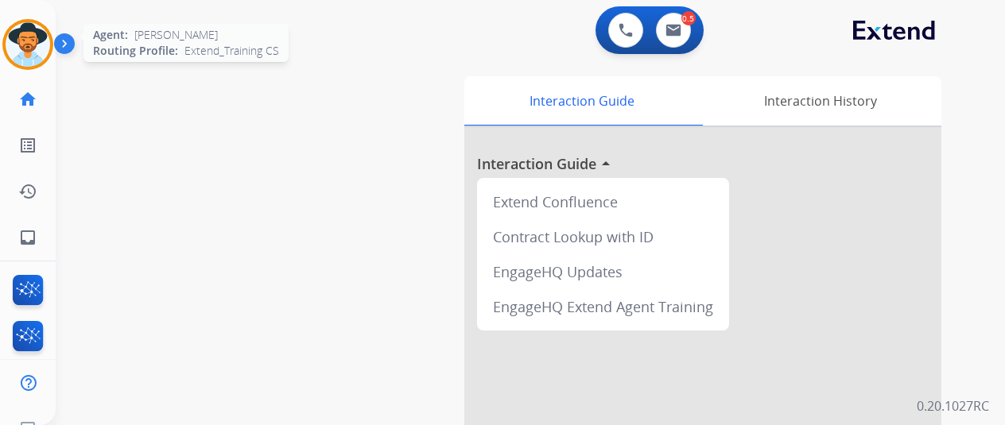
click at [37, 34] on img at bounding box center [28, 44] width 45 height 45
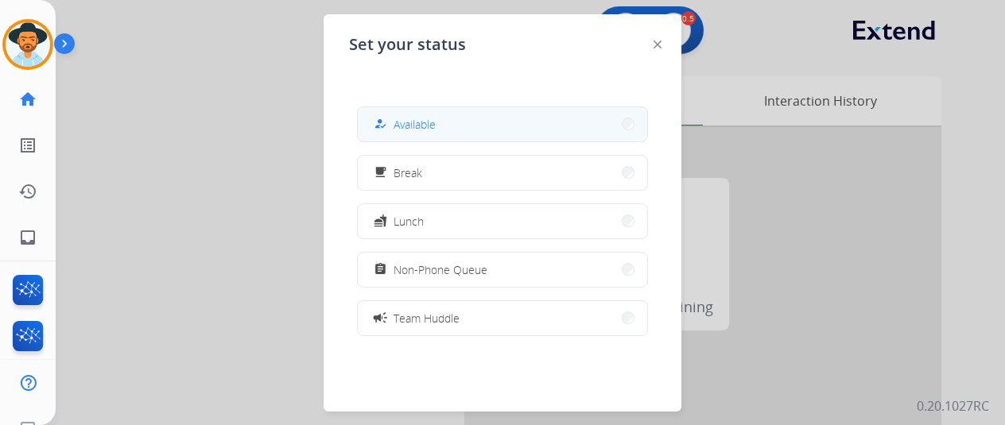
click at [403, 116] on span "Available" at bounding box center [414, 124] width 42 height 17
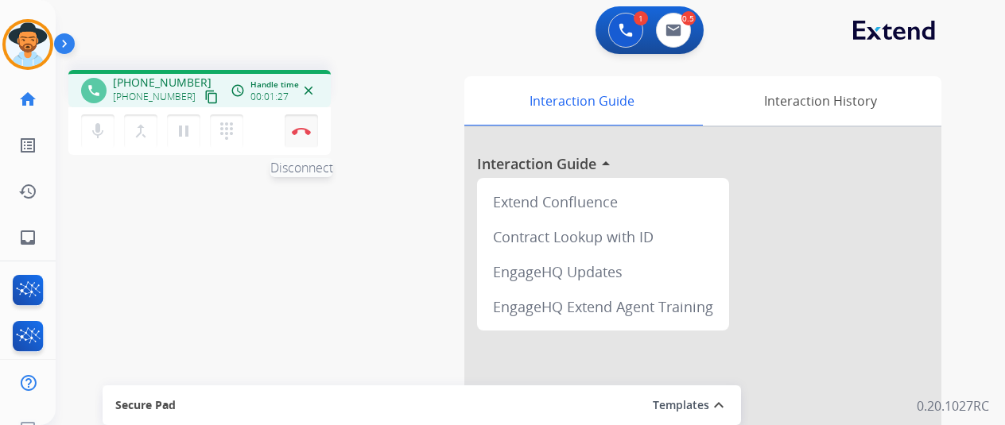
click at [297, 134] on img at bounding box center [301, 131] width 19 height 8
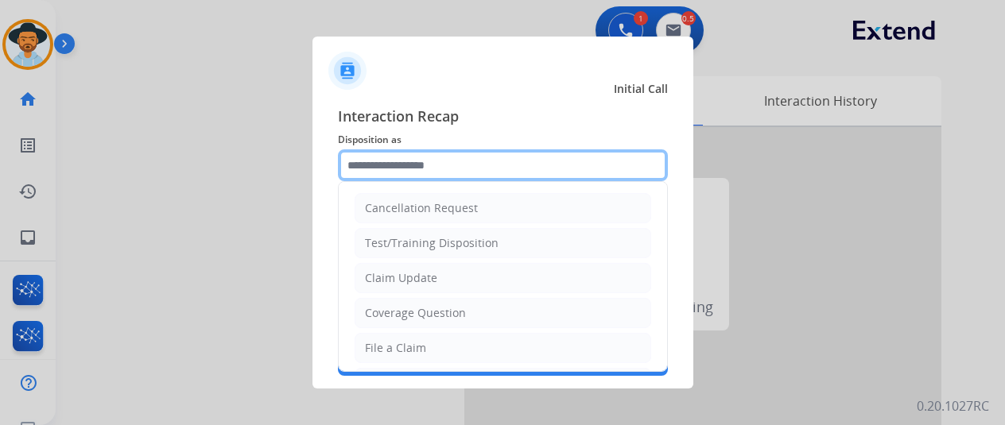
click at [411, 162] on input "text" at bounding box center [503, 165] width 330 height 32
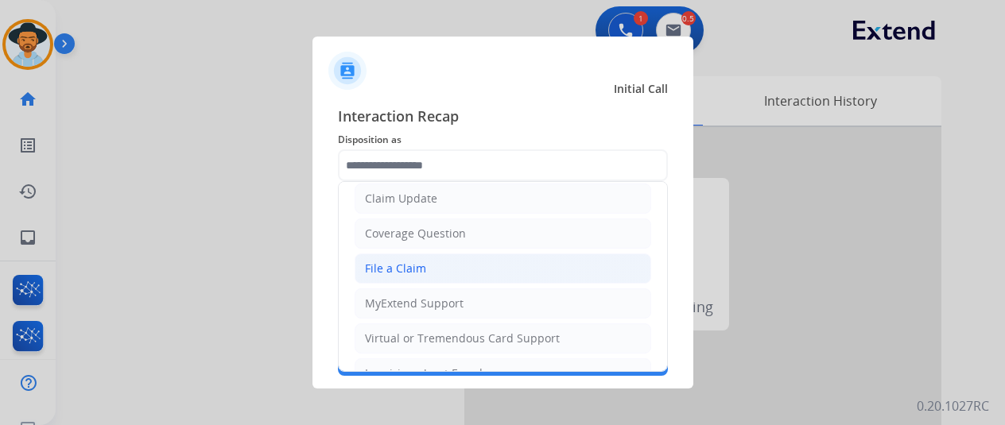
click at [386, 269] on div "File a Claim" at bounding box center [395, 269] width 61 height 16
type input "**********"
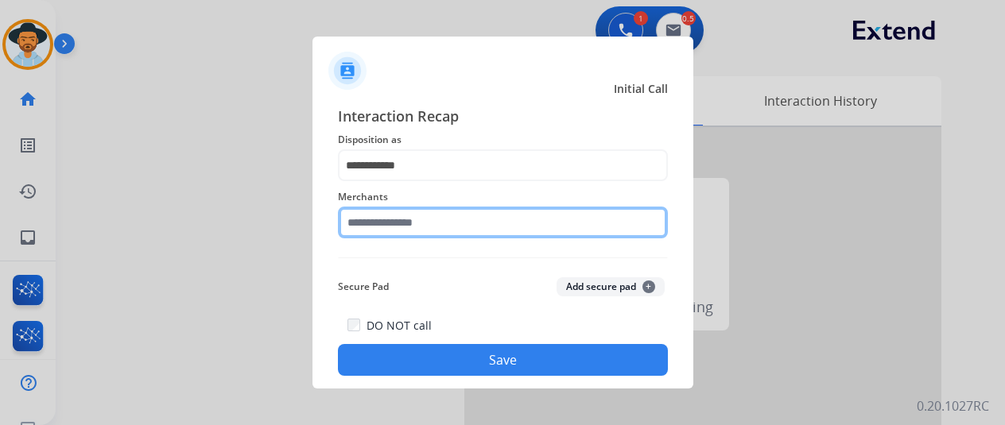
click at [375, 213] on input "text" at bounding box center [503, 223] width 330 height 32
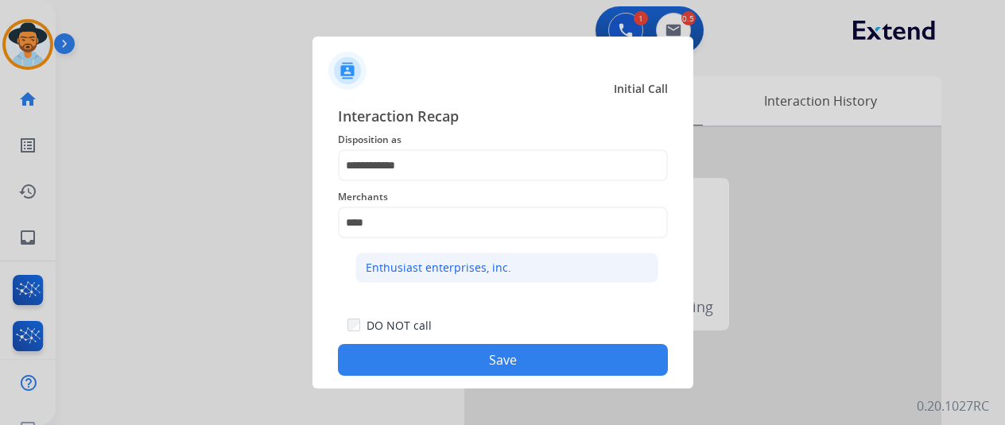
click at [416, 272] on div "Enthusiast enterprises, inc." at bounding box center [438, 268] width 145 height 16
type input "**********"
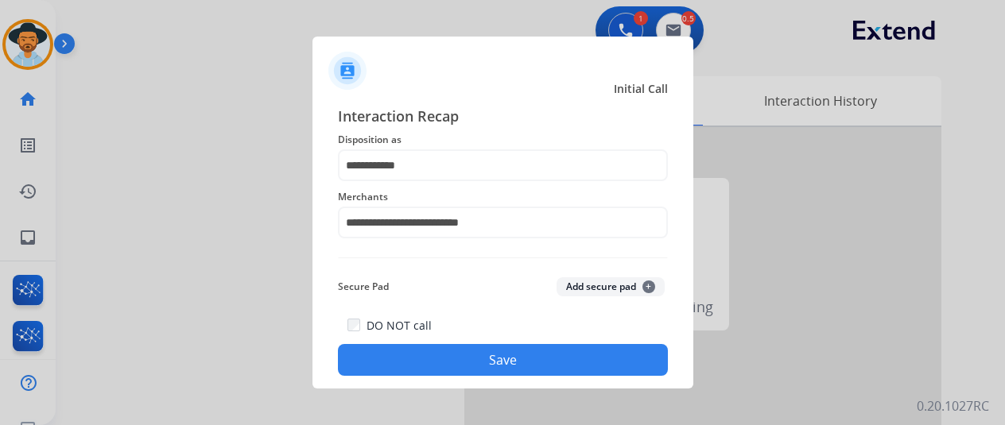
click at [513, 356] on button "Save" at bounding box center [503, 360] width 330 height 32
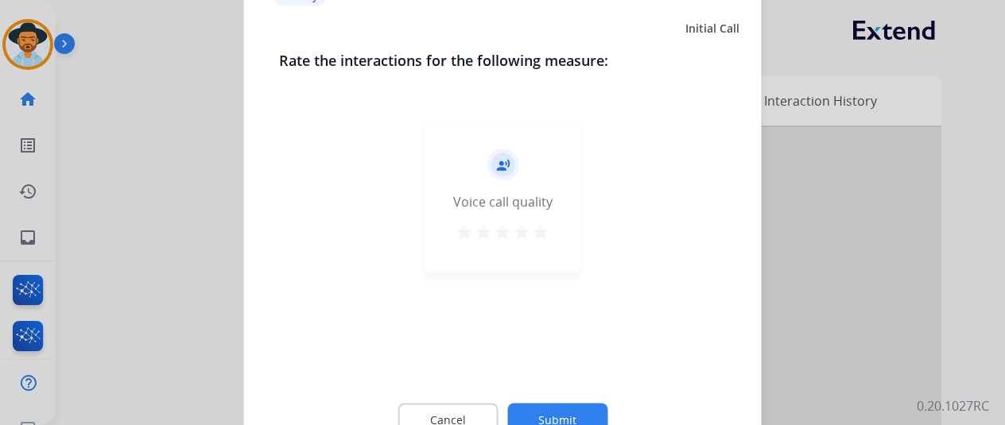
click at [551, 417] on button "Submit" at bounding box center [557, 419] width 100 height 33
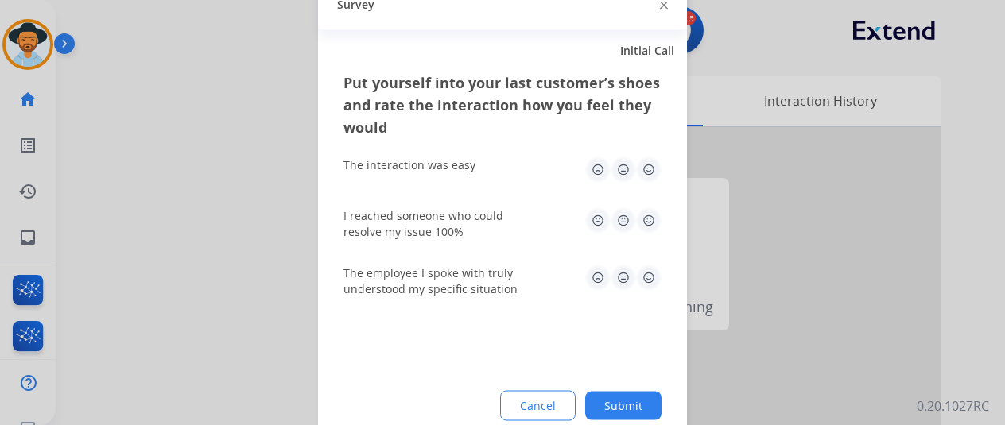
click at [607, 406] on button "Submit" at bounding box center [623, 405] width 76 height 29
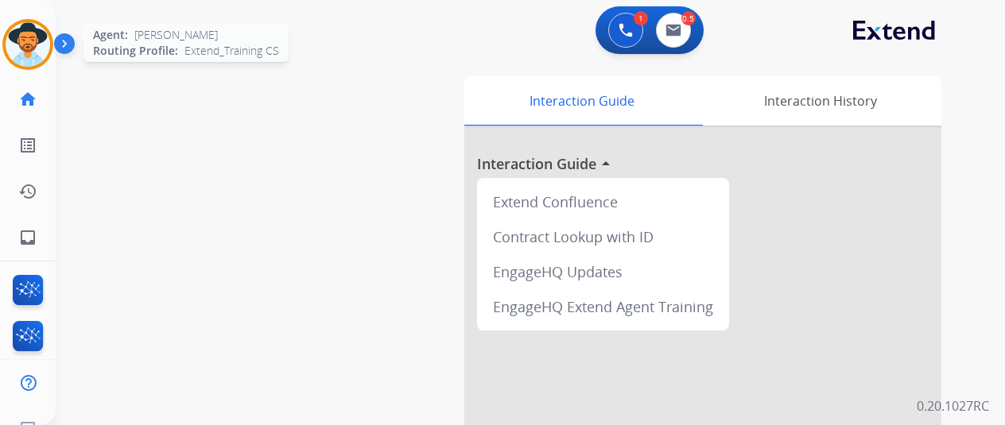
click at [13, 44] on img at bounding box center [28, 44] width 45 height 45
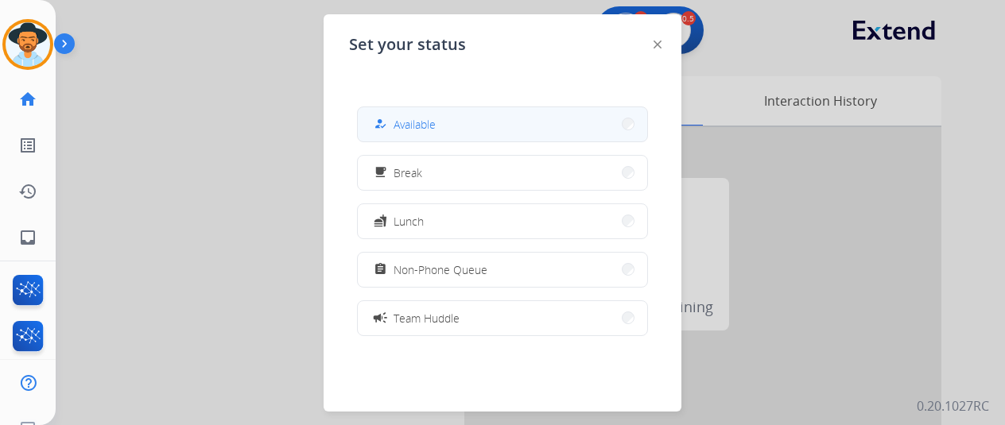
click at [402, 125] on span "Available" at bounding box center [414, 124] width 42 height 17
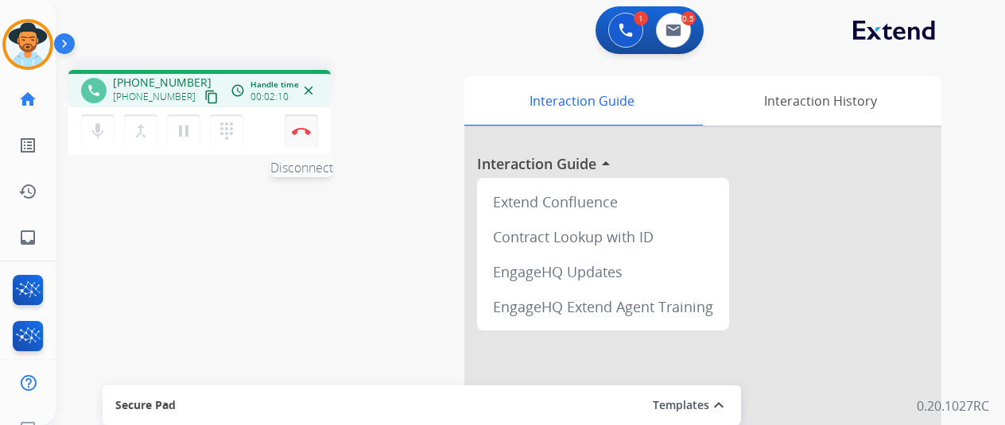
click at [299, 130] on img at bounding box center [301, 131] width 19 height 8
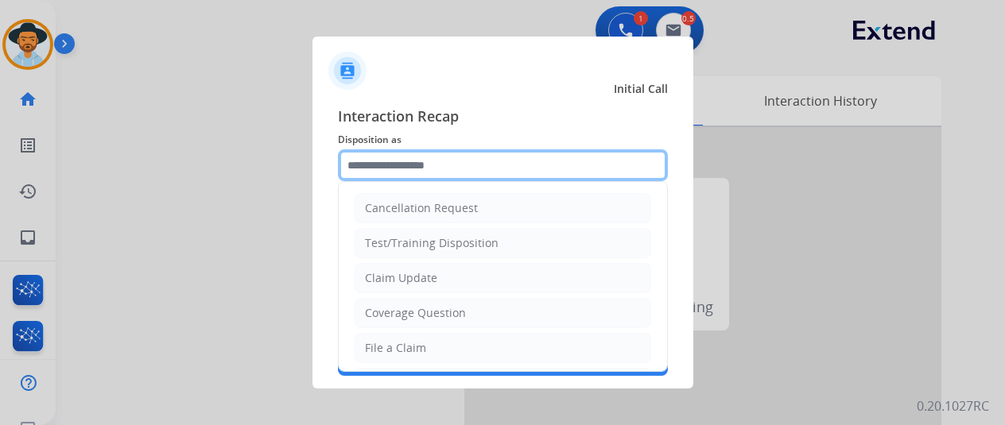
click at [382, 165] on input "text" at bounding box center [503, 165] width 330 height 32
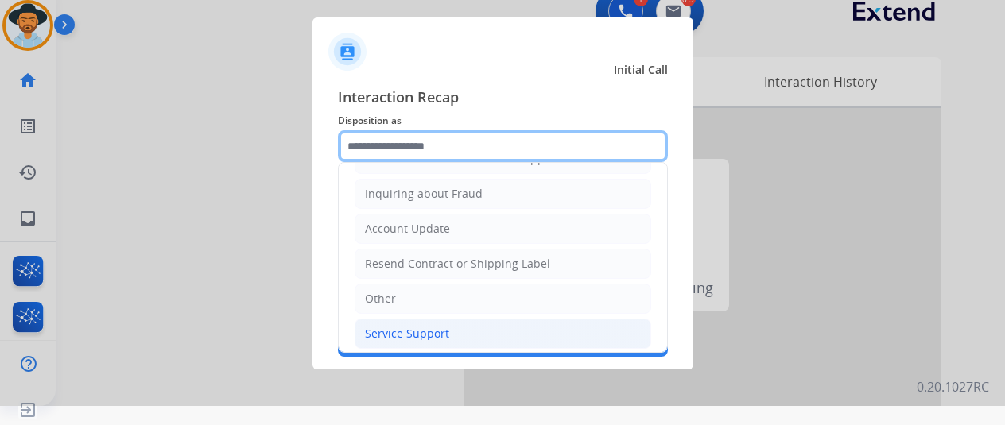
scroll to position [241, 0]
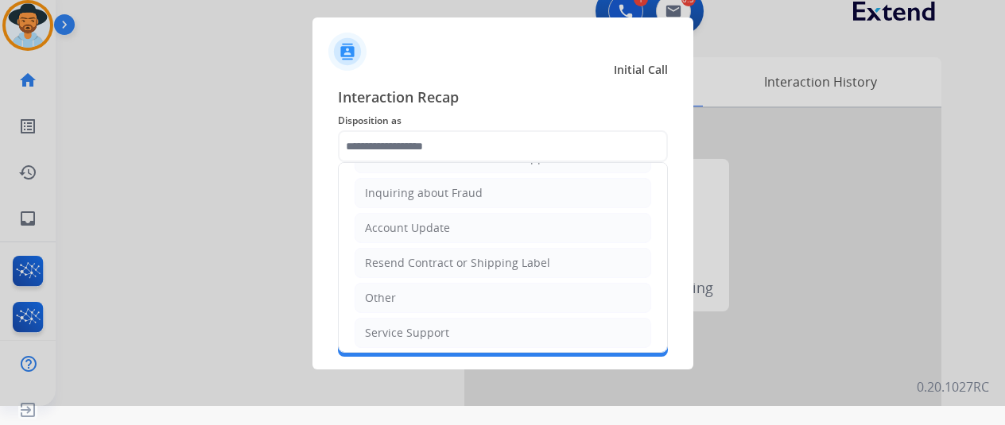
click at [386, 325] on div "Service Support" at bounding box center [407, 333] width 84 height 16
type input "**********"
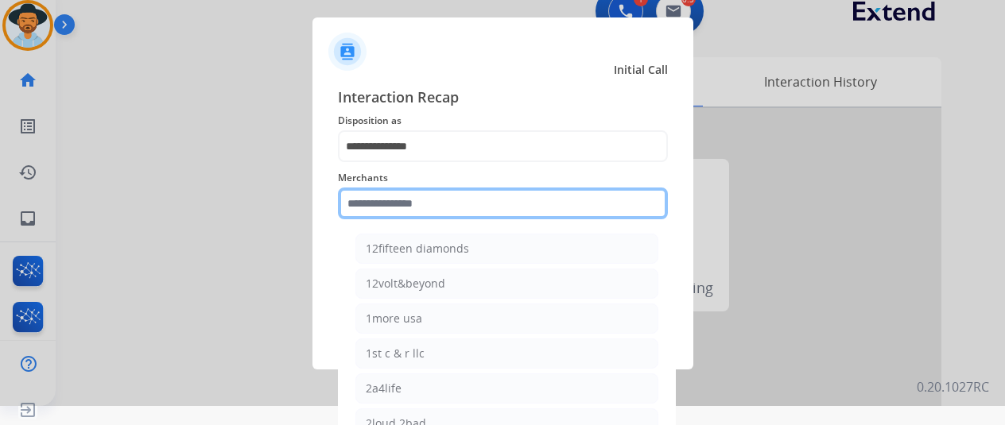
click at [385, 200] on input "text" at bounding box center [503, 204] width 330 height 32
click at [391, 207] on input "text" at bounding box center [503, 204] width 330 height 32
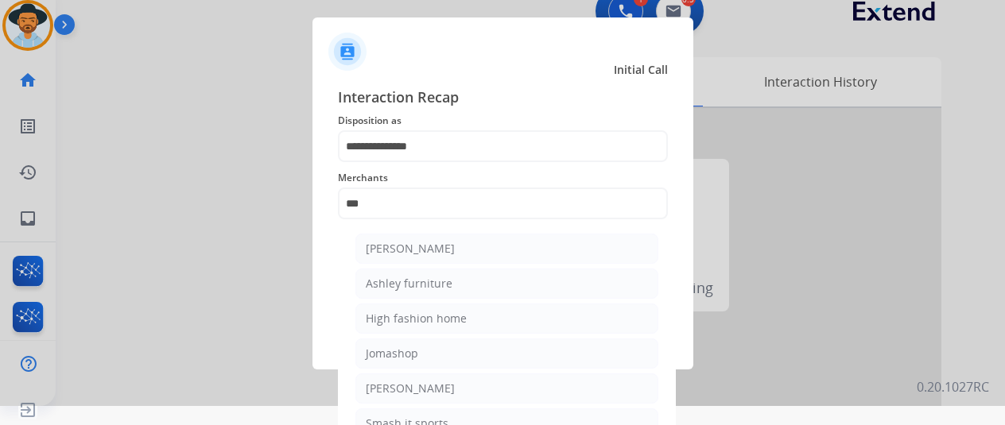
click at [399, 277] on div "Ashley furniture" at bounding box center [409, 284] width 87 height 16
type input "**********"
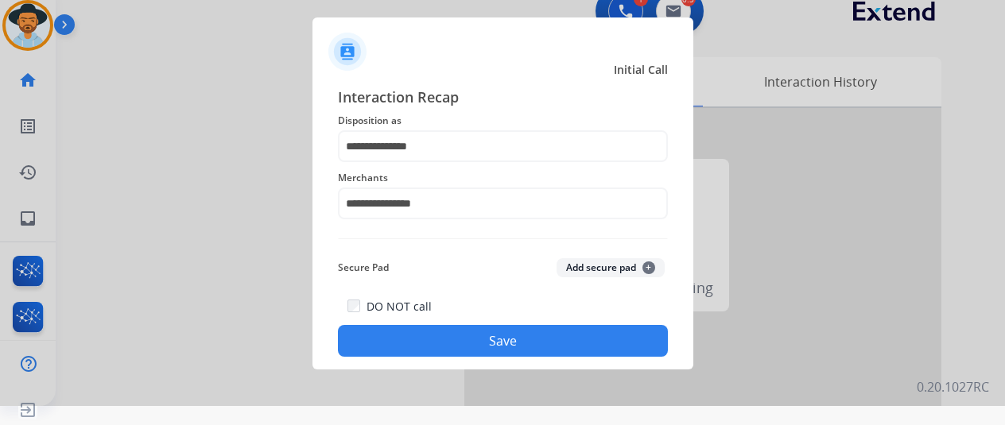
click at [486, 348] on button "Save" at bounding box center [503, 341] width 330 height 32
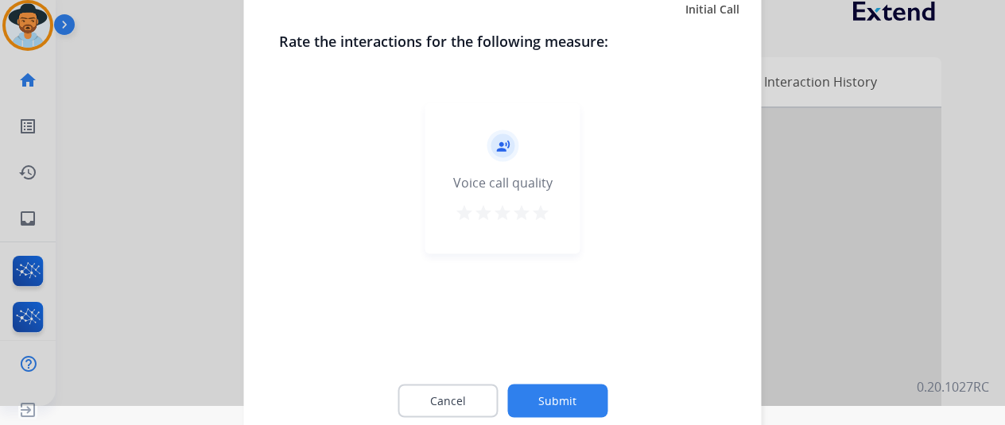
click at [567, 392] on button "Submit" at bounding box center [557, 400] width 100 height 33
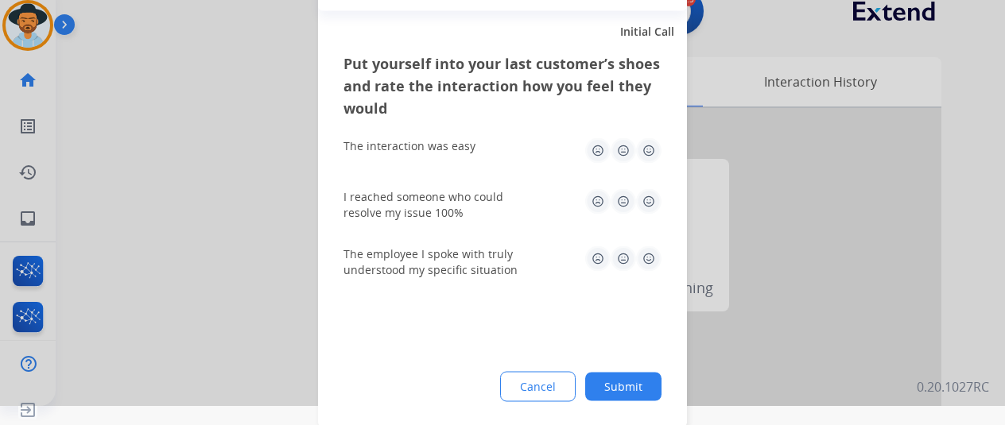
click at [617, 378] on button "Submit" at bounding box center [623, 386] width 76 height 29
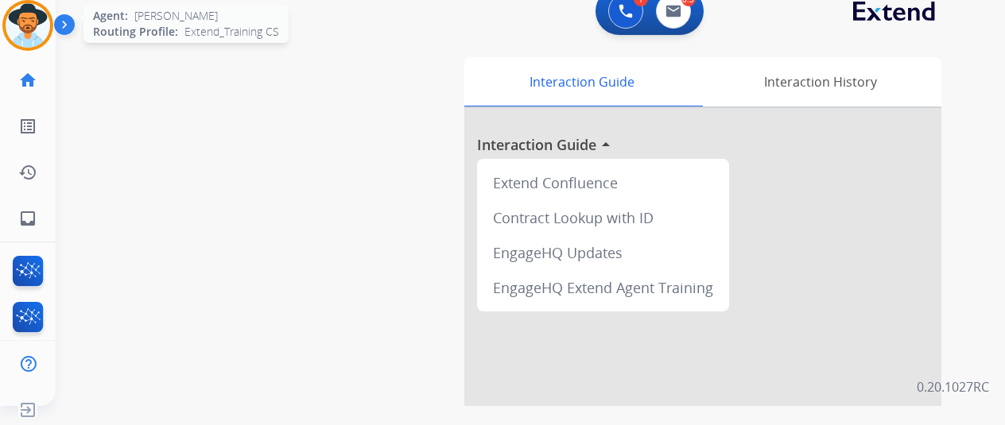
click at [30, 20] on img at bounding box center [28, 25] width 45 height 45
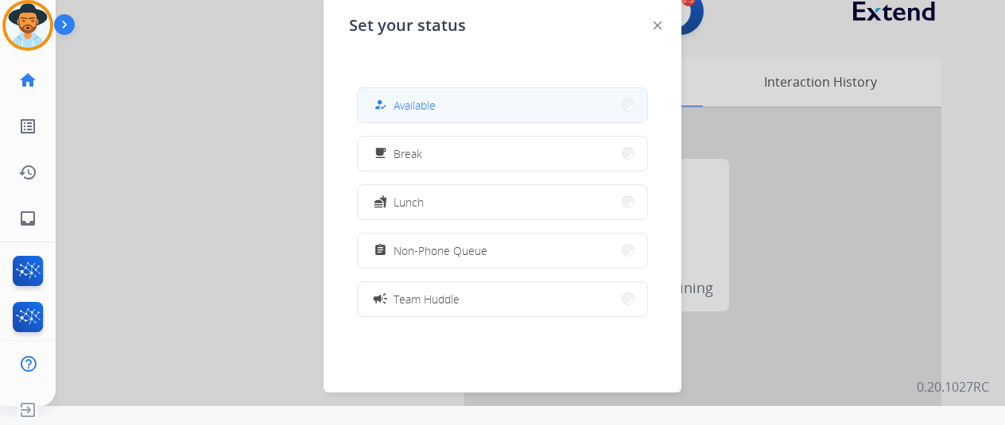
click at [431, 110] on span "Available" at bounding box center [414, 105] width 42 height 17
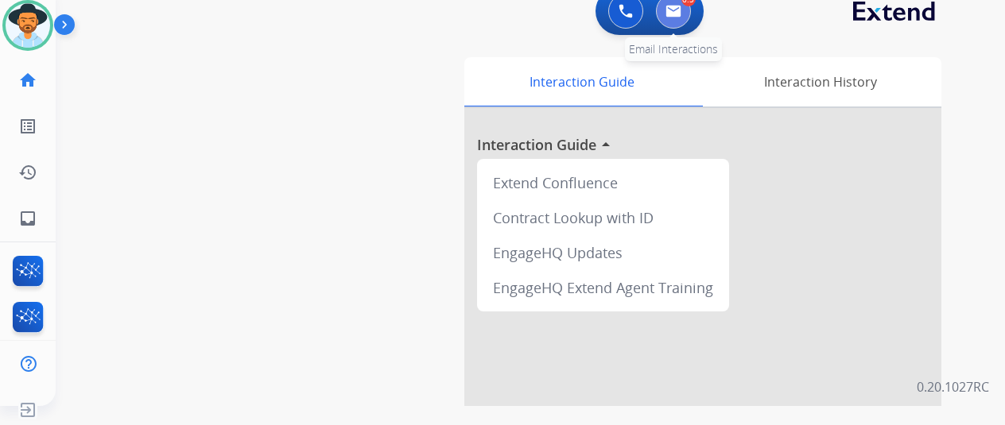
click at [681, 10] on img at bounding box center [673, 11] width 16 height 13
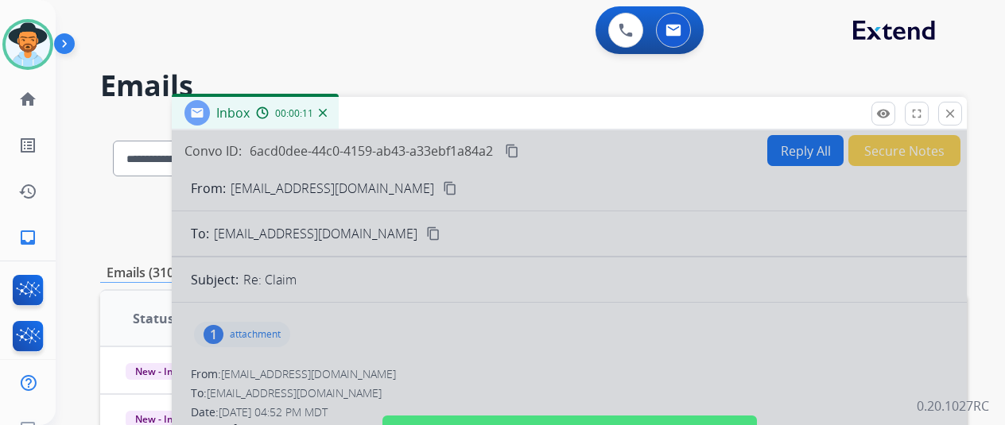
click at [445, 289] on div at bounding box center [569, 427] width 795 height 594
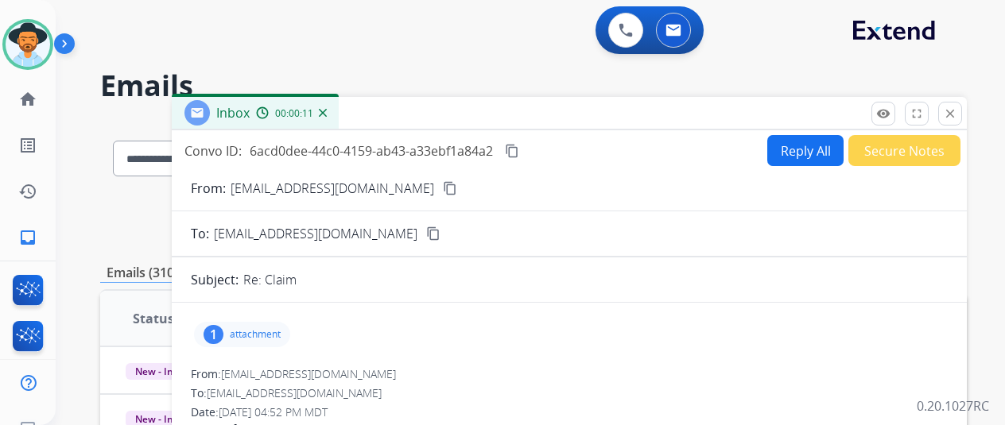
click at [327, 114] on img at bounding box center [323, 113] width 8 height 8
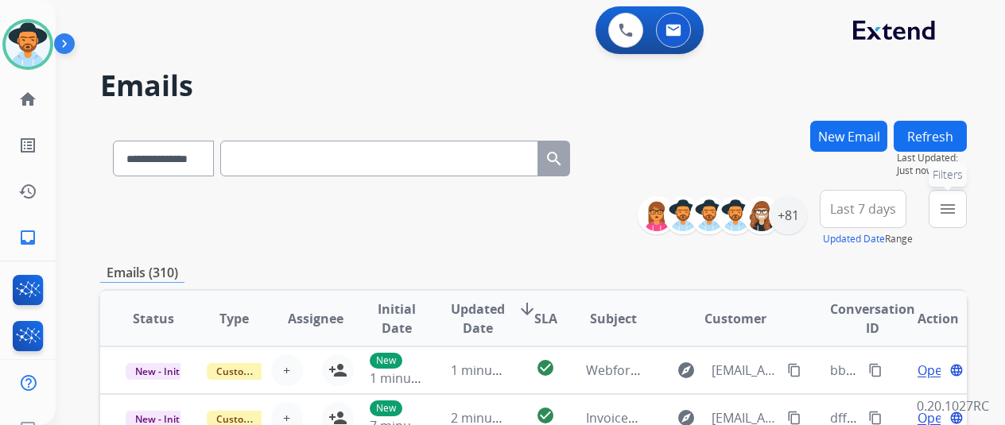
click at [957, 212] on mat-icon "menu" at bounding box center [947, 209] width 19 height 19
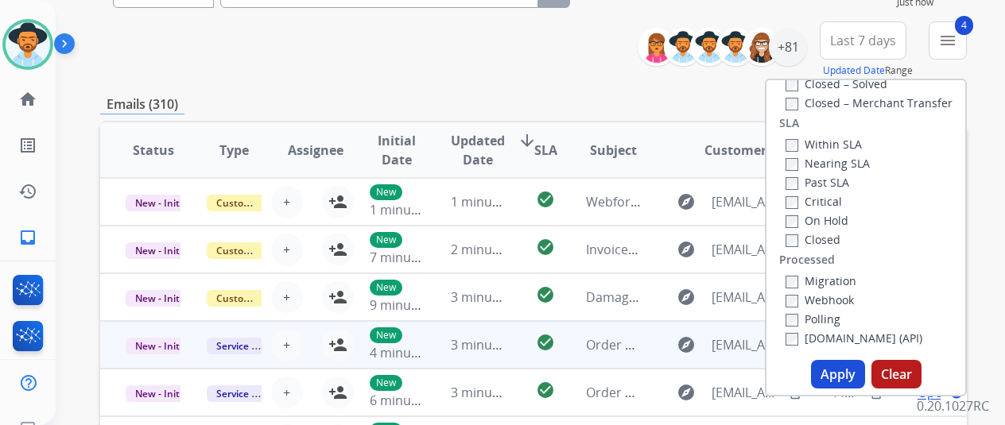
scroll to position [238, 0]
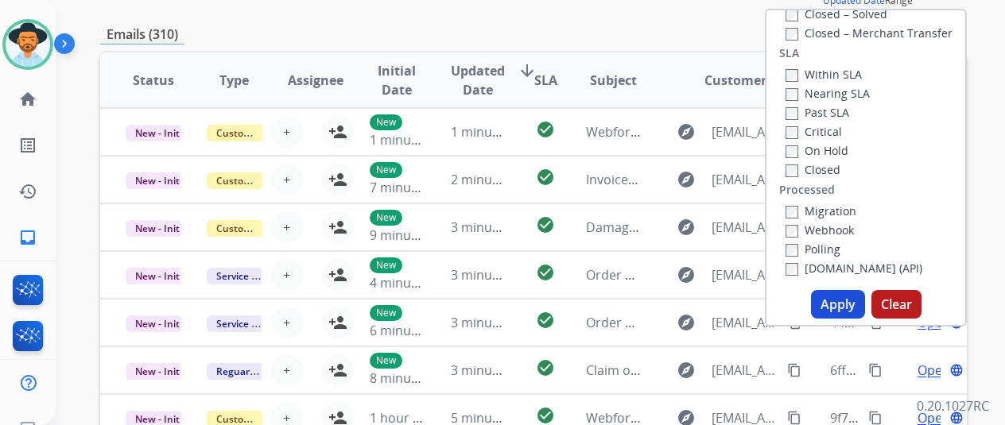
click at [839, 305] on button "Apply" at bounding box center [838, 304] width 54 height 29
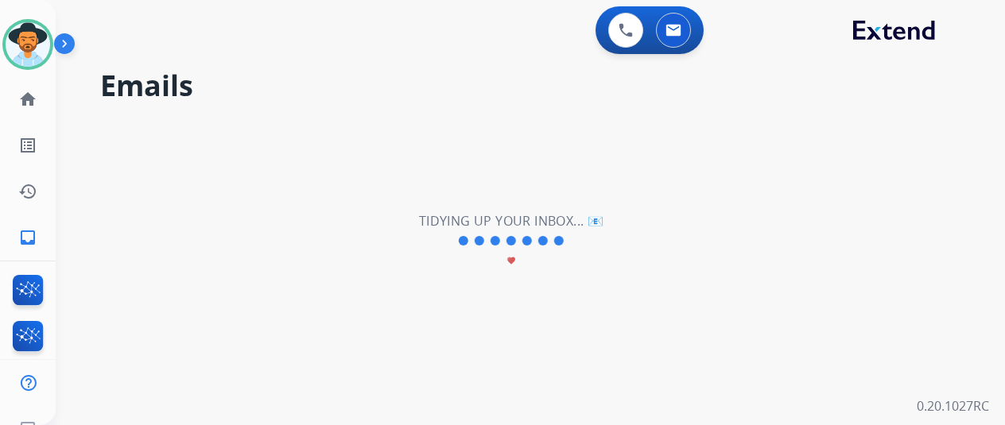
scroll to position [0, 0]
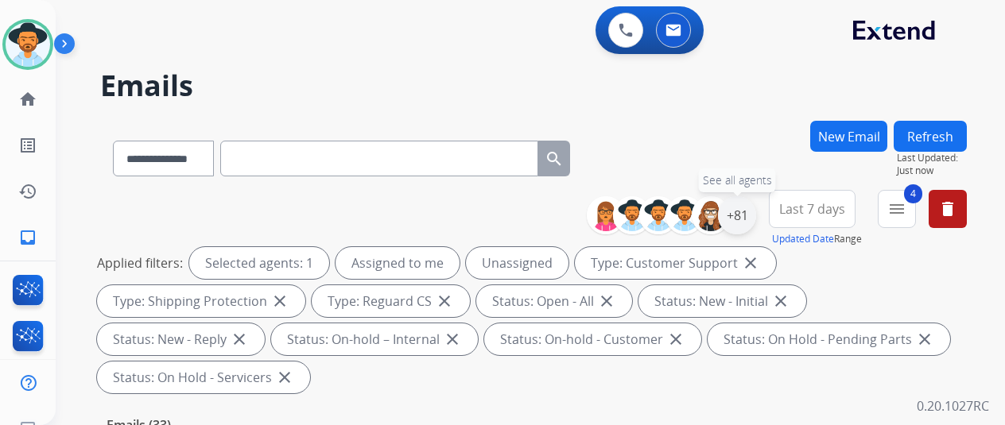
click at [749, 214] on div "+81" at bounding box center [737, 215] width 38 height 38
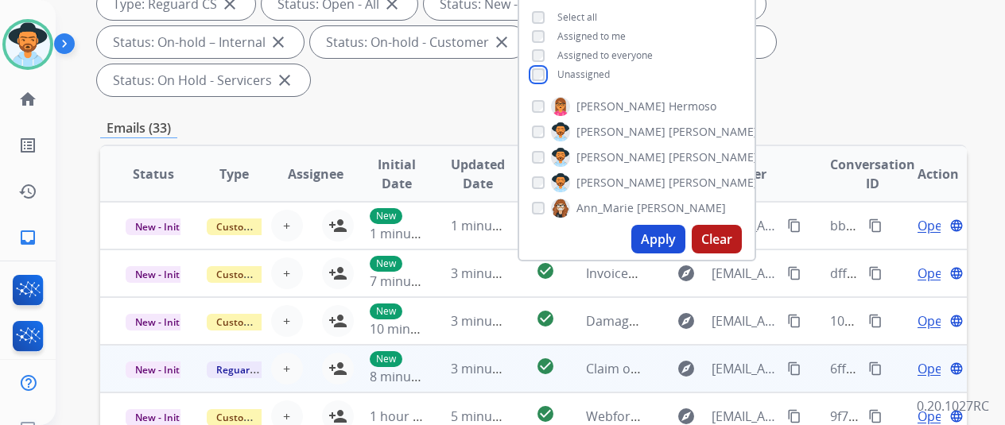
scroll to position [318, 0]
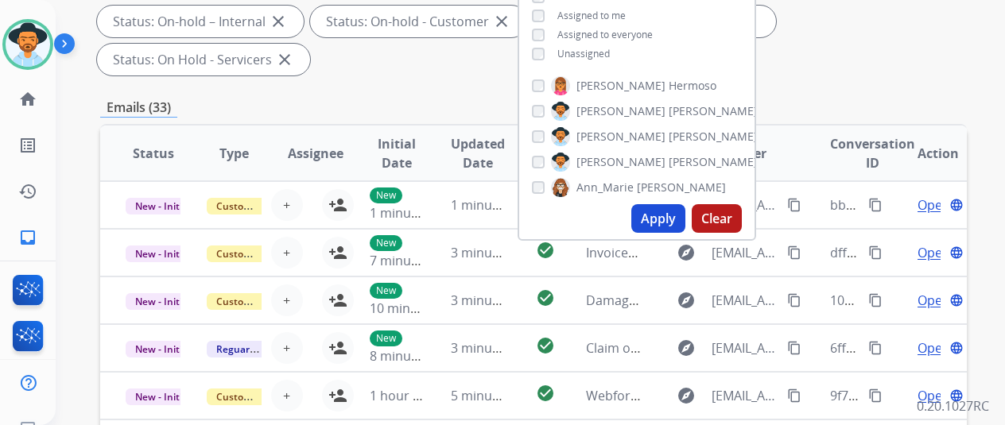
click at [665, 219] on button "Apply" at bounding box center [658, 218] width 54 height 29
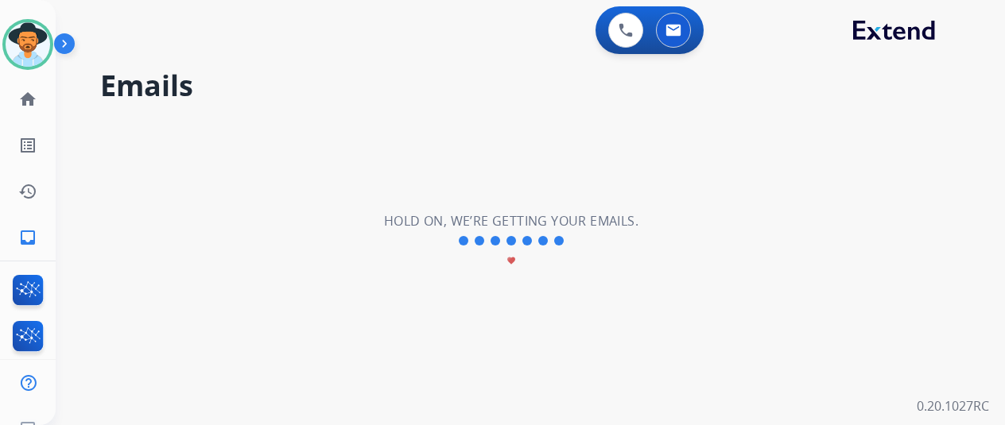
scroll to position [0, 0]
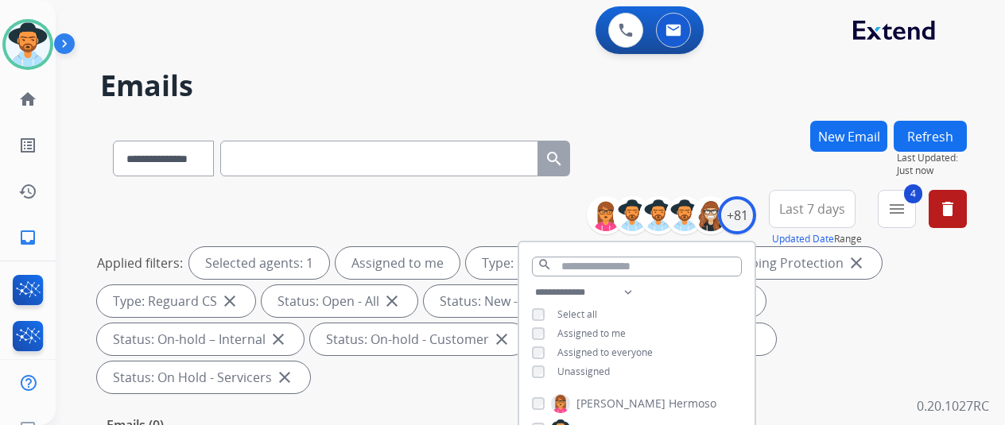
click at [698, 123] on div "**********" at bounding box center [533, 155] width 866 height 69
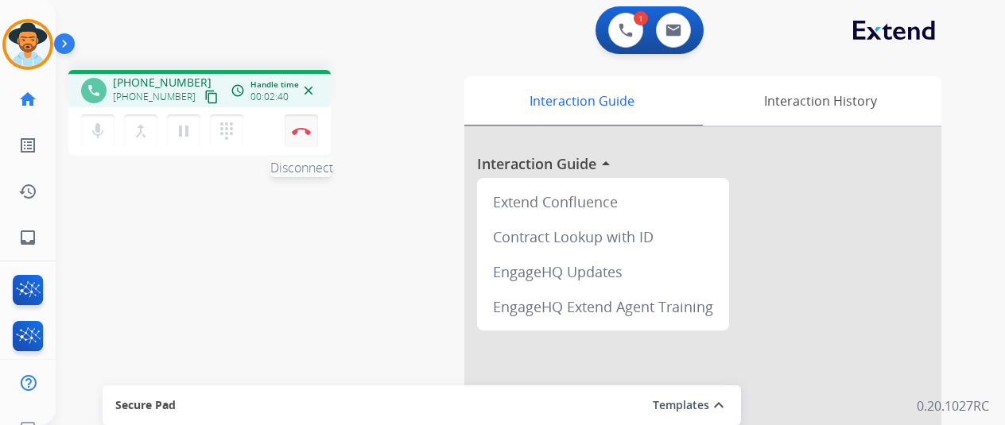
click at [299, 131] on img at bounding box center [301, 131] width 19 height 8
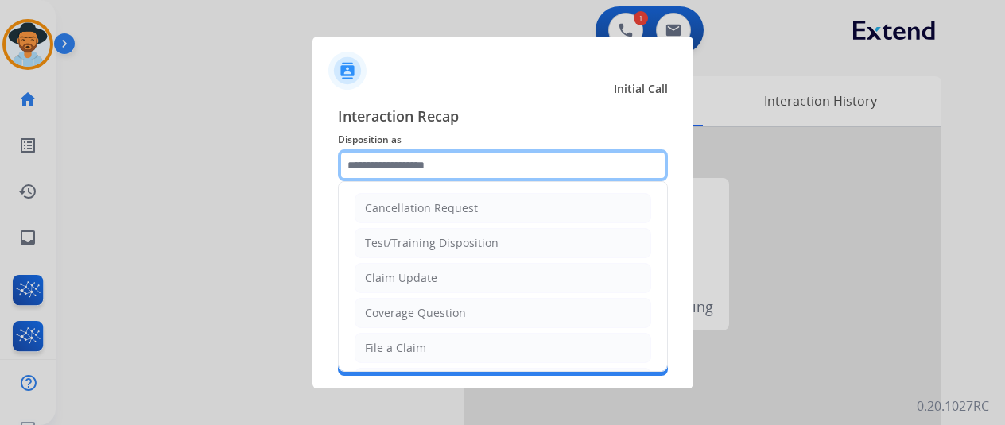
click at [382, 173] on input "text" at bounding box center [503, 165] width 330 height 32
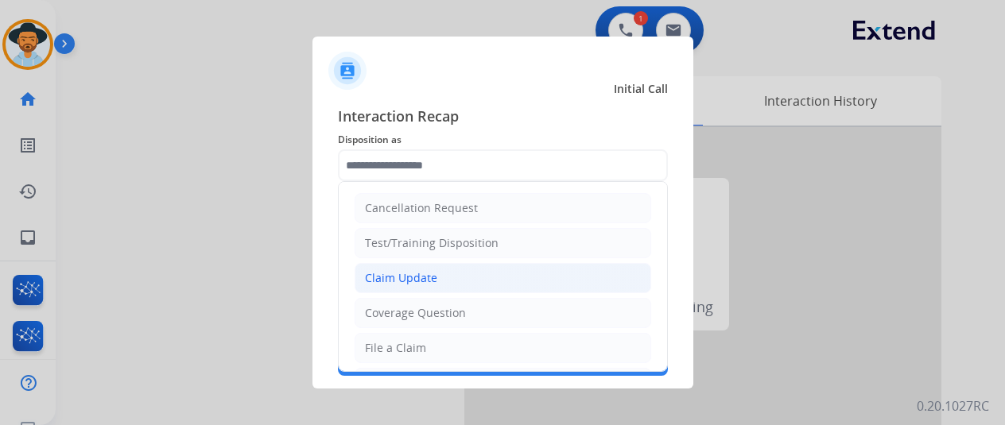
click at [378, 279] on div "Claim Update" at bounding box center [401, 278] width 72 height 16
type input "**********"
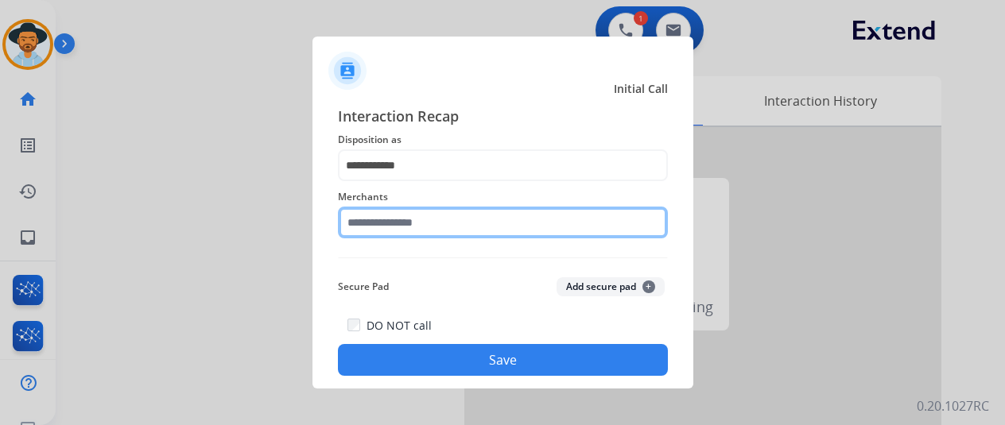
click at [389, 228] on input "text" at bounding box center [503, 223] width 330 height 32
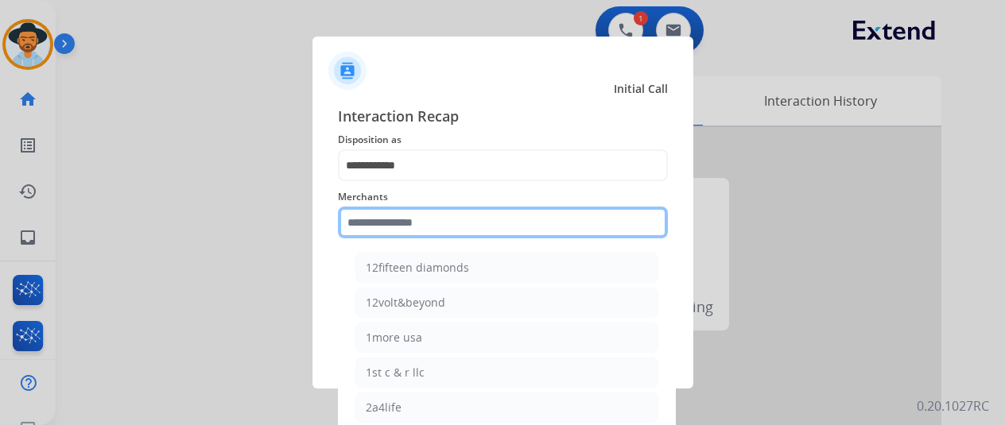
click at [393, 222] on input "text" at bounding box center [503, 223] width 330 height 32
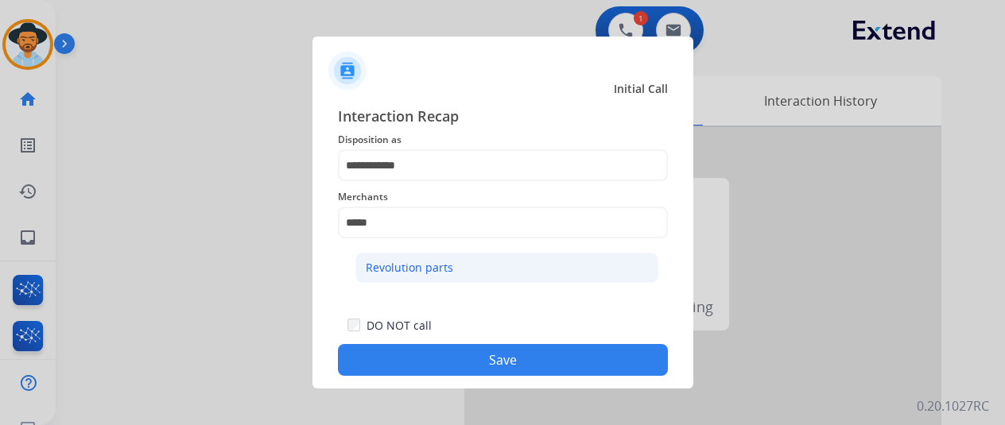
click at [444, 266] on div "Revolution parts" at bounding box center [409, 268] width 87 height 16
type input "**********"
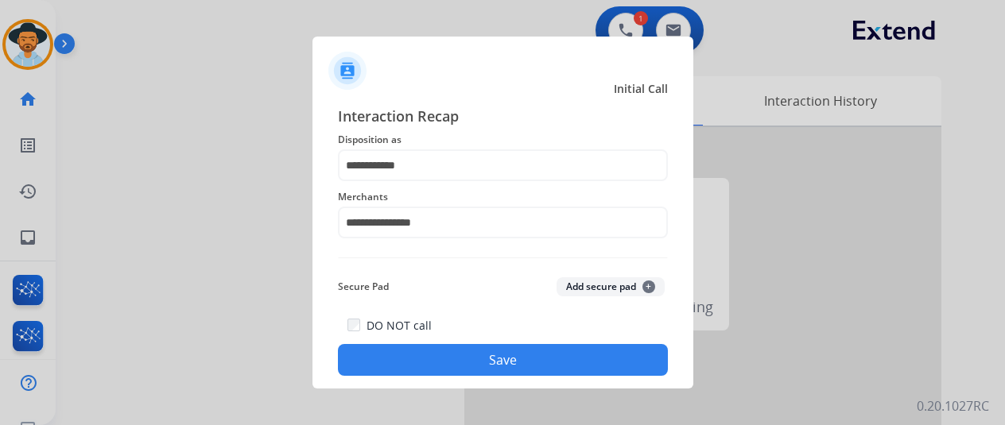
click at [482, 360] on button "Save" at bounding box center [503, 360] width 330 height 32
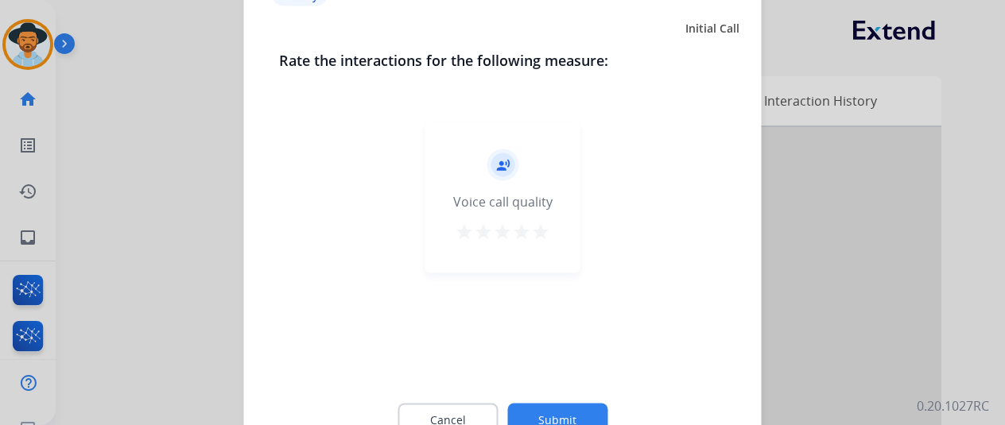
click at [533, 420] on button "Submit" at bounding box center [557, 419] width 100 height 33
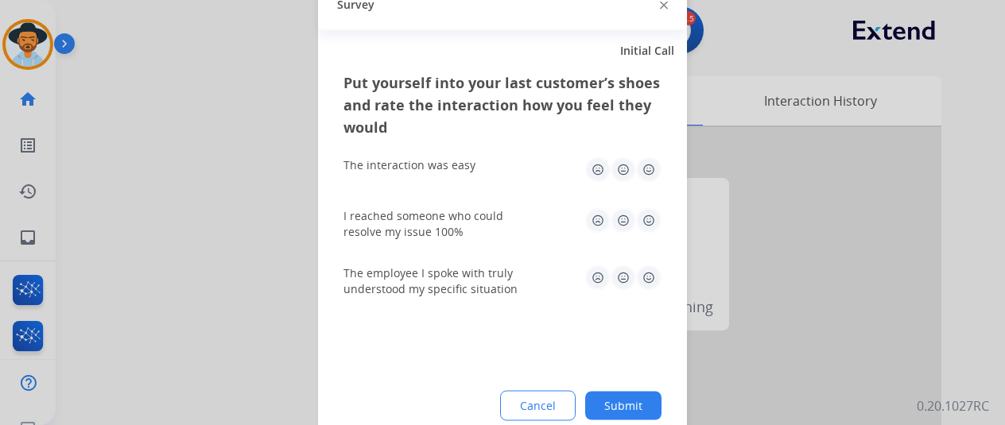
click at [636, 403] on button "Submit" at bounding box center [623, 405] width 76 height 29
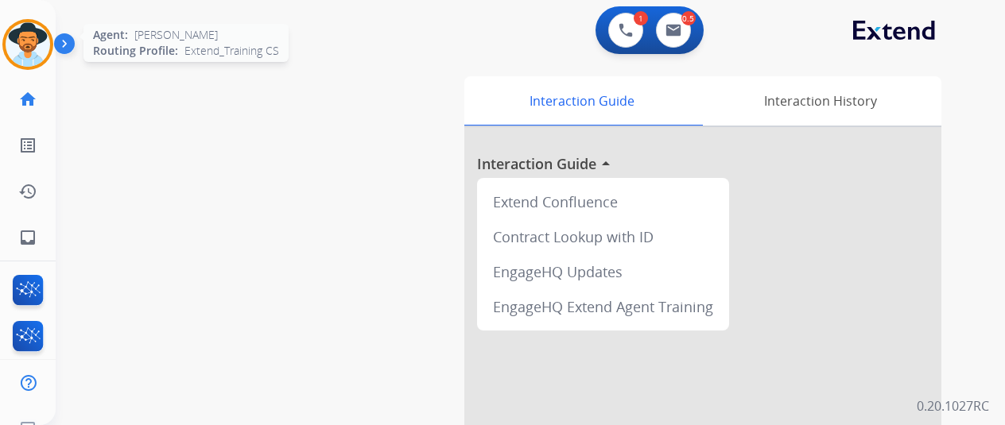
click at [32, 42] on img at bounding box center [28, 44] width 45 height 45
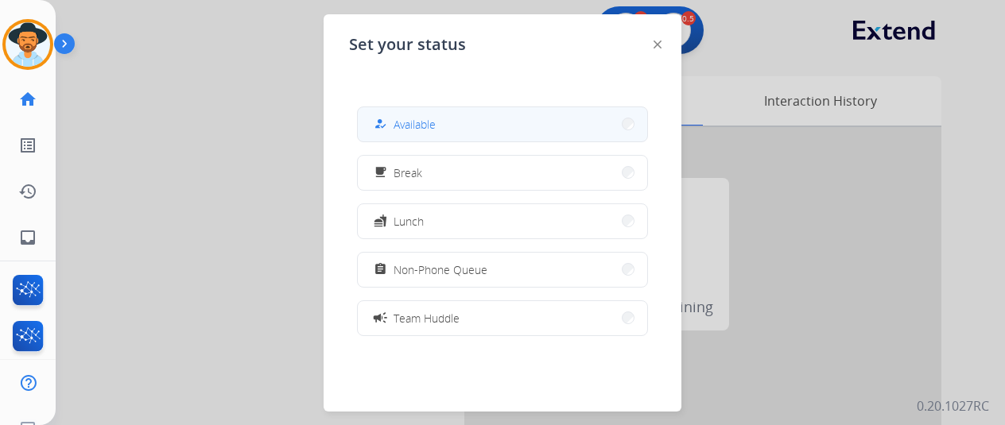
click at [431, 133] on div "how_to_reg Available" at bounding box center [402, 123] width 65 height 19
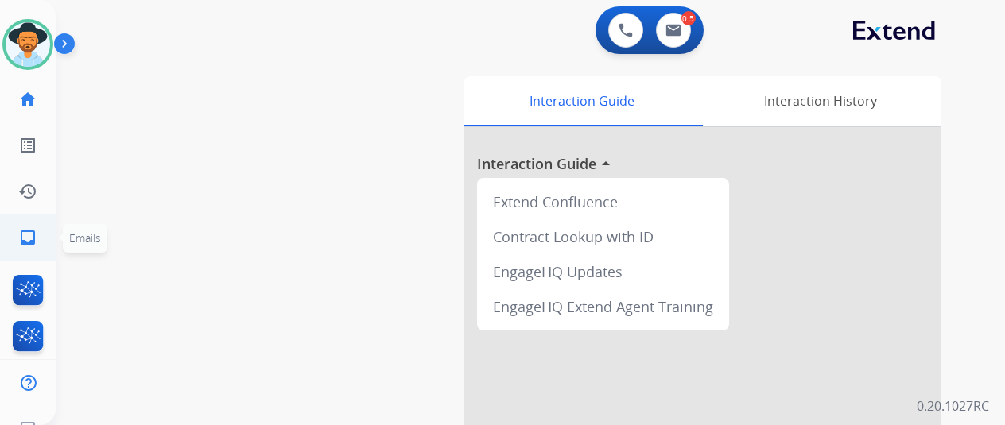
click at [26, 242] on mat-icon "inbox" at bounding box center [27, 237] width 19 height 19
select select "**********"
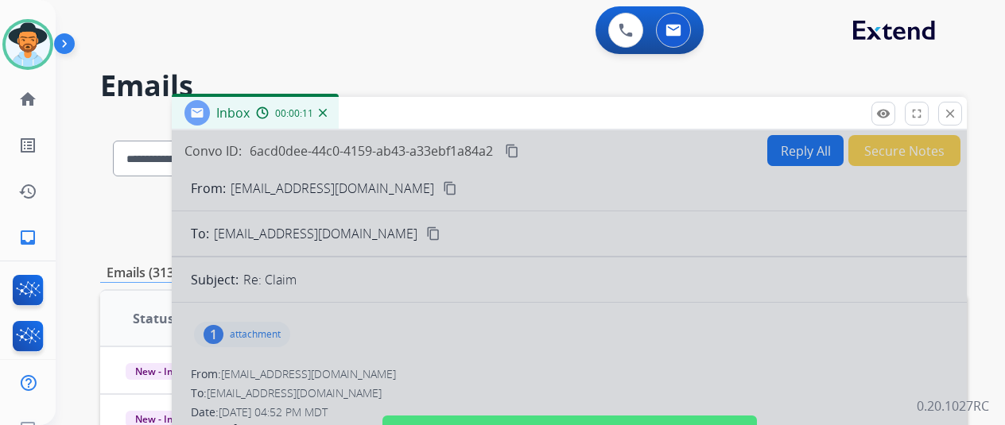
click at [339, 114] on div "Inbox 00:00:11" at bounding box center [255, 113] width 167 height 32
click at [327, 110] on img at bounding box center [323, 113] width 8 height 8
